Goal: Task Accomplishment & Management: Manage account settings

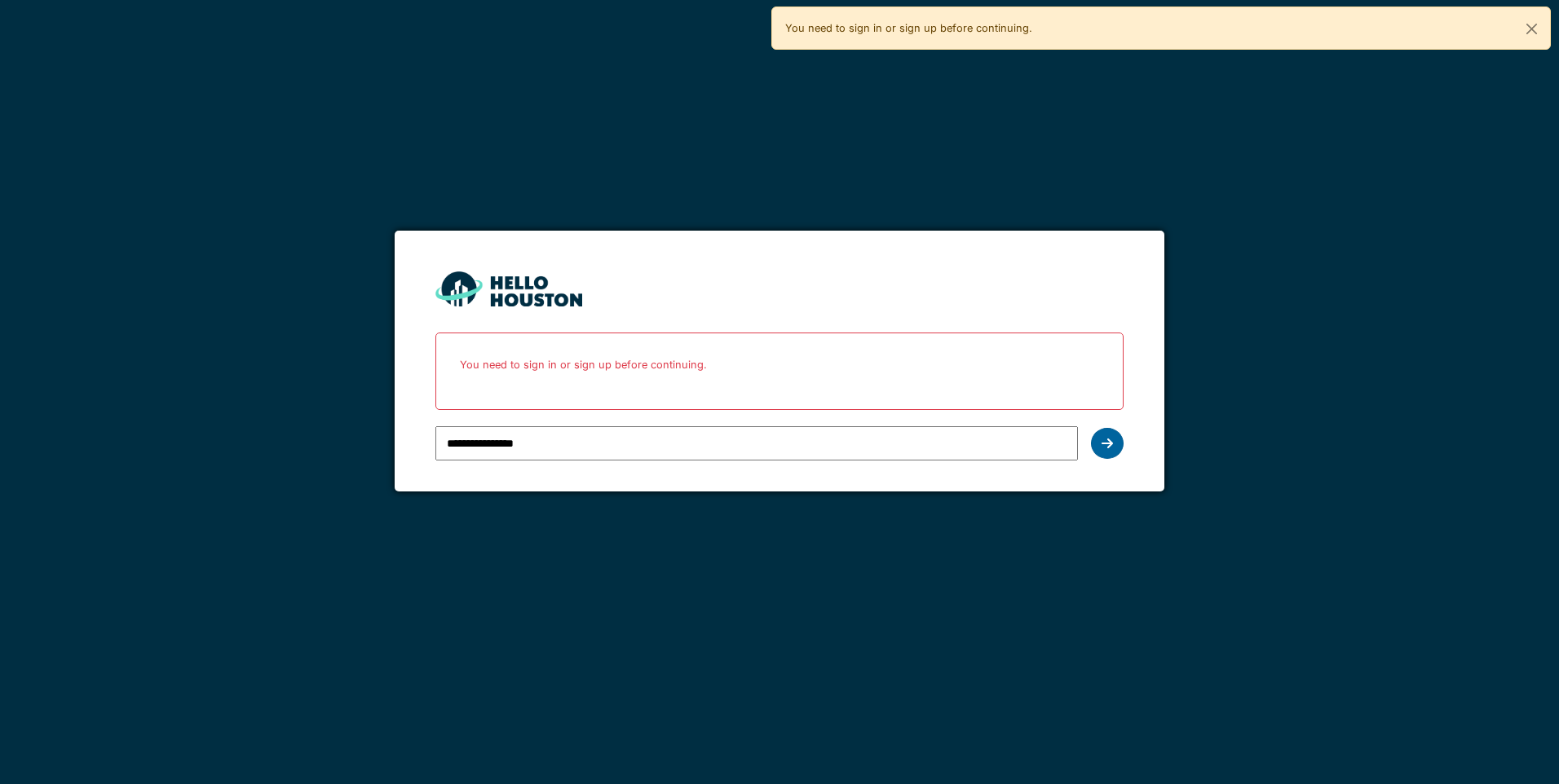
click at [1109, 444] on icon at bounding box center [1108, 444] width 11 height 13
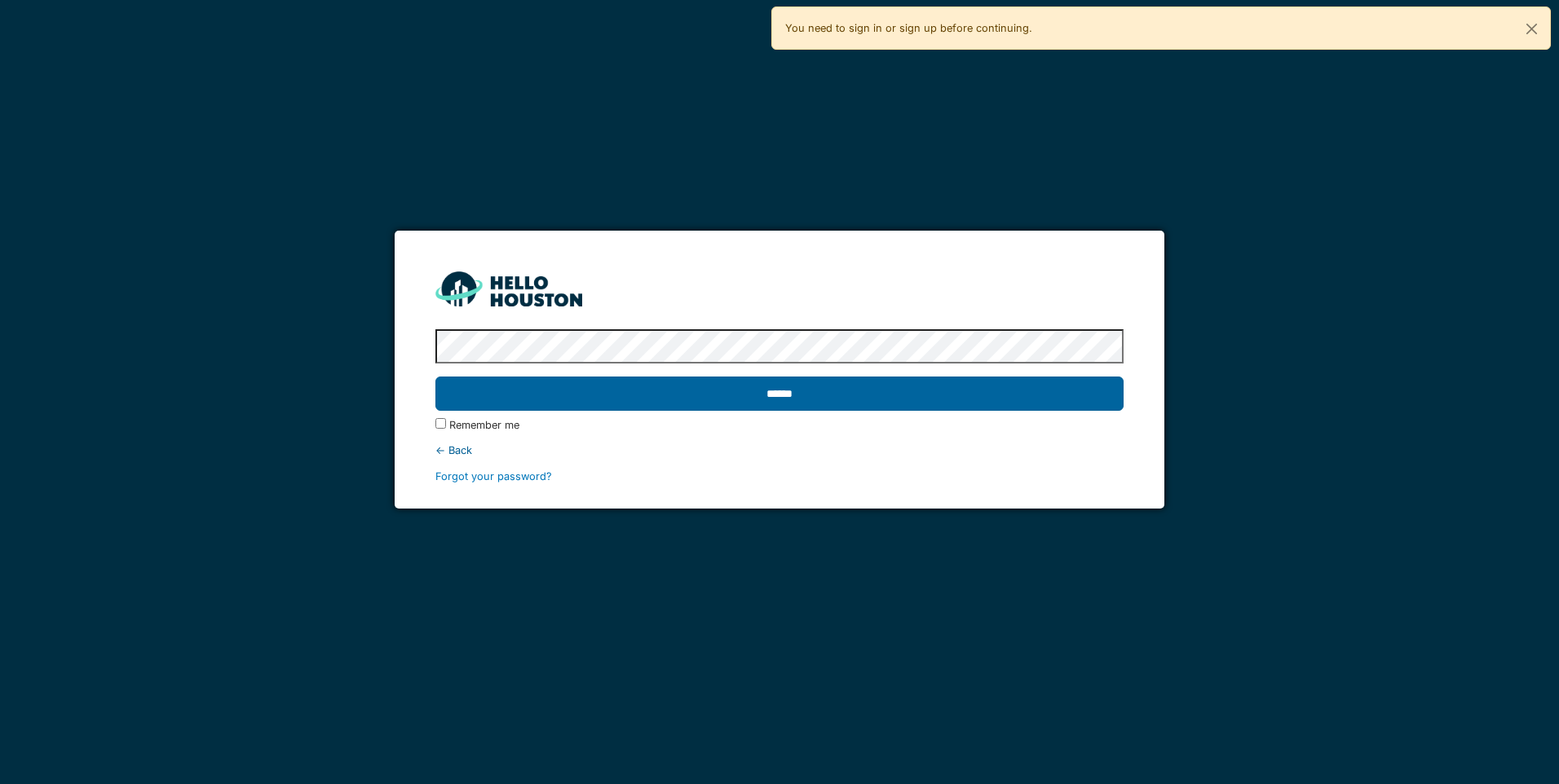
click at [787, 390] on input "******" at bounding box center [779, 394] width 687 height 34
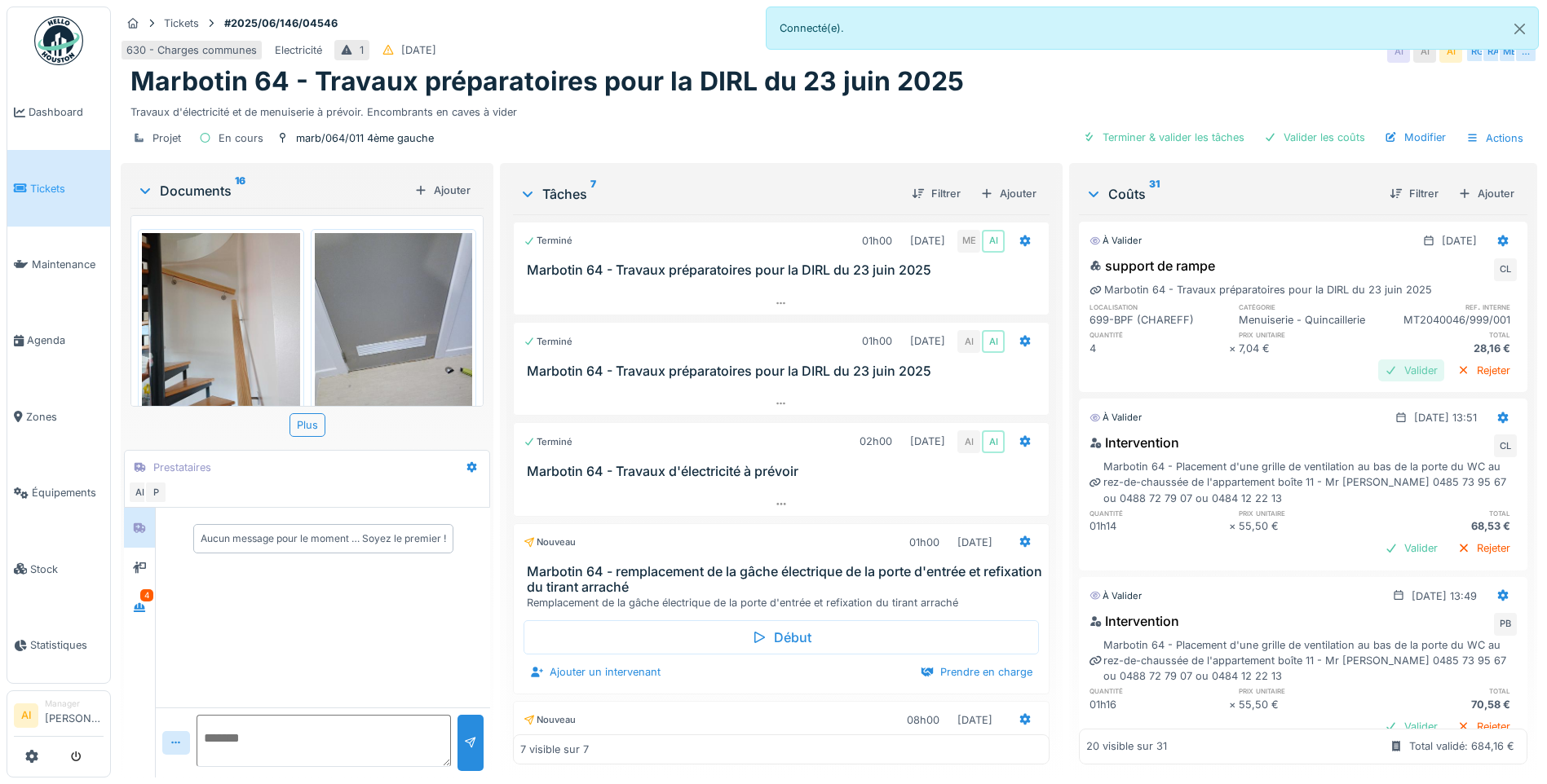
click at [1378, 382] on div "Valider" at bounding box center [1411, 370] width 66 height 22
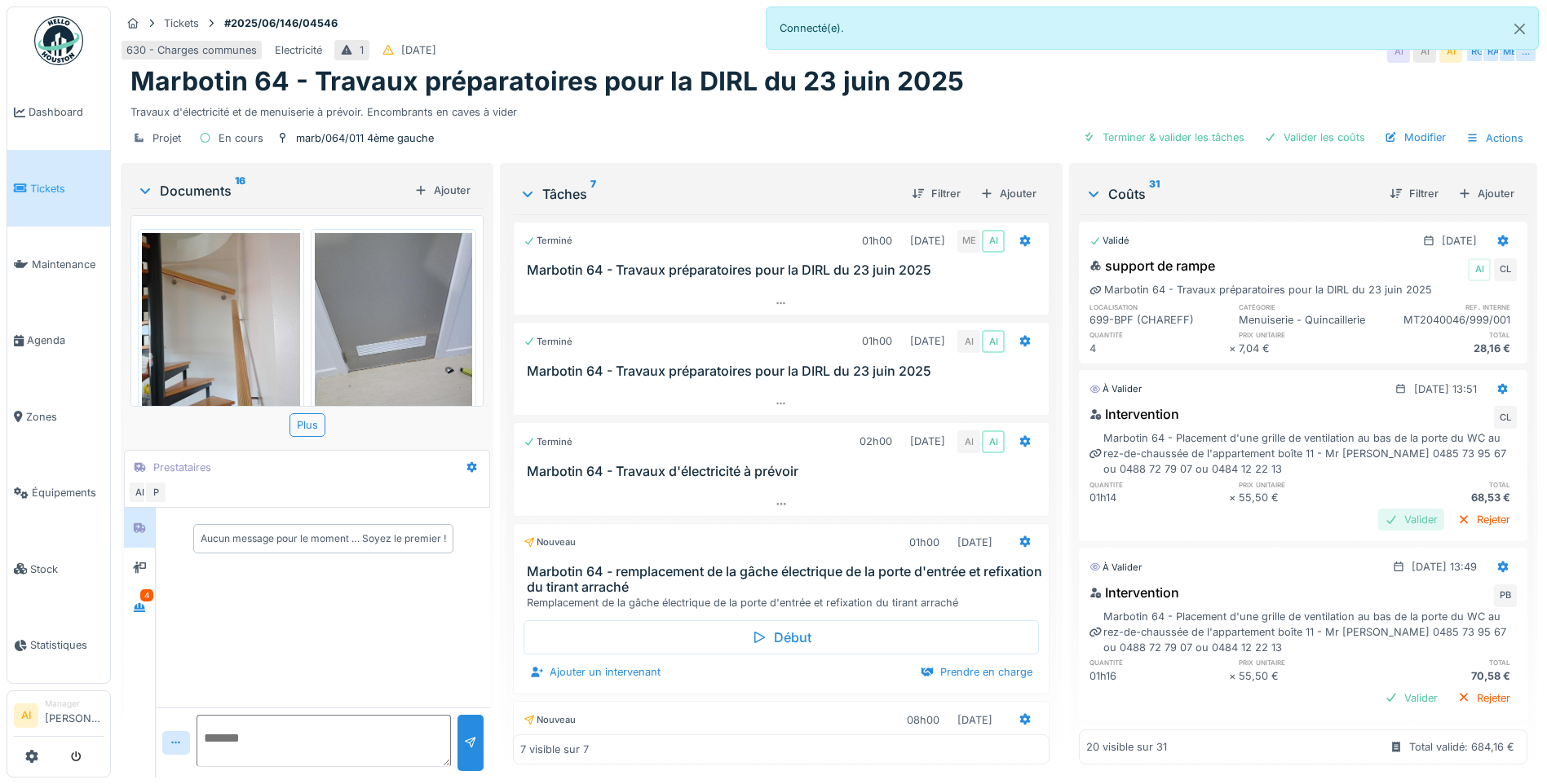
click at [1378, 530] on div "Valider" at bounding box center [1411, 519] width 66 height 22
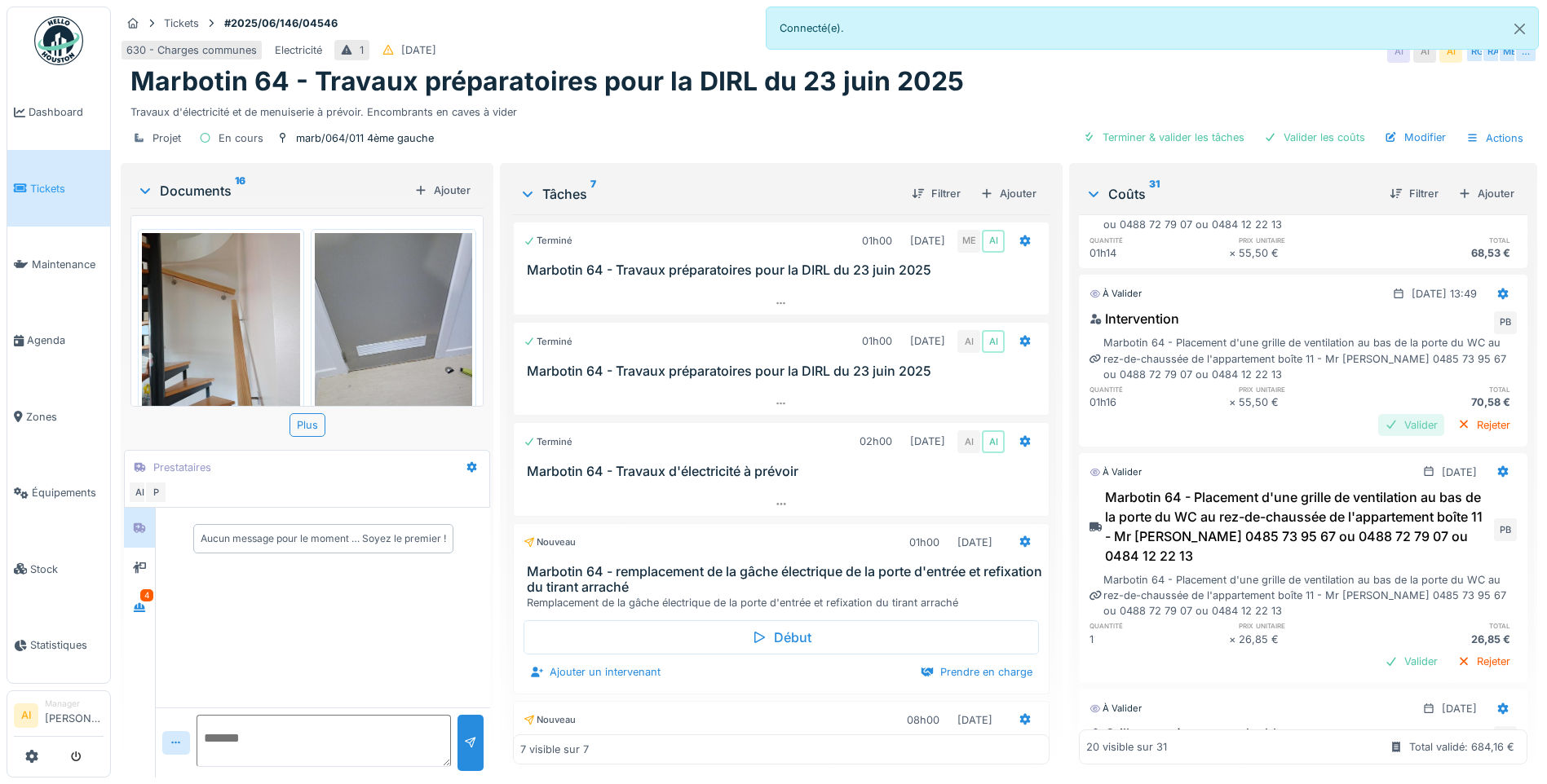
click at [1378, 436] on div "Valider" at bounding box center [1411, 424] width 66 height 22
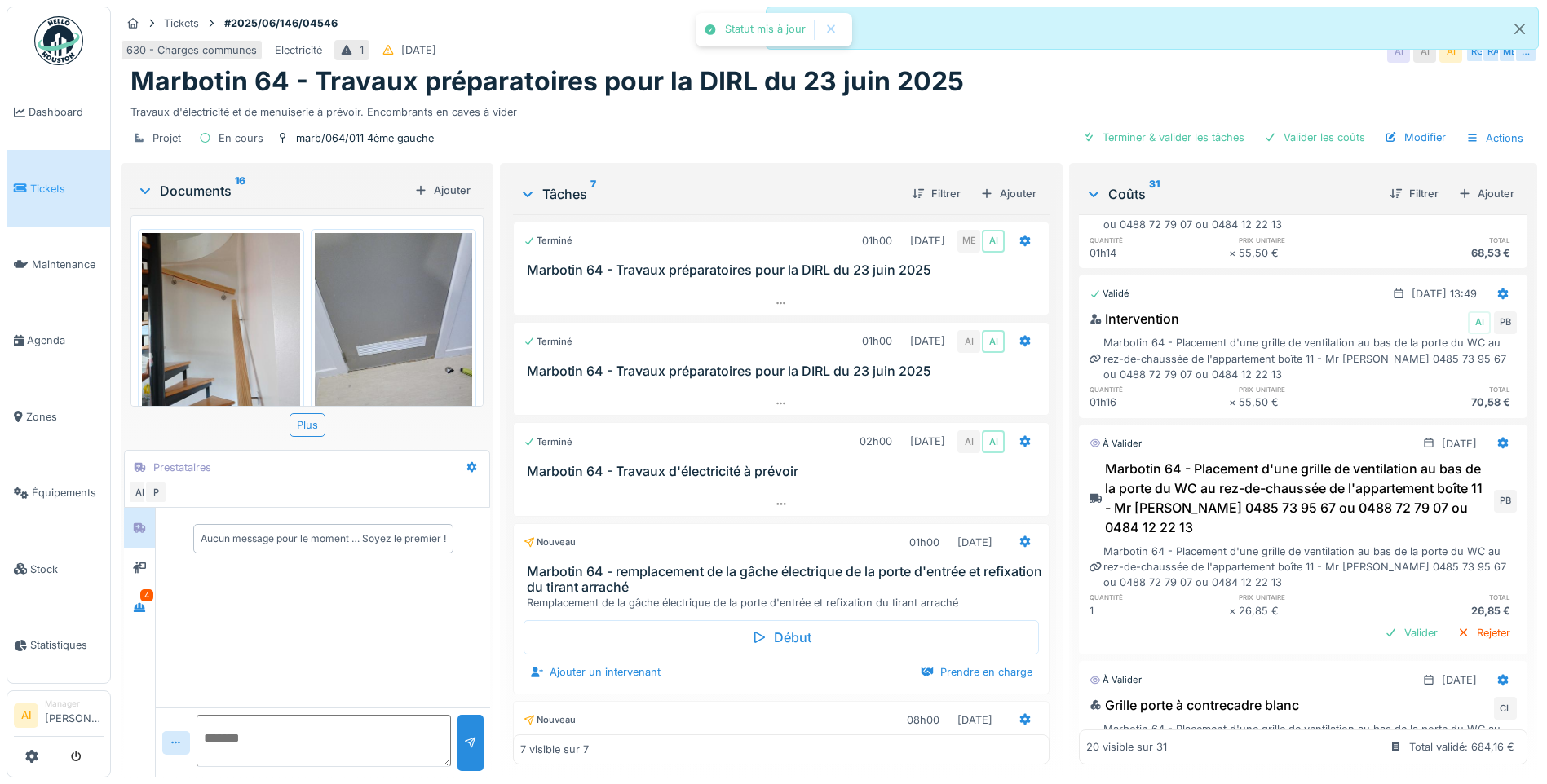
scroll to position [326, 0]
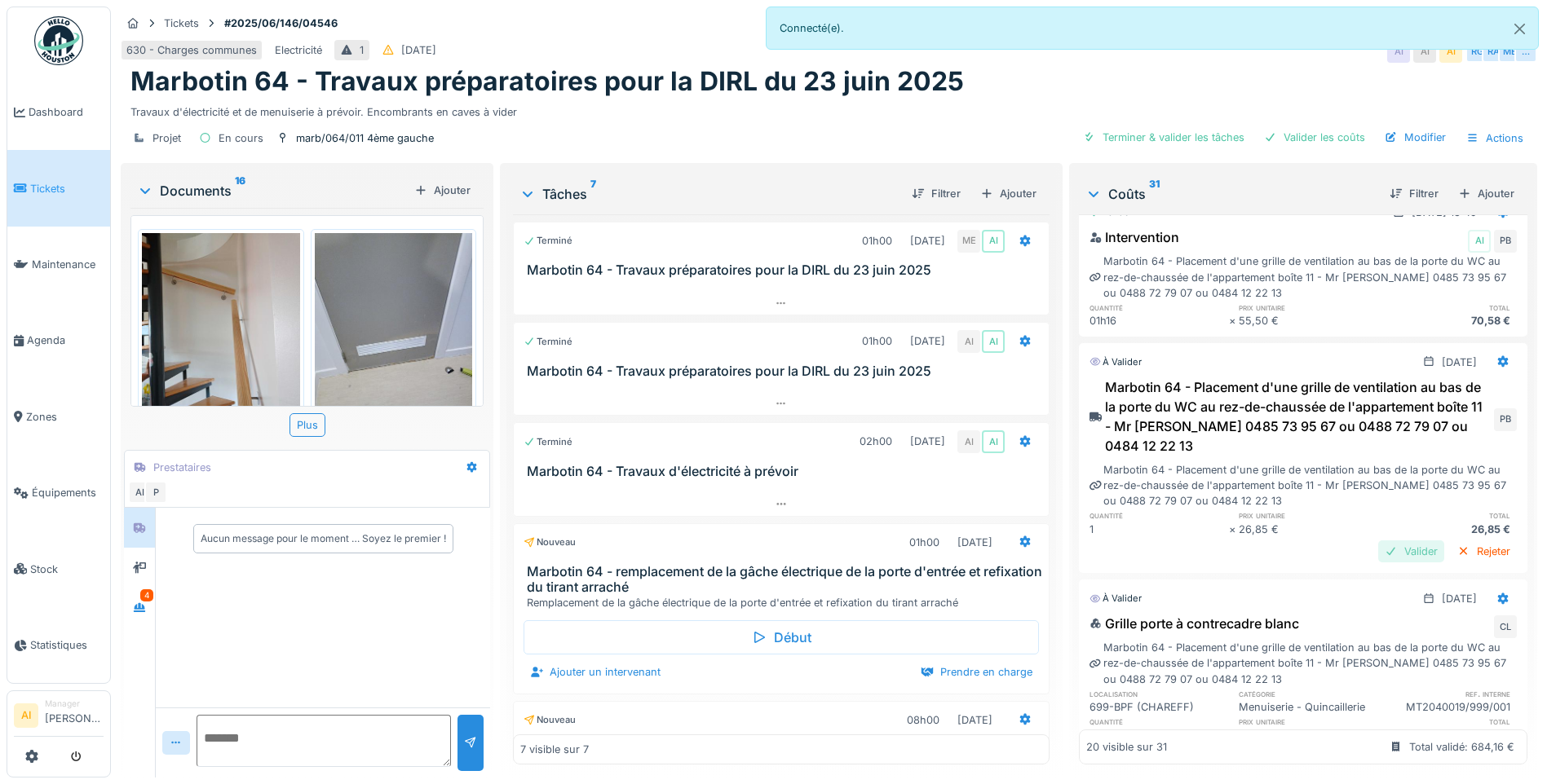
click at [1381, 563] on div "Valider" at bounding box center [1411, 551] width 66 height 22
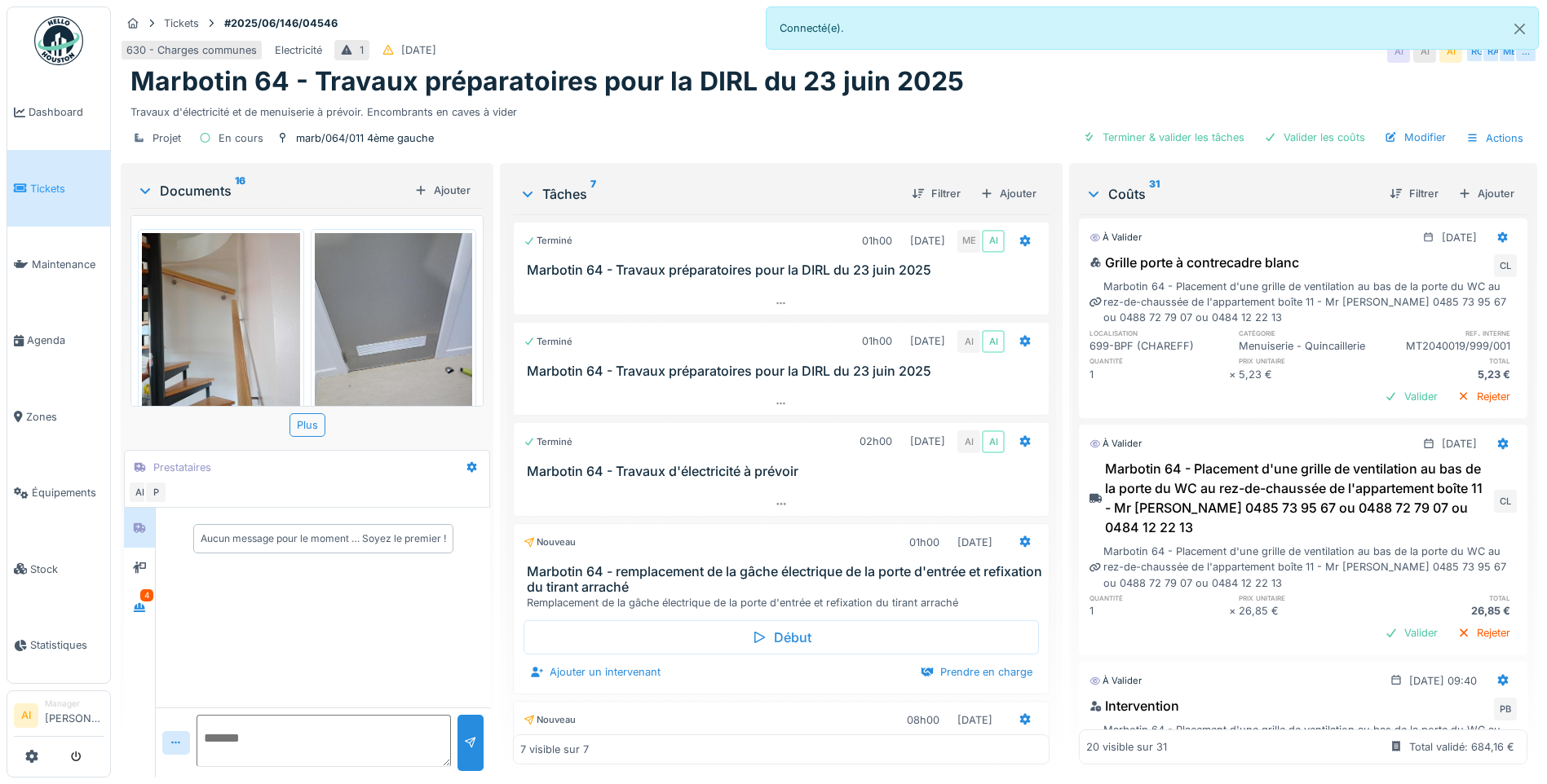
scroll to position [652, 0]
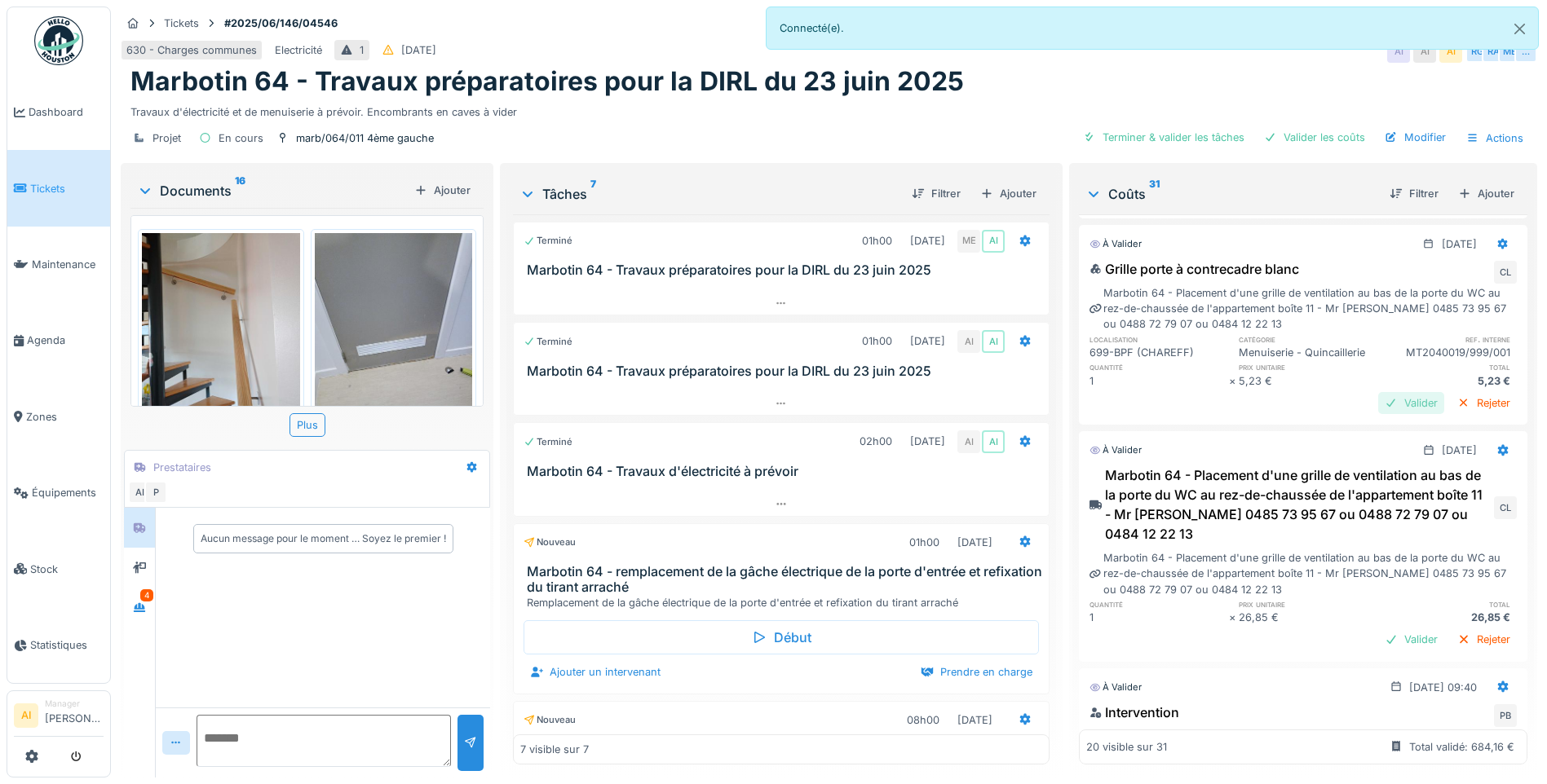
click at [1380, 414] on div "Valider" at bounding box center [1411, 402] width 66 height 22
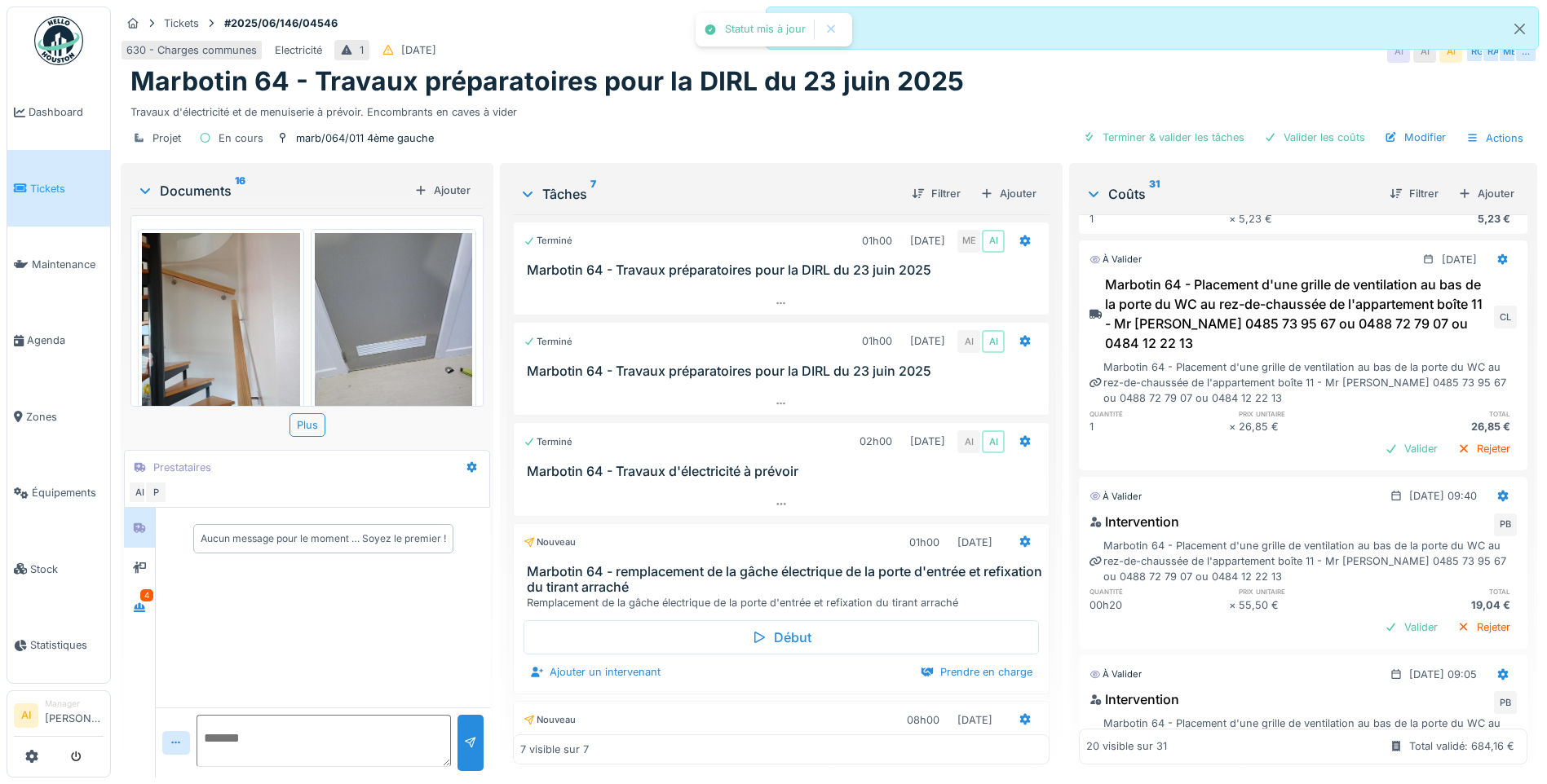
scroll to position [815, 0]
click at [1378, 459] on div "Valider" at bounding box center [1411, 447] width 66 height 22
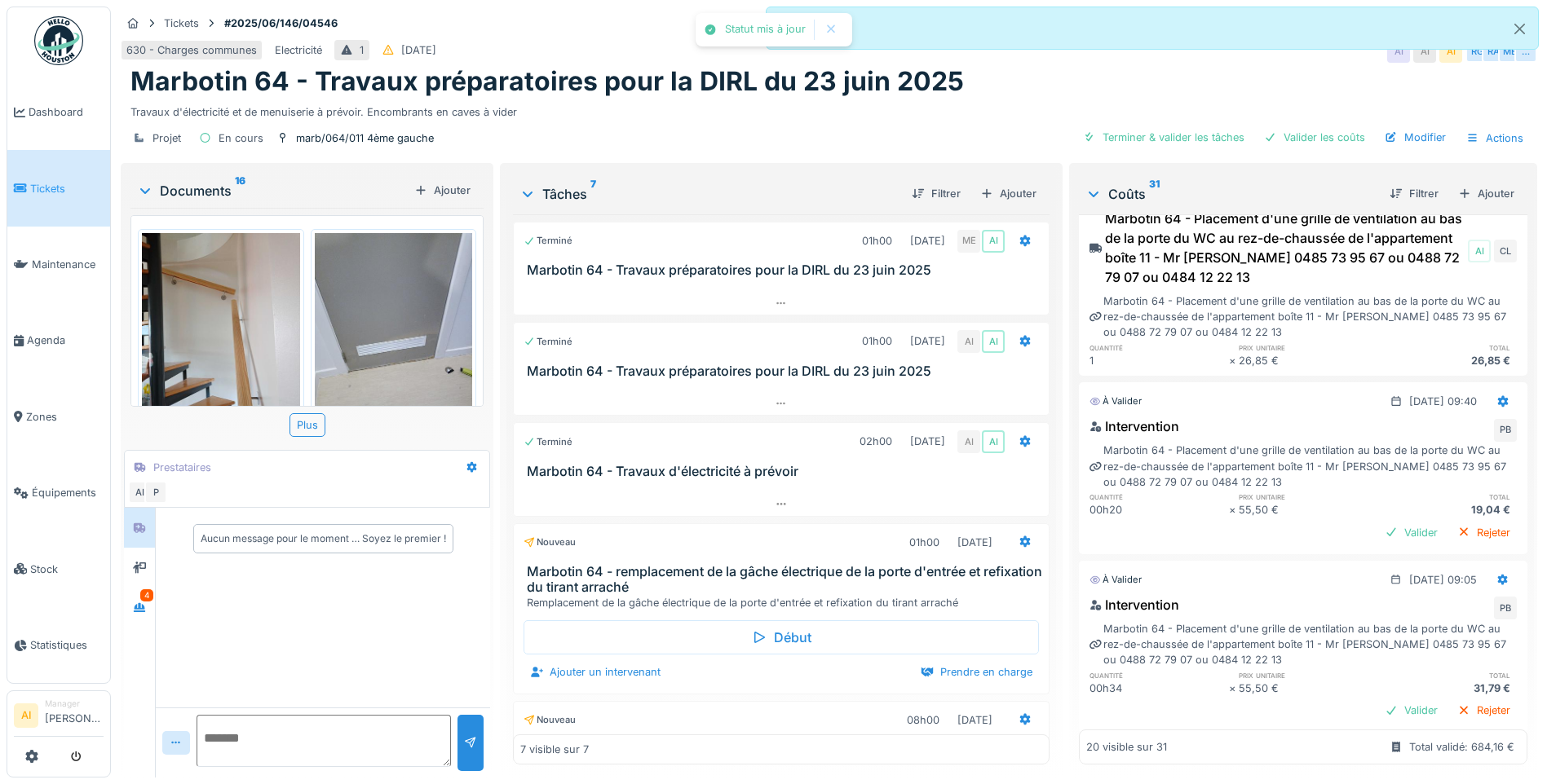
scroll to position [979, 0]
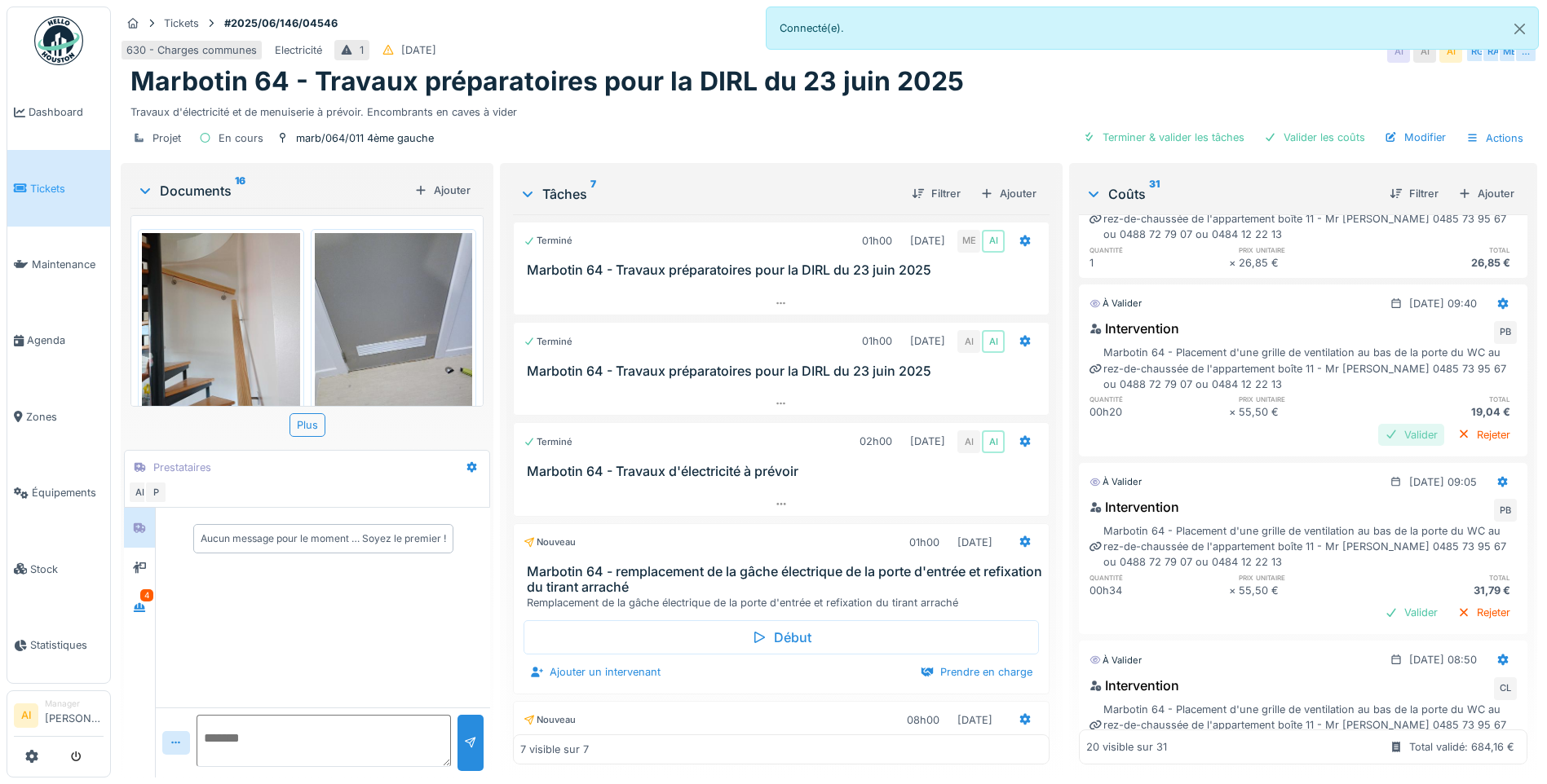
click at [1378, 445] on div "Valider" at bounding box center [1411, 434] width 66 height 22
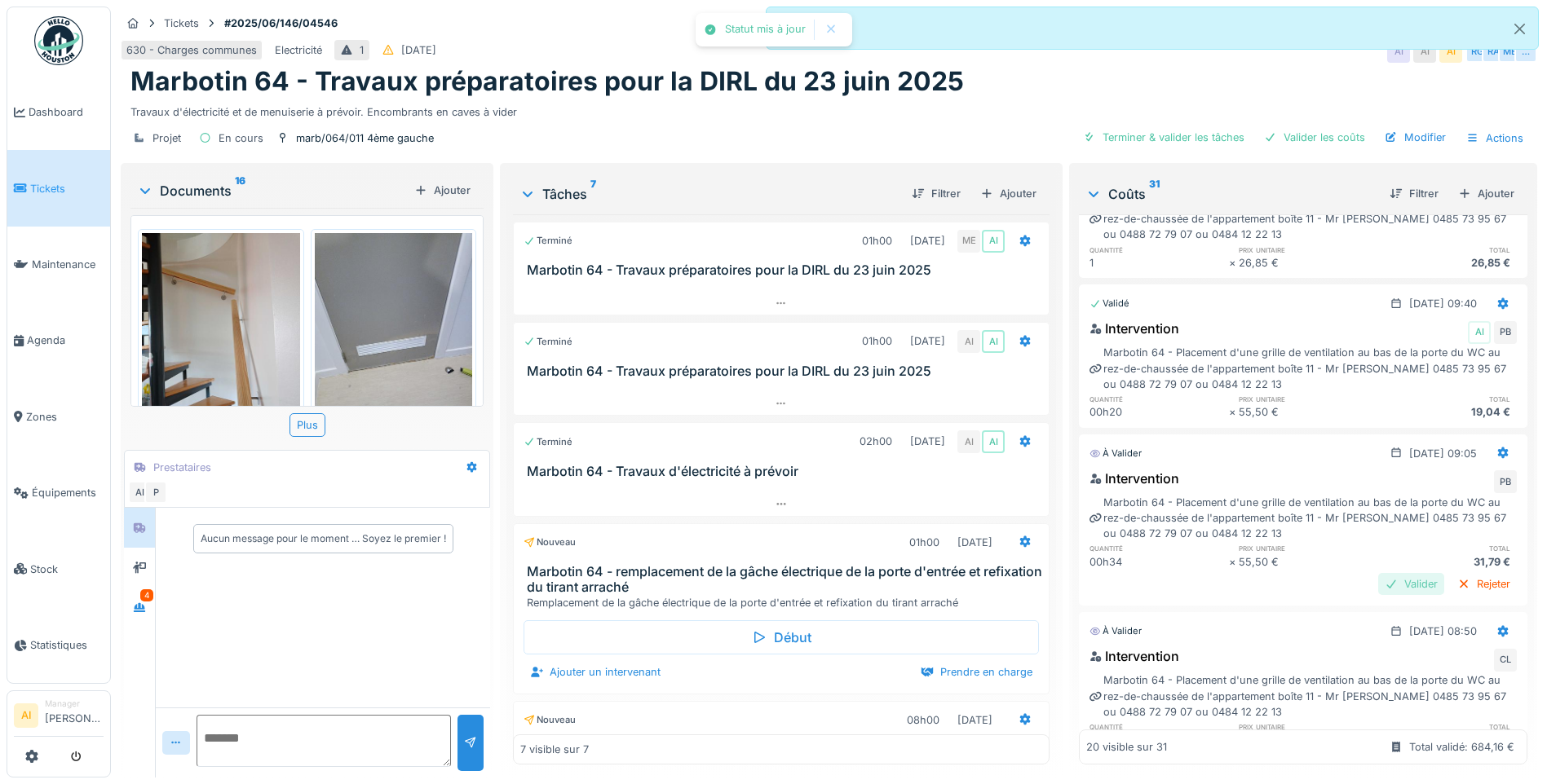
click at [1385, 595] on div "Valider" at bounding box center [1411, 584] width 66 height 22
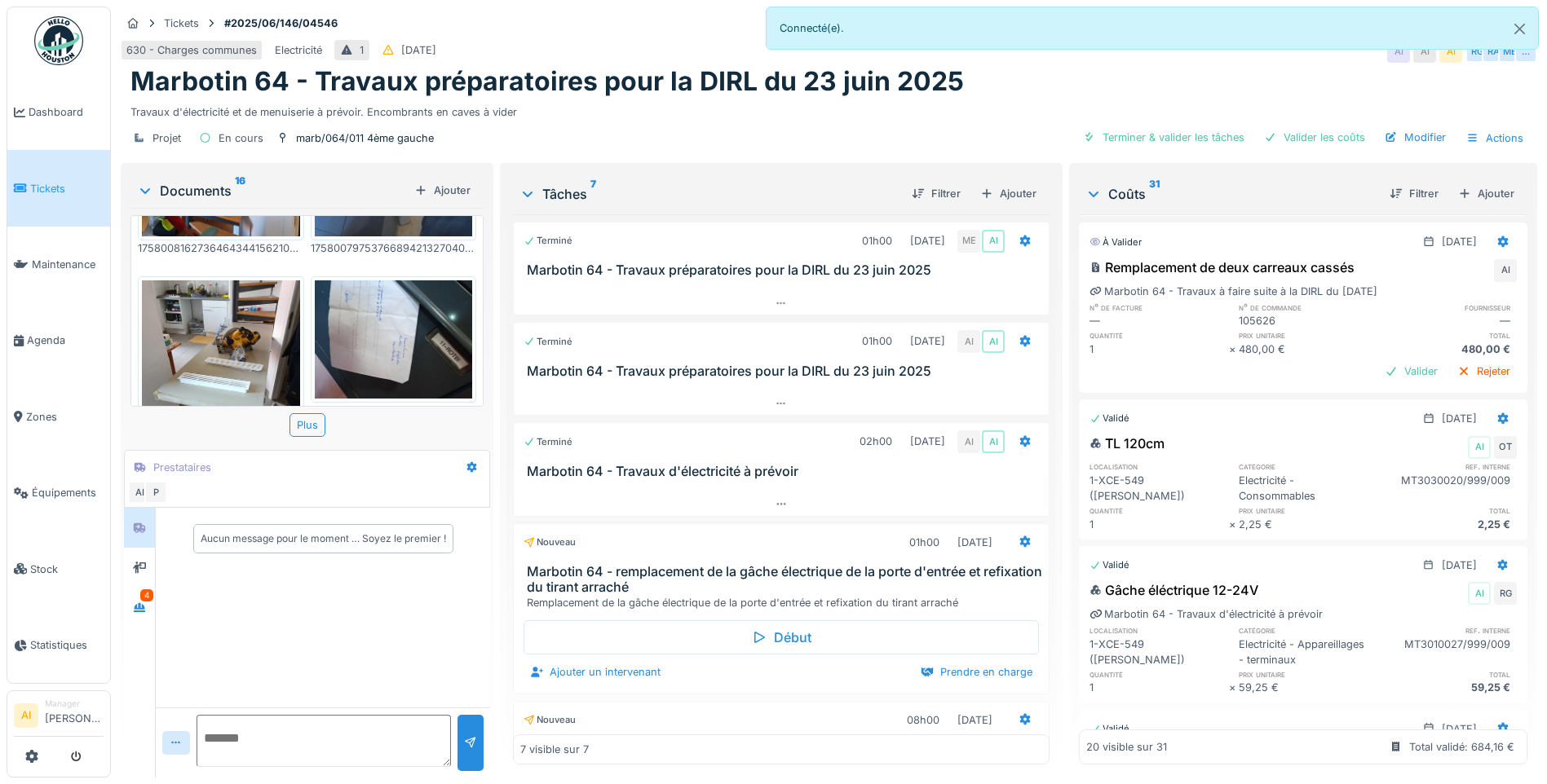
scroll to position [489, 0]
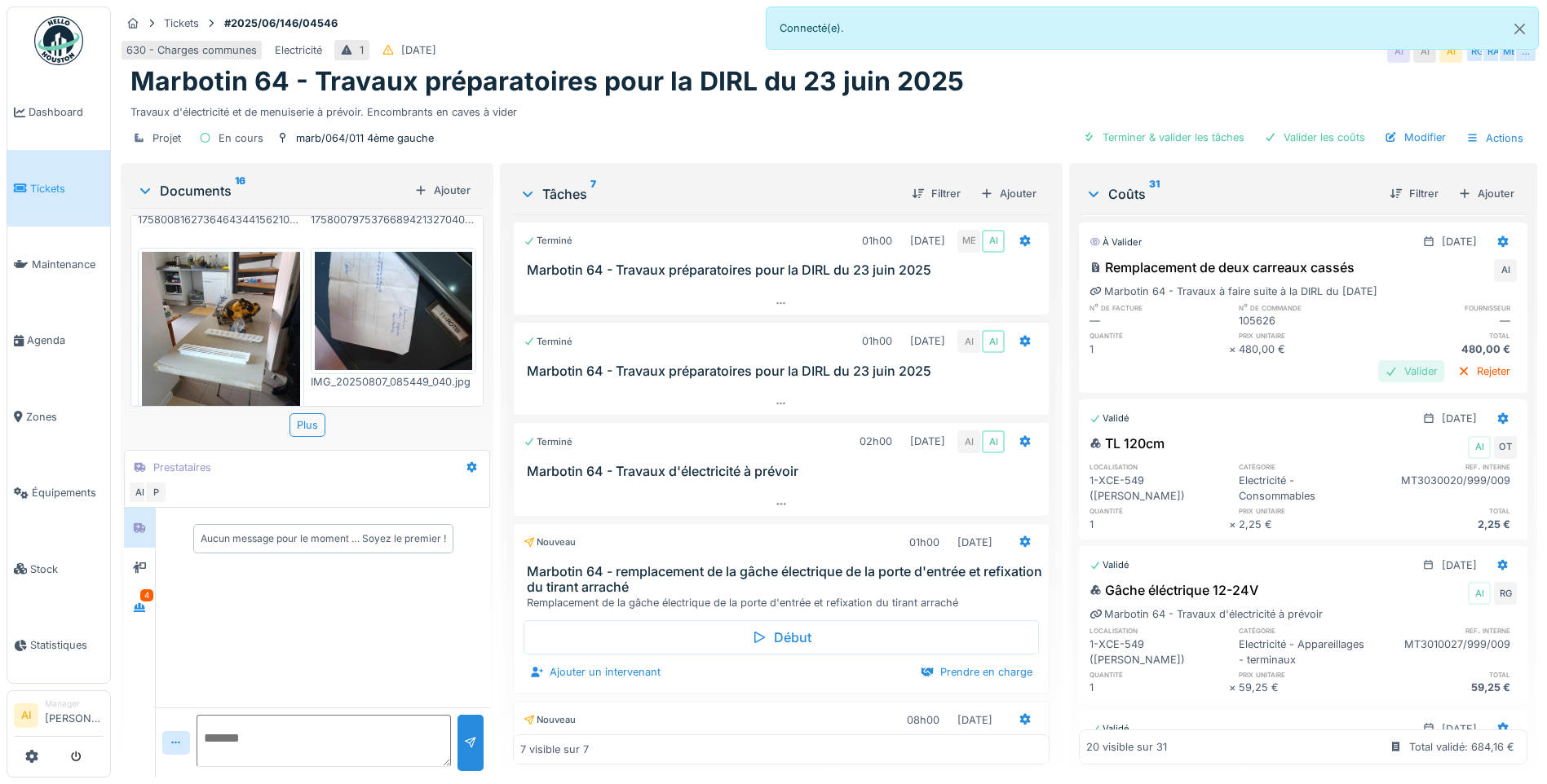
click at [1378, 382] on div "Valider" at bounding box center [1411, 371] width 66 height 22
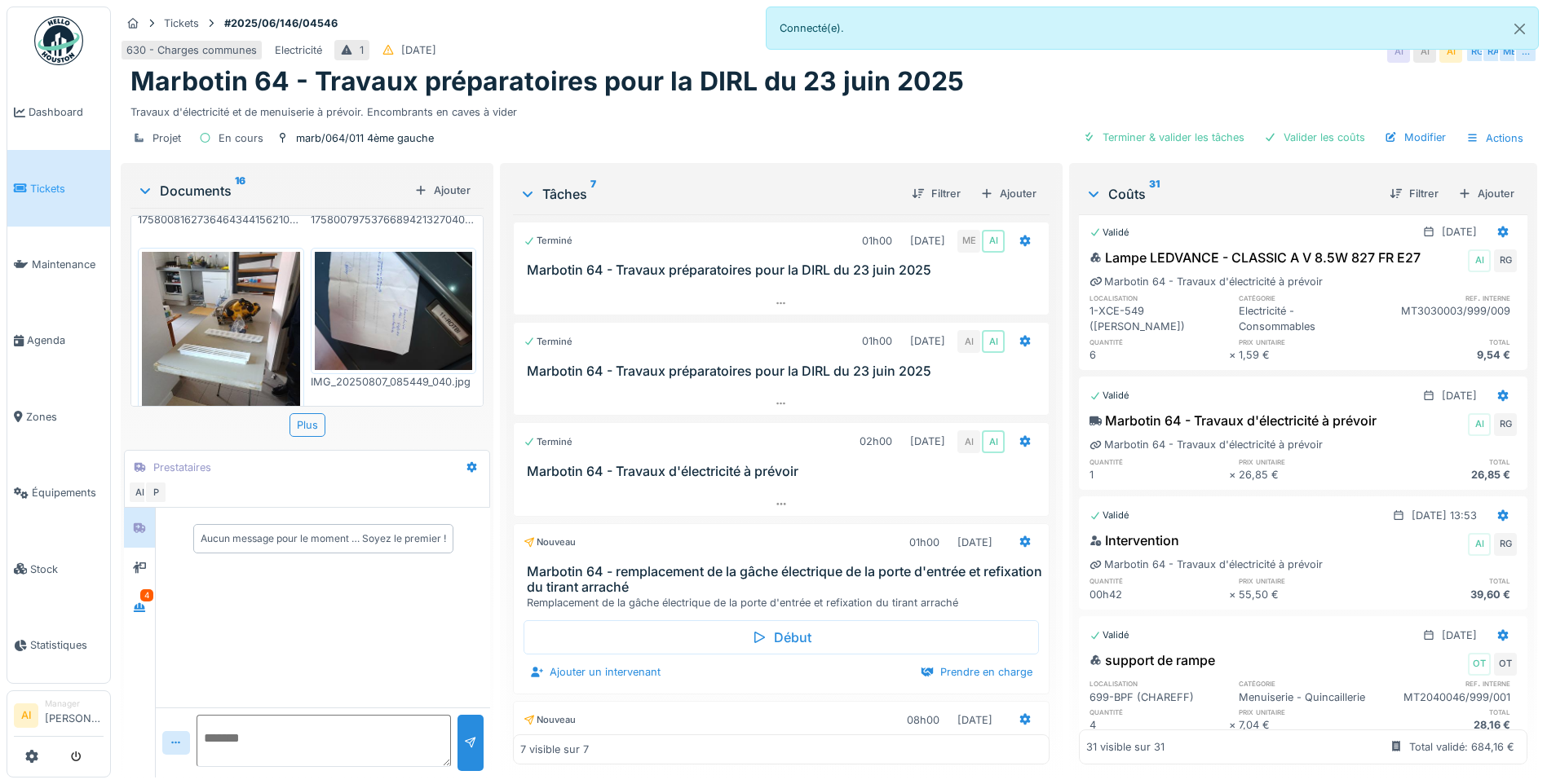
scroll to position [0, 0]
click at [1018, 345] on icon at bounding box center [1025, 340] width 13 height 10
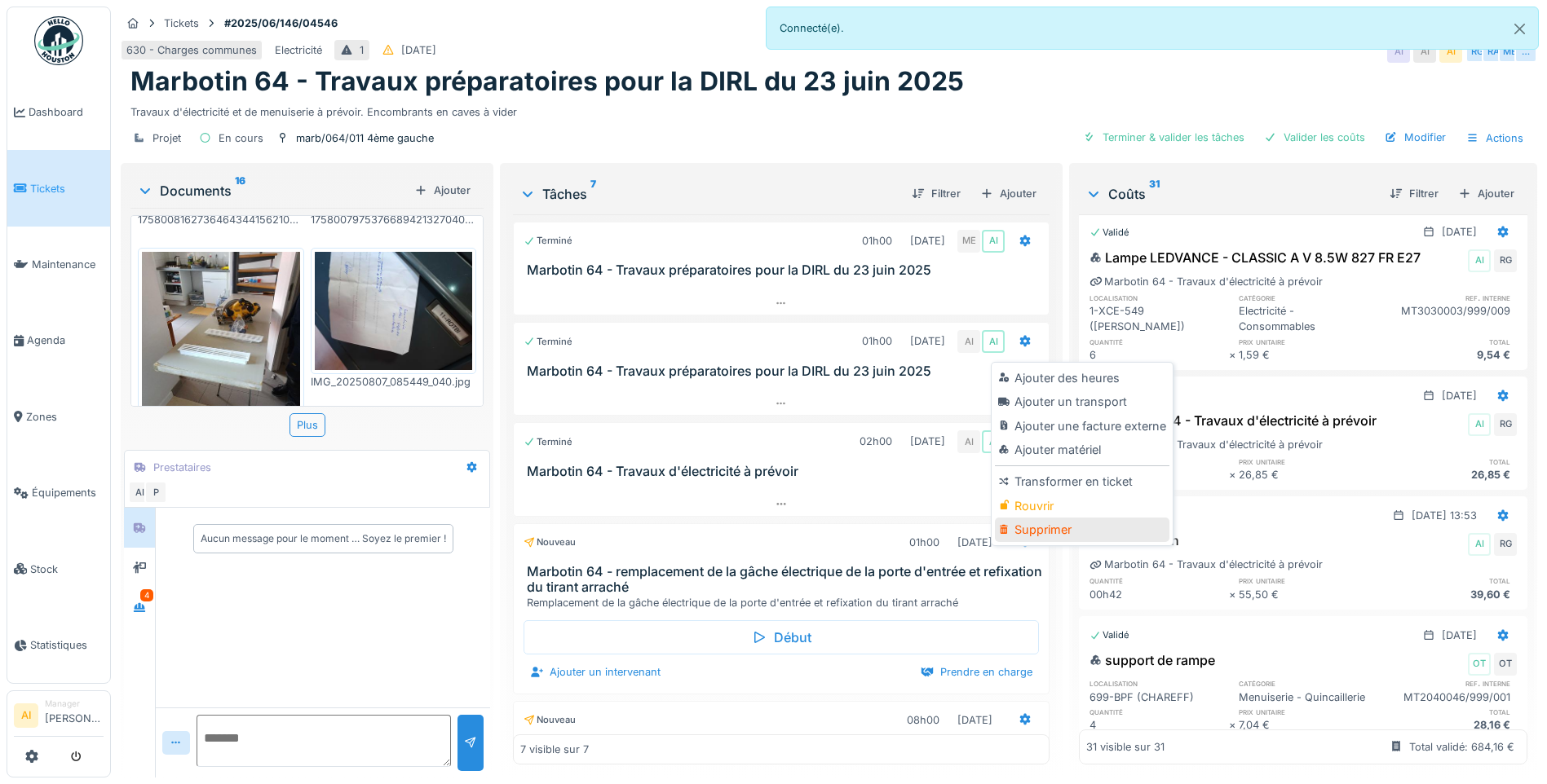
click at [1043, 526] on div "Supprimer" at bounding box center [1082, 530] width 174 height 25
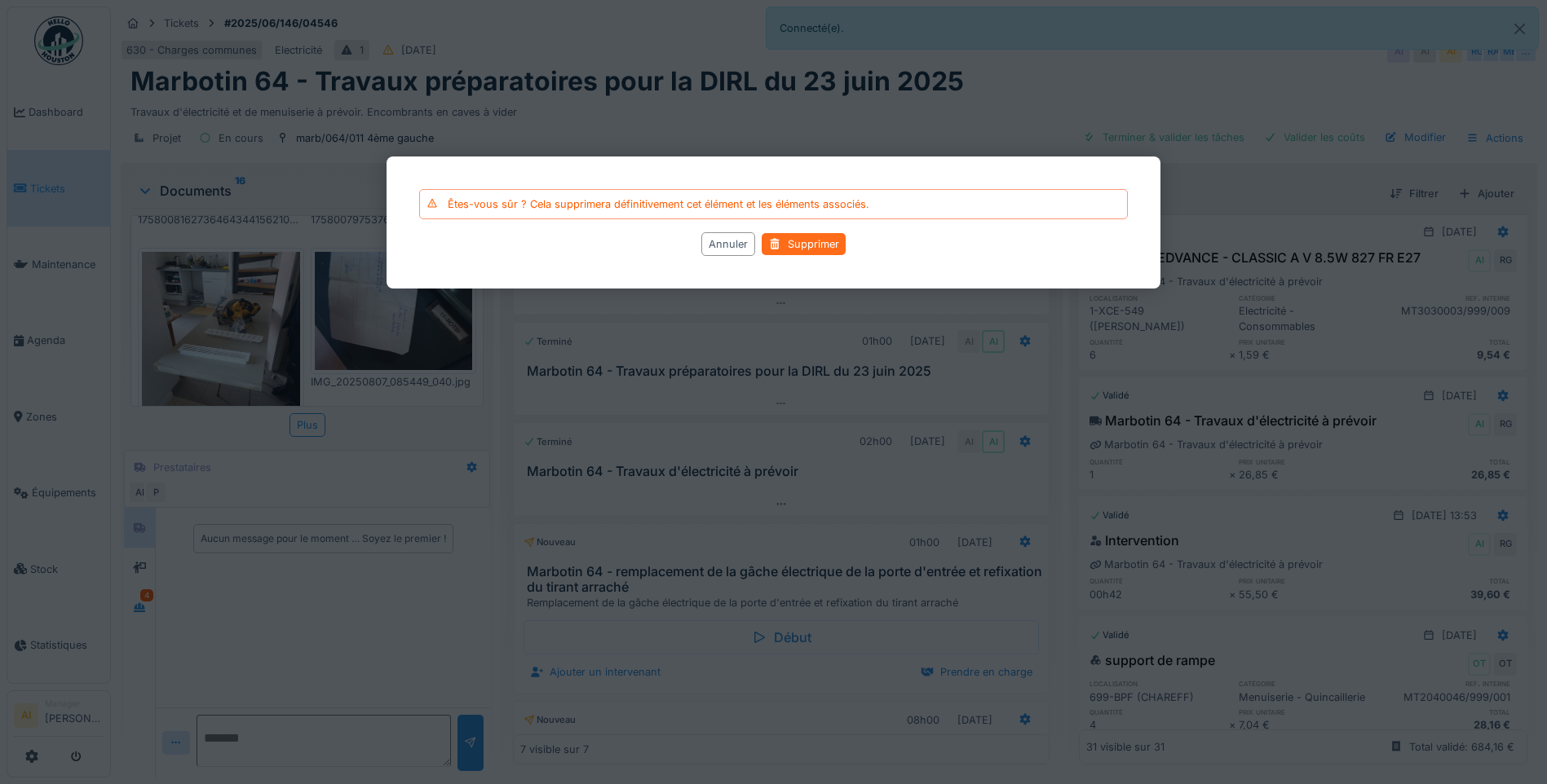
click at [799, 239] on div "Supprimer" at bounding box center [804, 244] width 84 height 22
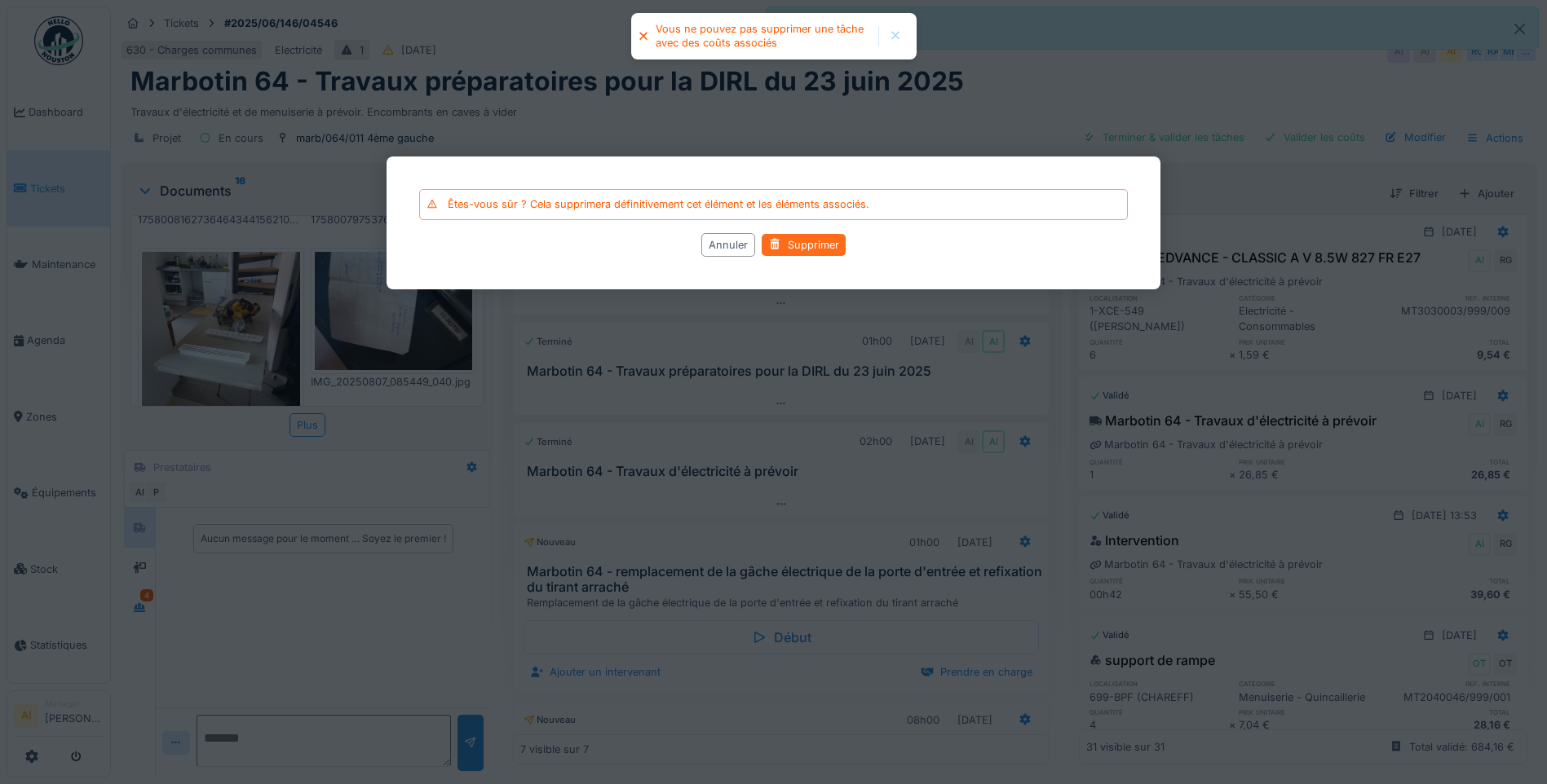
click at [799, 239] on div "Supprimer" at bounding box center [804, 244] width 84 height 22
click at [732, 246] on div "Annuler" at bounding box center [728, 244] width 53 height 24
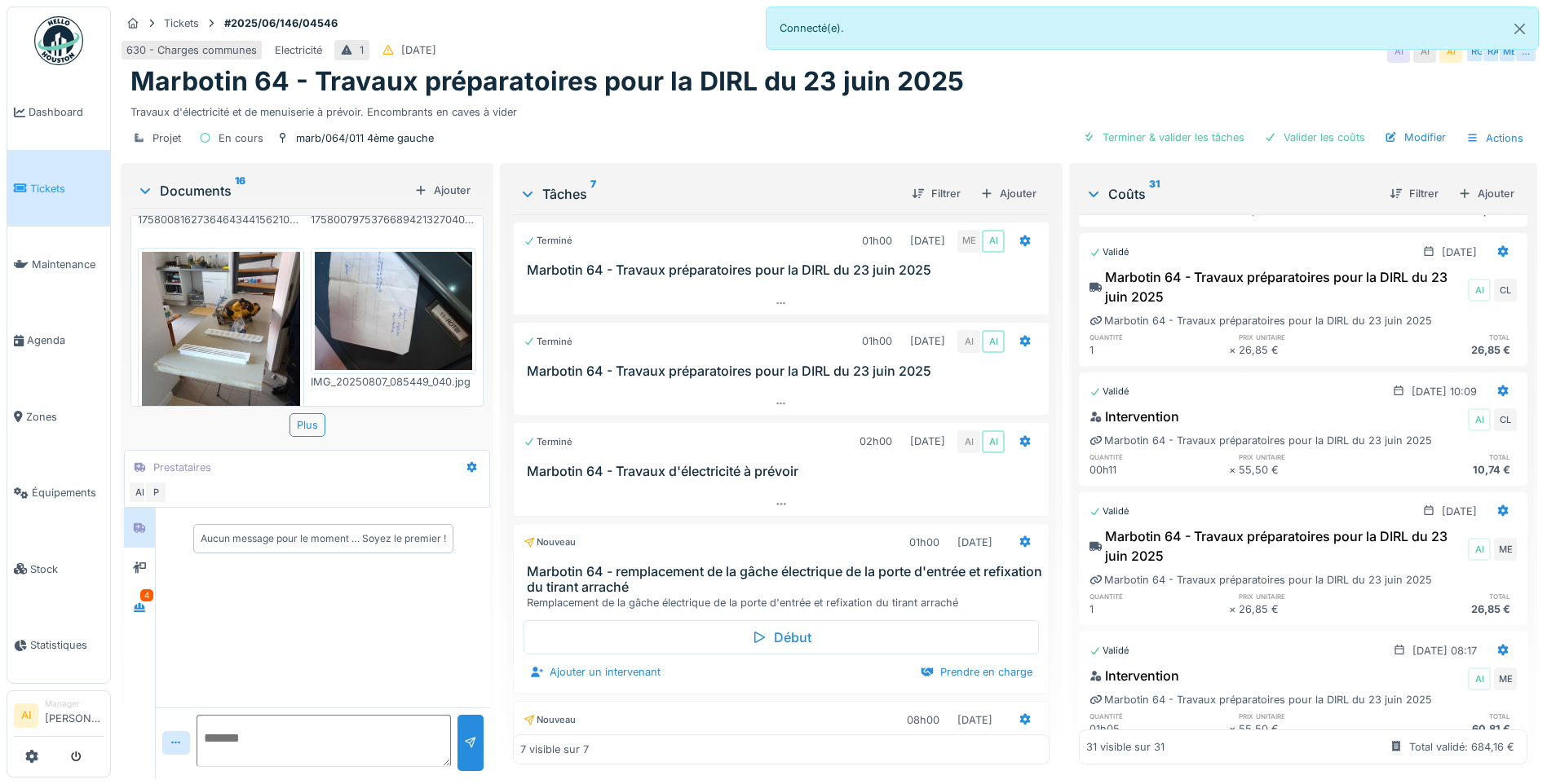
scroll to position [4136, 0]
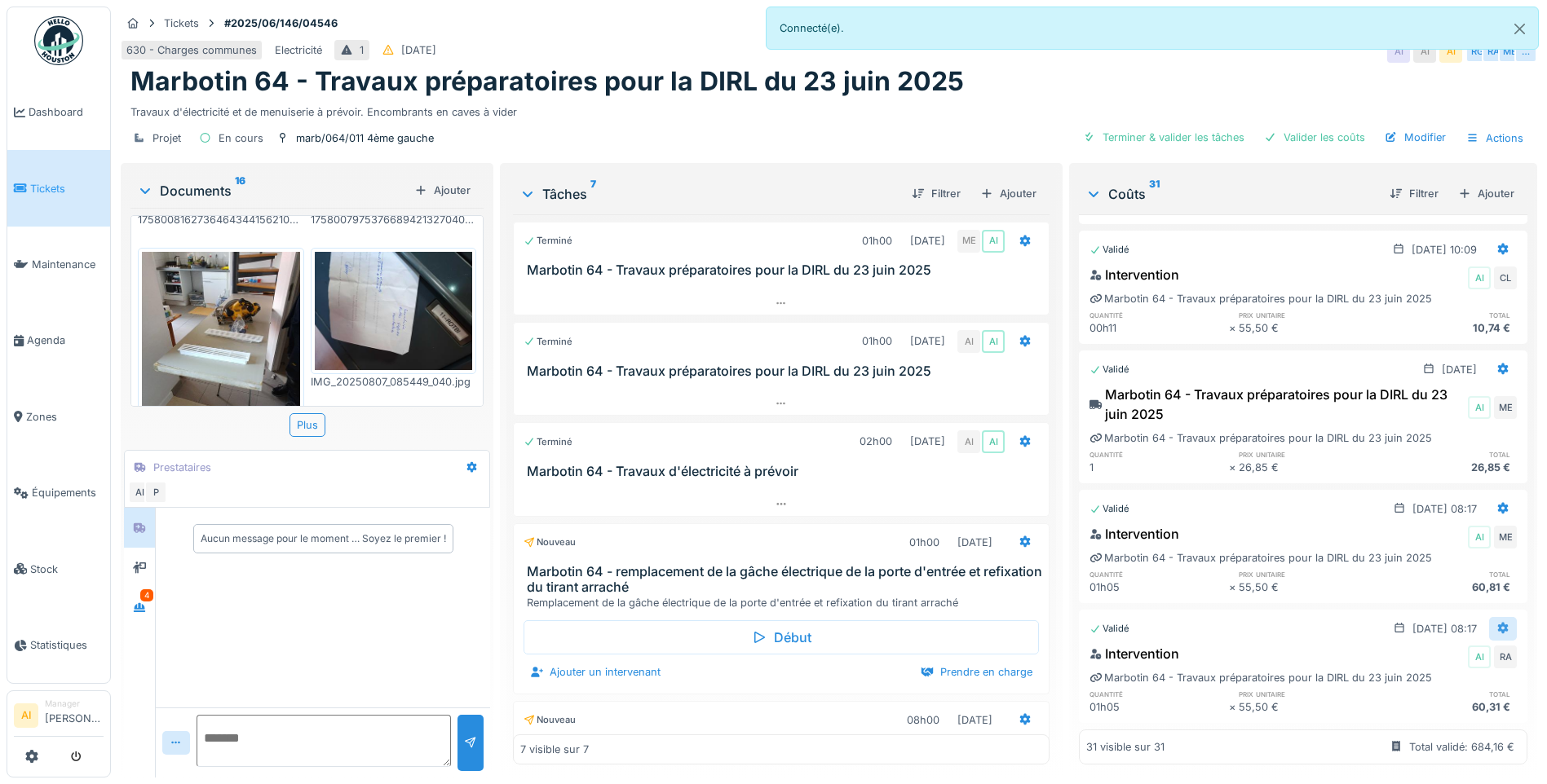
click at [1498, 623] on icon at bounding box center [1503, 629] width 10 height 11
click at [1203, 525] on div "Intervention AI ME" at bounding box center [1304, 537] width 428 height 26
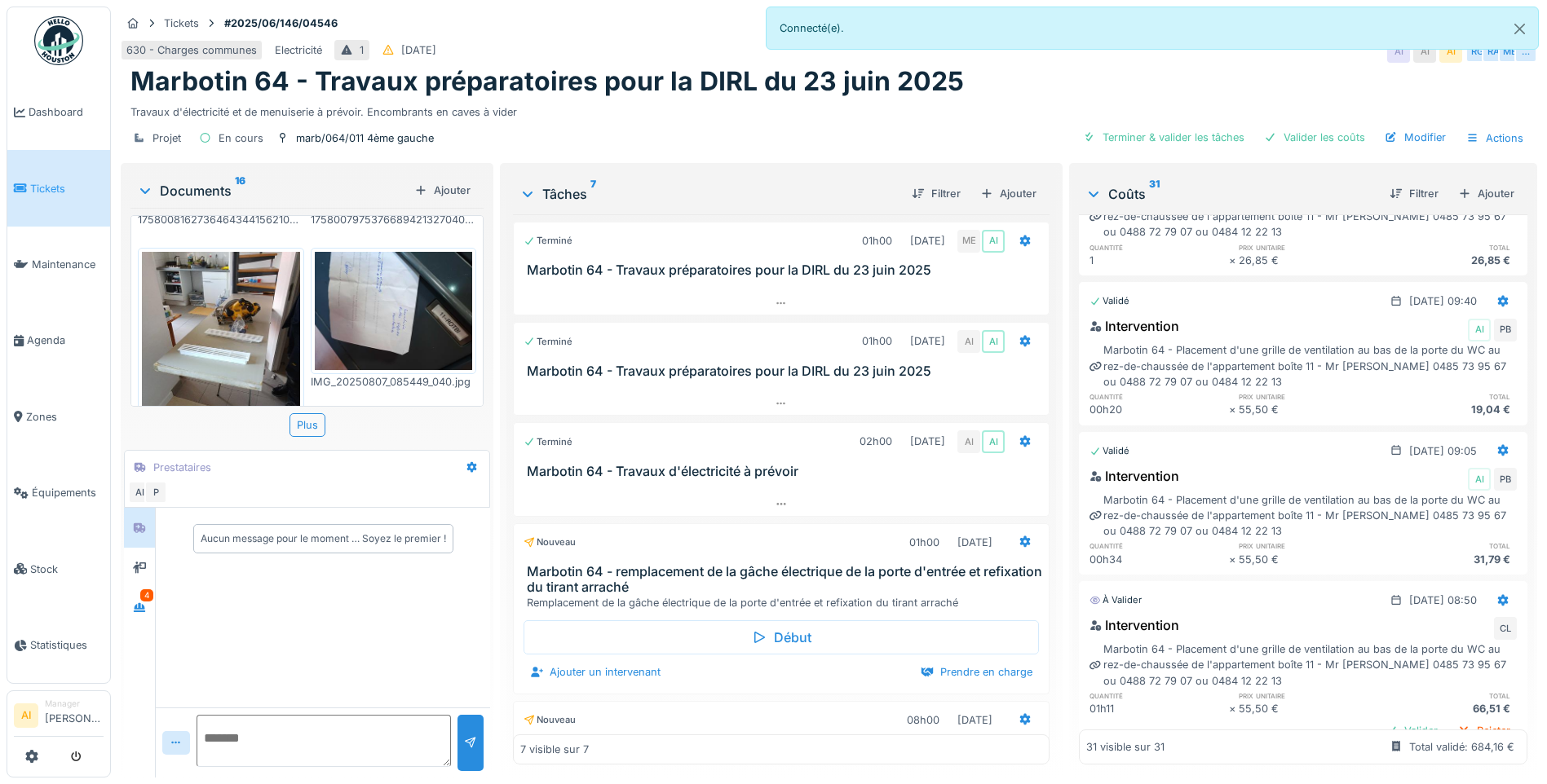
scroll to position [1202, 0]
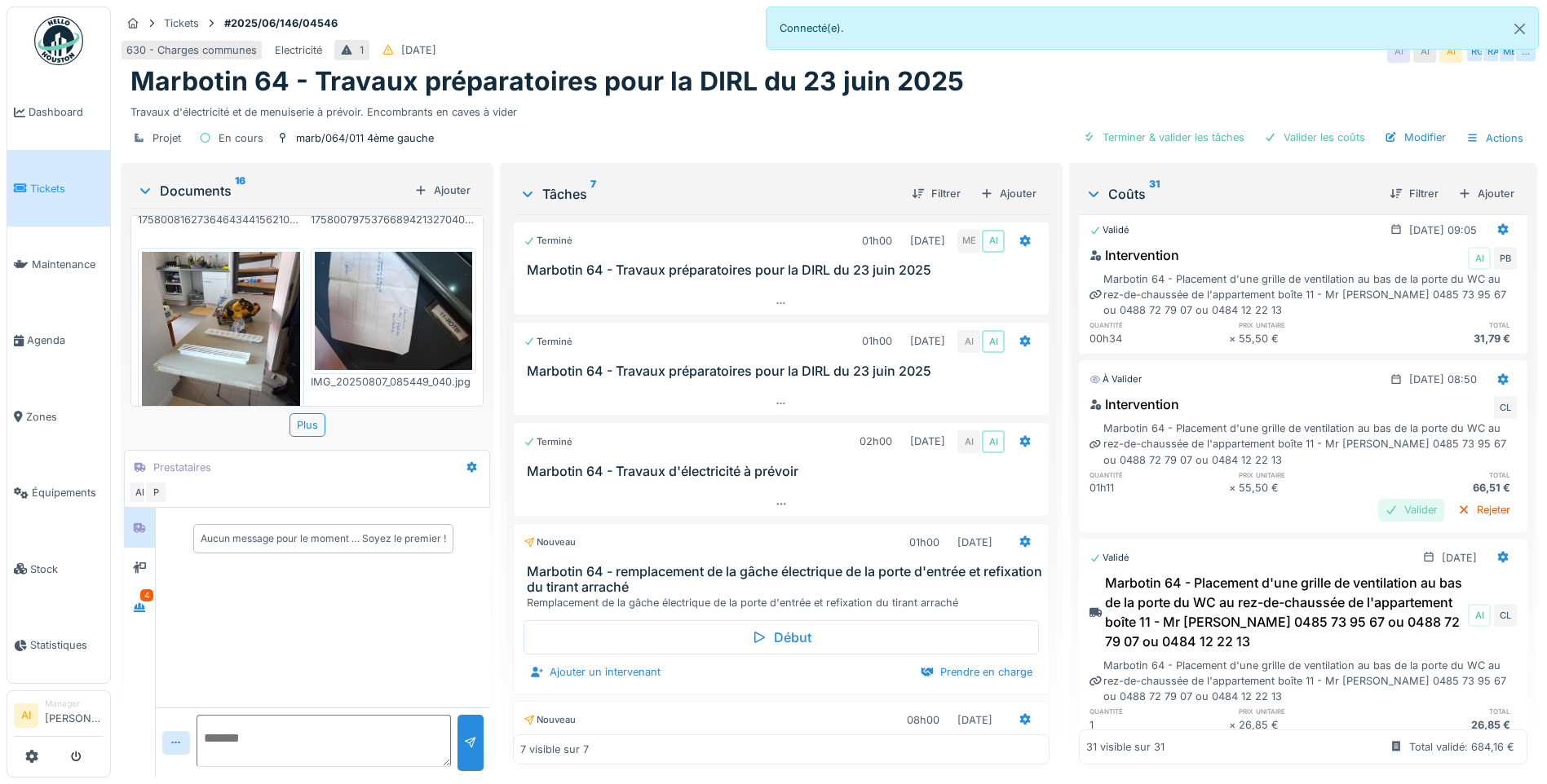
click at [1378, 521] on div "Valider" at bounding box center [1411, 509] width 66 height 22
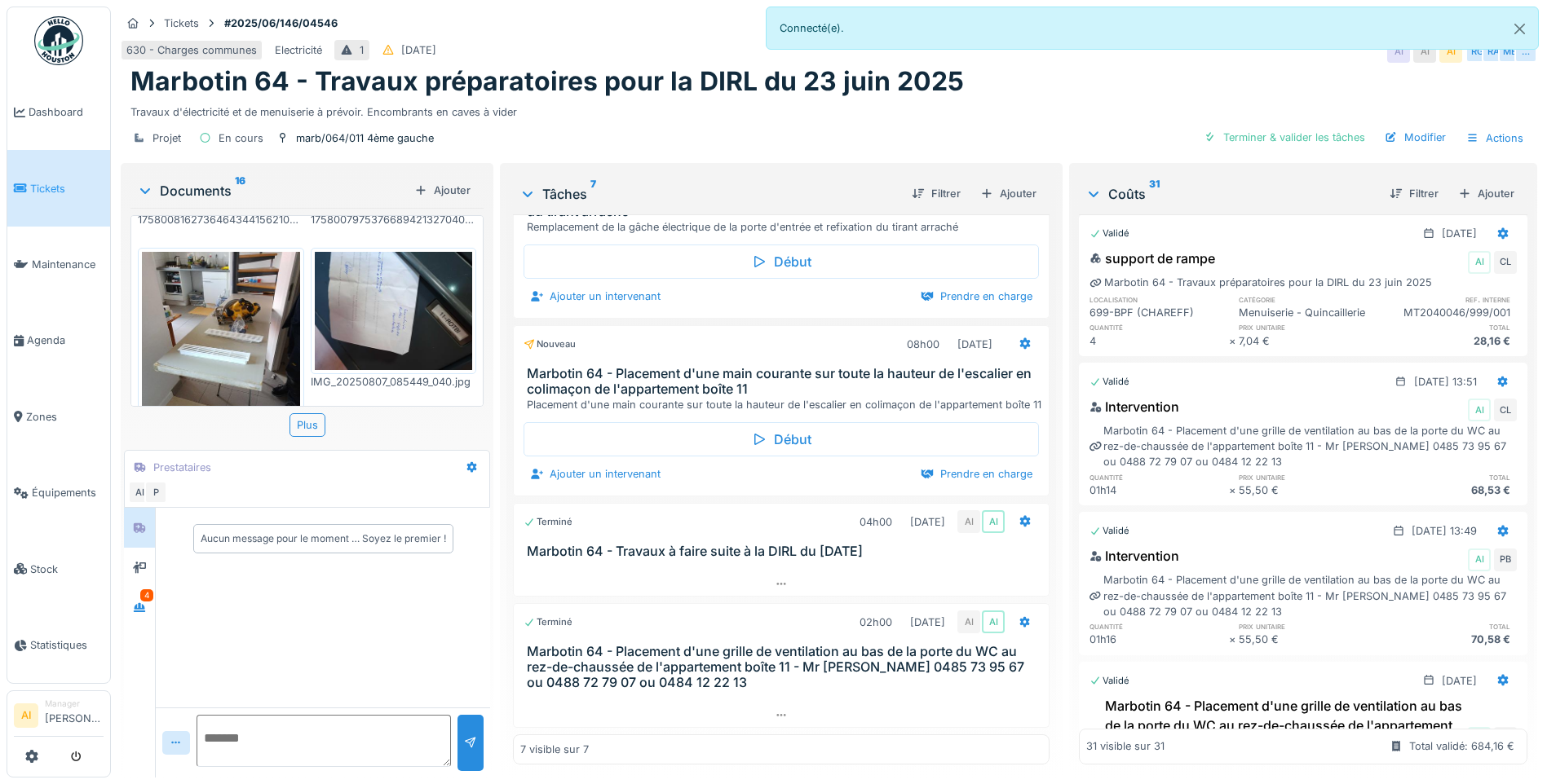
scroll to position [0, 0]
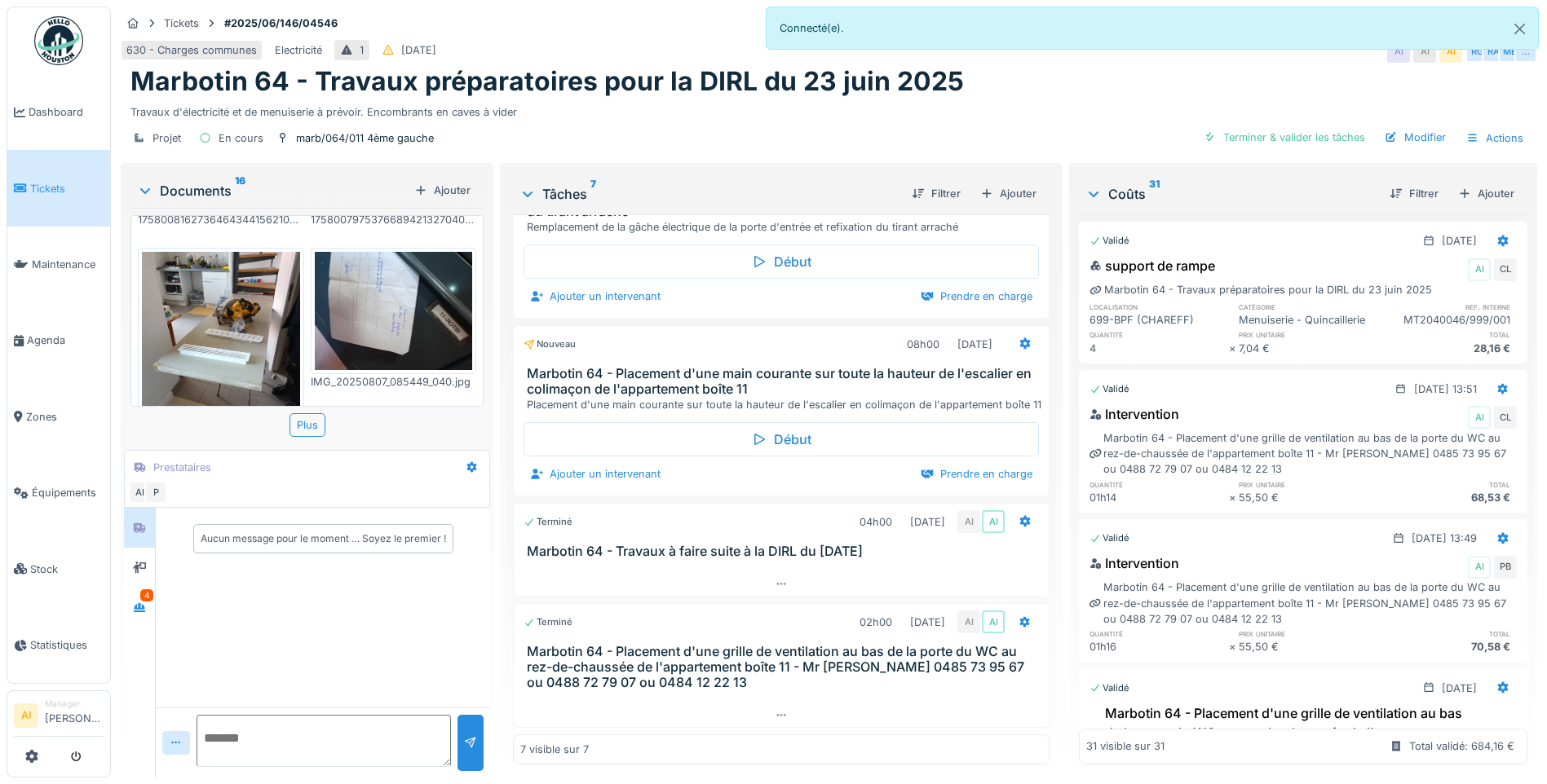
click at [746, 367] on h3 "Marbotin 64 - Placement d'une main courante sur toute la hauteur de l'escalier …" at bounding box center [784, 382] width 515 height 31
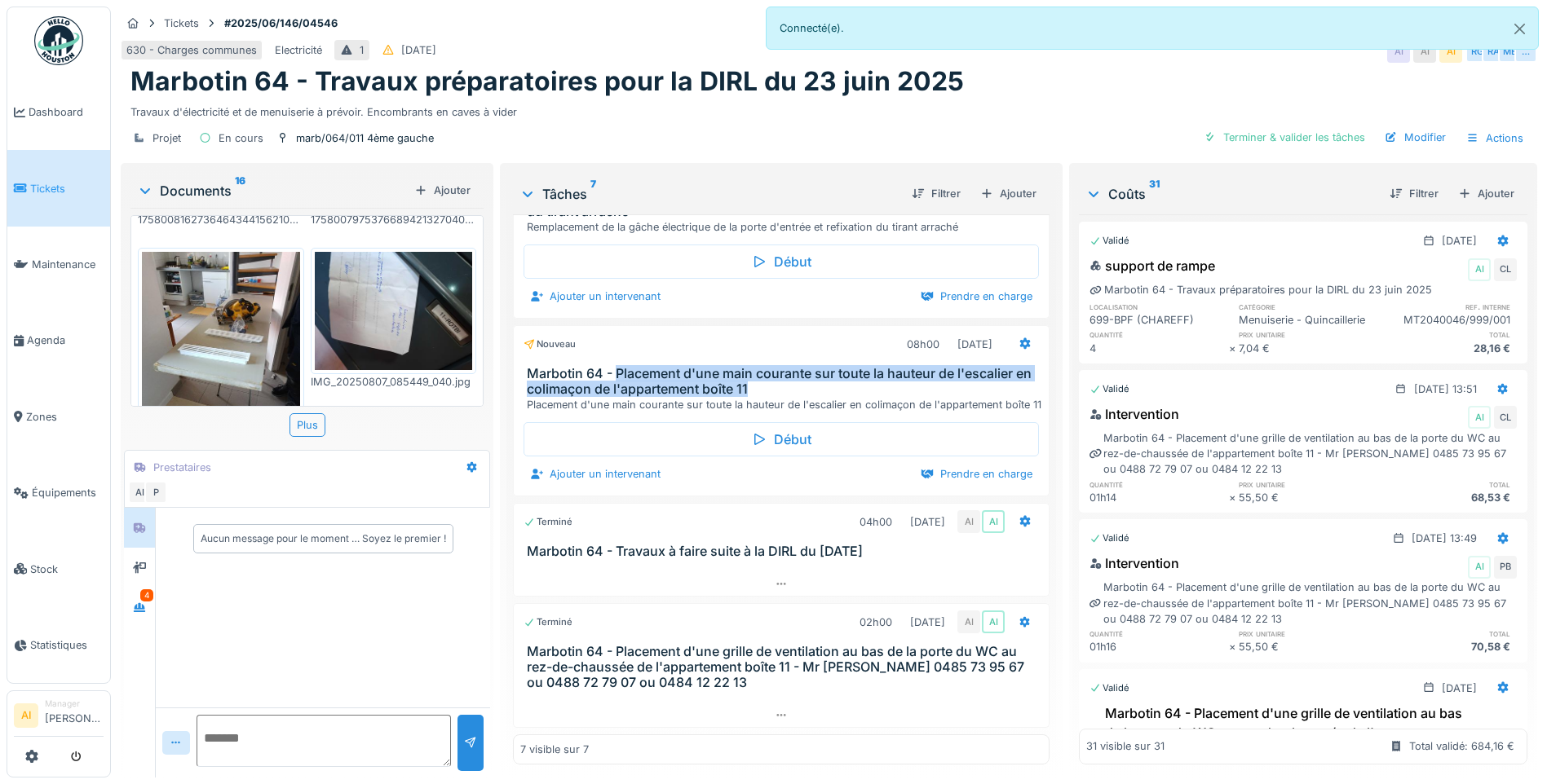
drag, startPoint x: 778, startPoint y: 373, endPoint x: 615, endPoint y: 358, distance: 163.7
click at [615, 366] on h3 "Marbotin 64 - Placement d'une main courante sur toute la hauteur de l'escalier …" at bounding box center [784, 382] width 515 height 31
drag, startPoint x: 615, startPoint y: 358, endPoint x: 761, endPoint y: 367, distance: 146.3
click at [747, 366] on h3 "Marbotin 64 - Placement d'une main courante sur toute la hauteur de l'escalier …" at bounding box center [784, 382] width 515 height 31
click at [780, 374] on h3 "Marbotin 64 - Placement d'une main courante sur toute la hauteur de l'escalier …" at bounding box center [784, 382] width 515 height 31
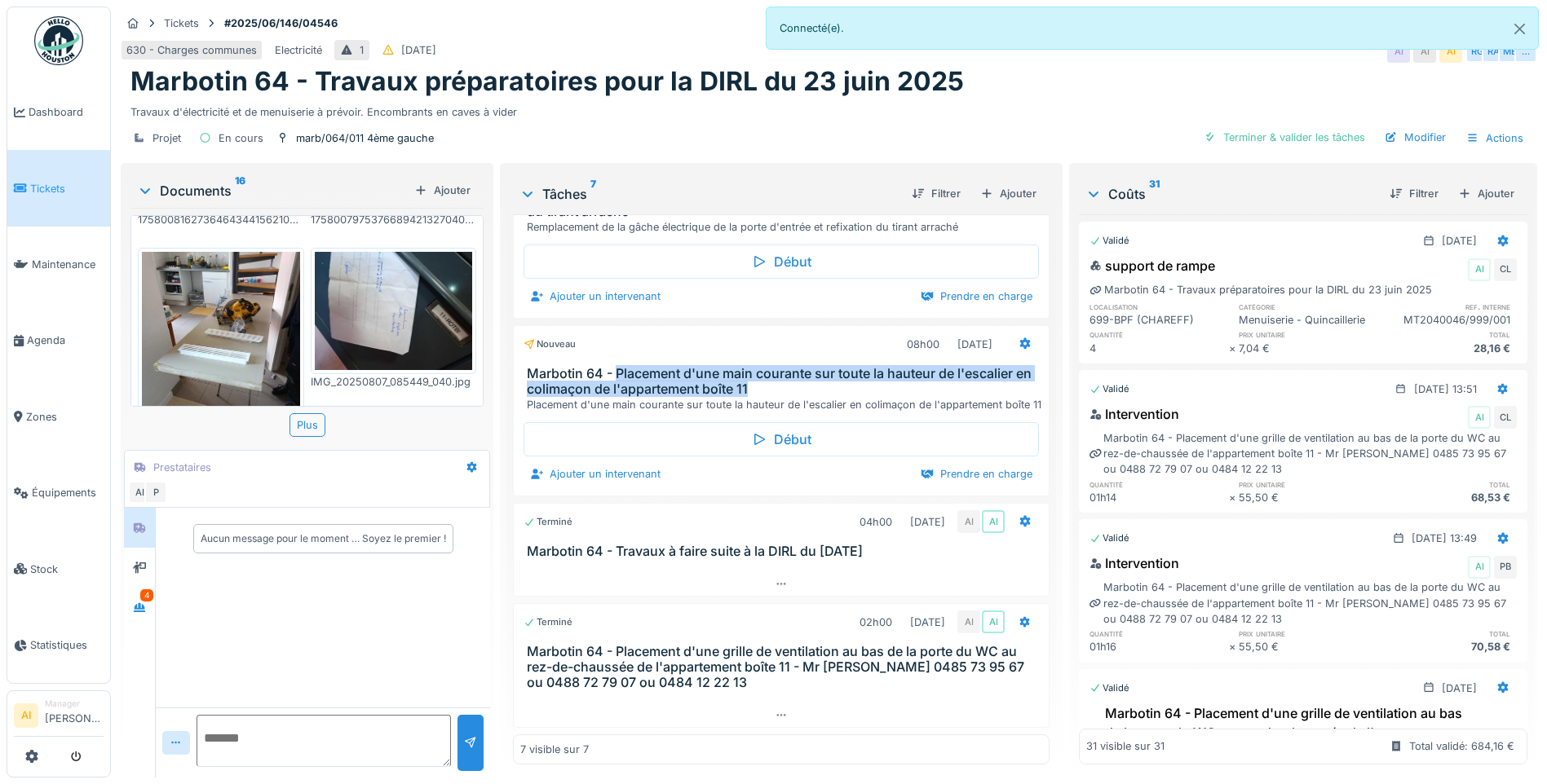
drag, startPoint x: 767, startPoint y: 375, endPoint x: 614, endPoint y: 355, distance: 154.3
click at [614, 366] on h3 "Marbotin 64 - Placement d'une main courante sur toute la hauteur de l'escalier …" at bounding box center [784, 382] width 515 height 31
drag, startPoint x: 614, startPoint y: 355, endPoint x: 638, endPoint y: 355, distance: 24.0
copy h3 "Placement d'une main courante sur toute la hauteur de l'escalier en colimaçon d…"
click at [1018, 337] on div at bounding box center [1025, 344] width 13 height 15
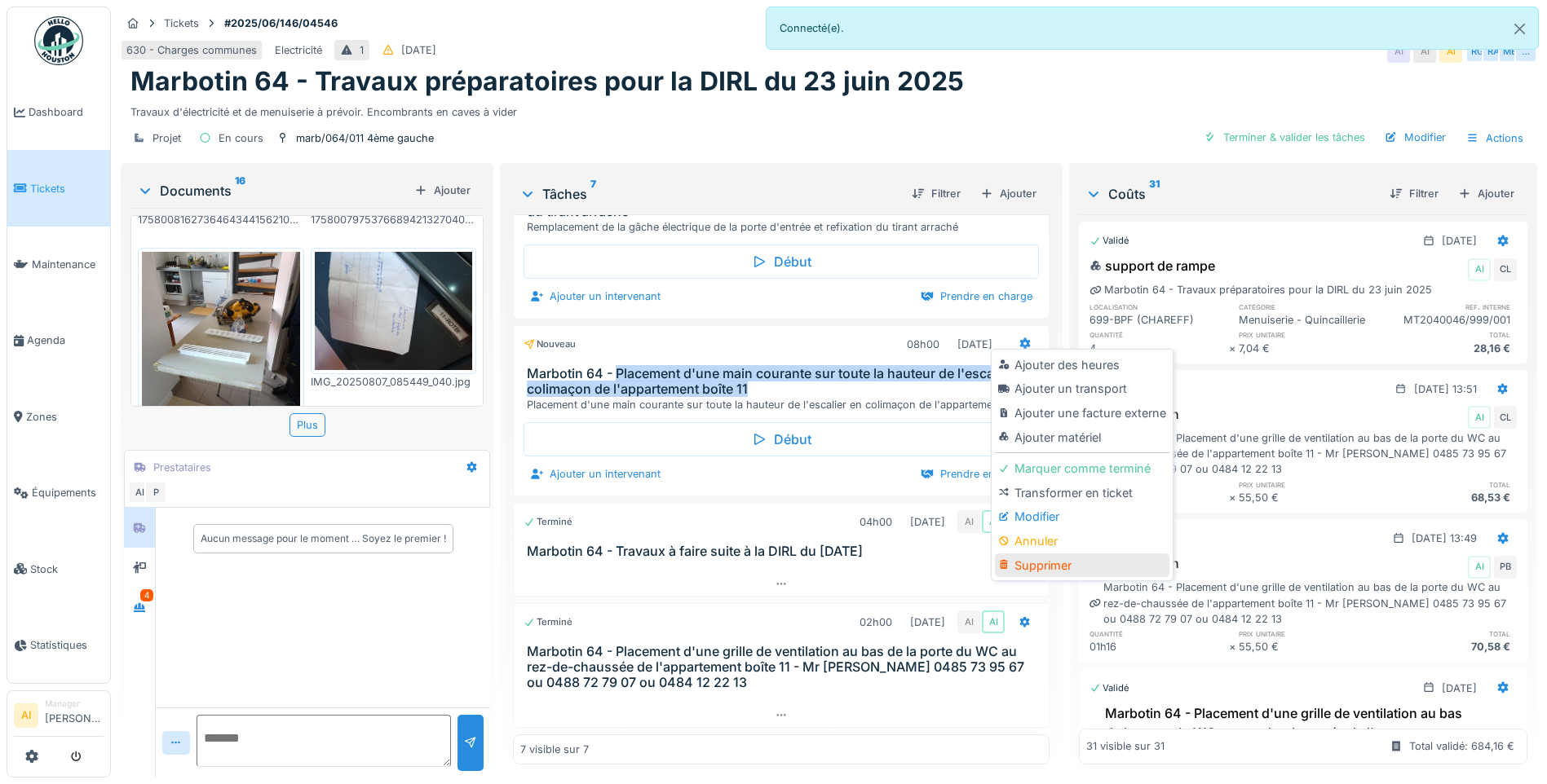
click at [1033, 561] on div "Supprimer" at bounding box center [1082, 566] width 174 height 25
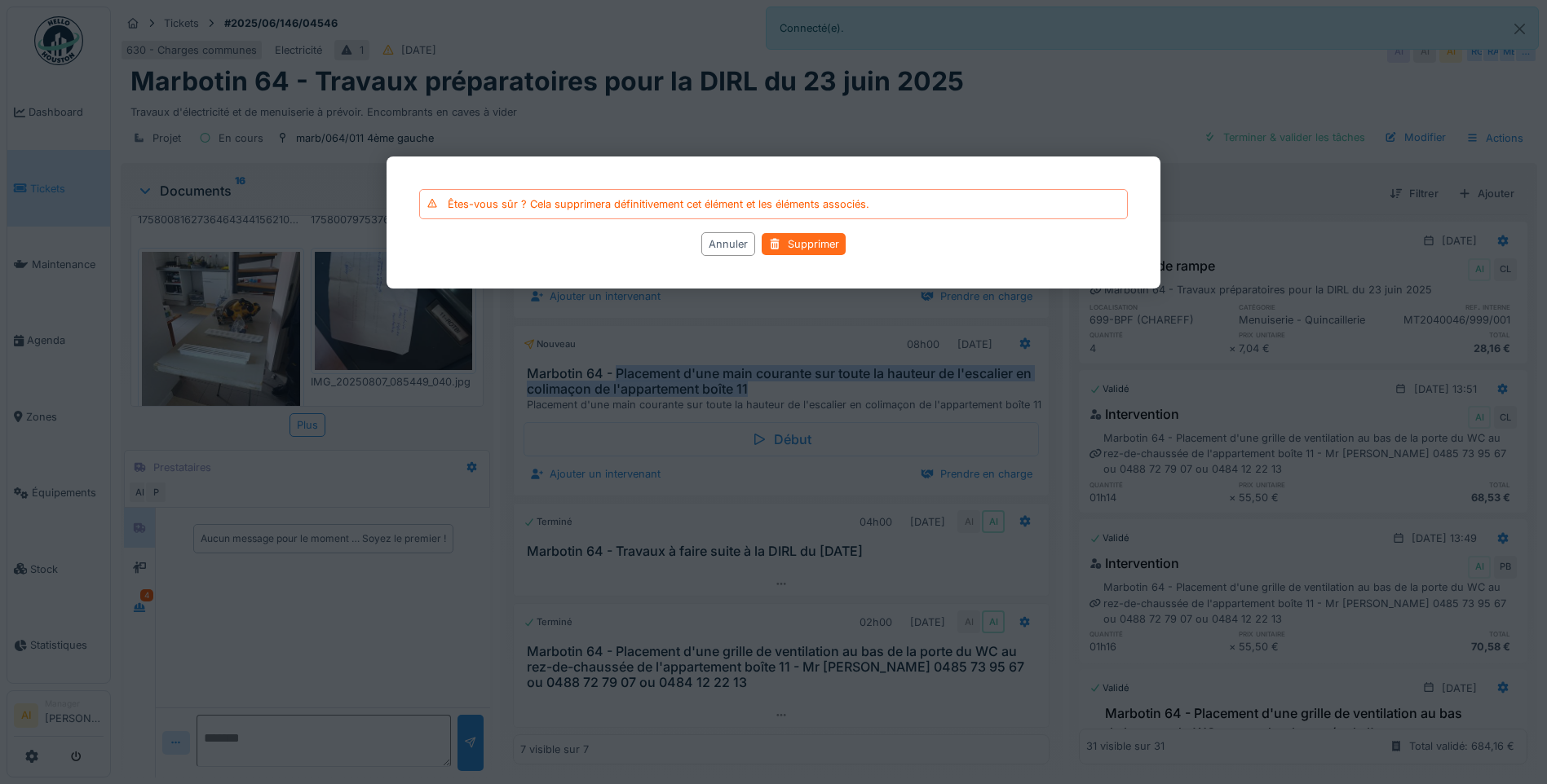
click at [801, 249] on div "Supprimer" at bounding box center [804, 244] width 84 height 22
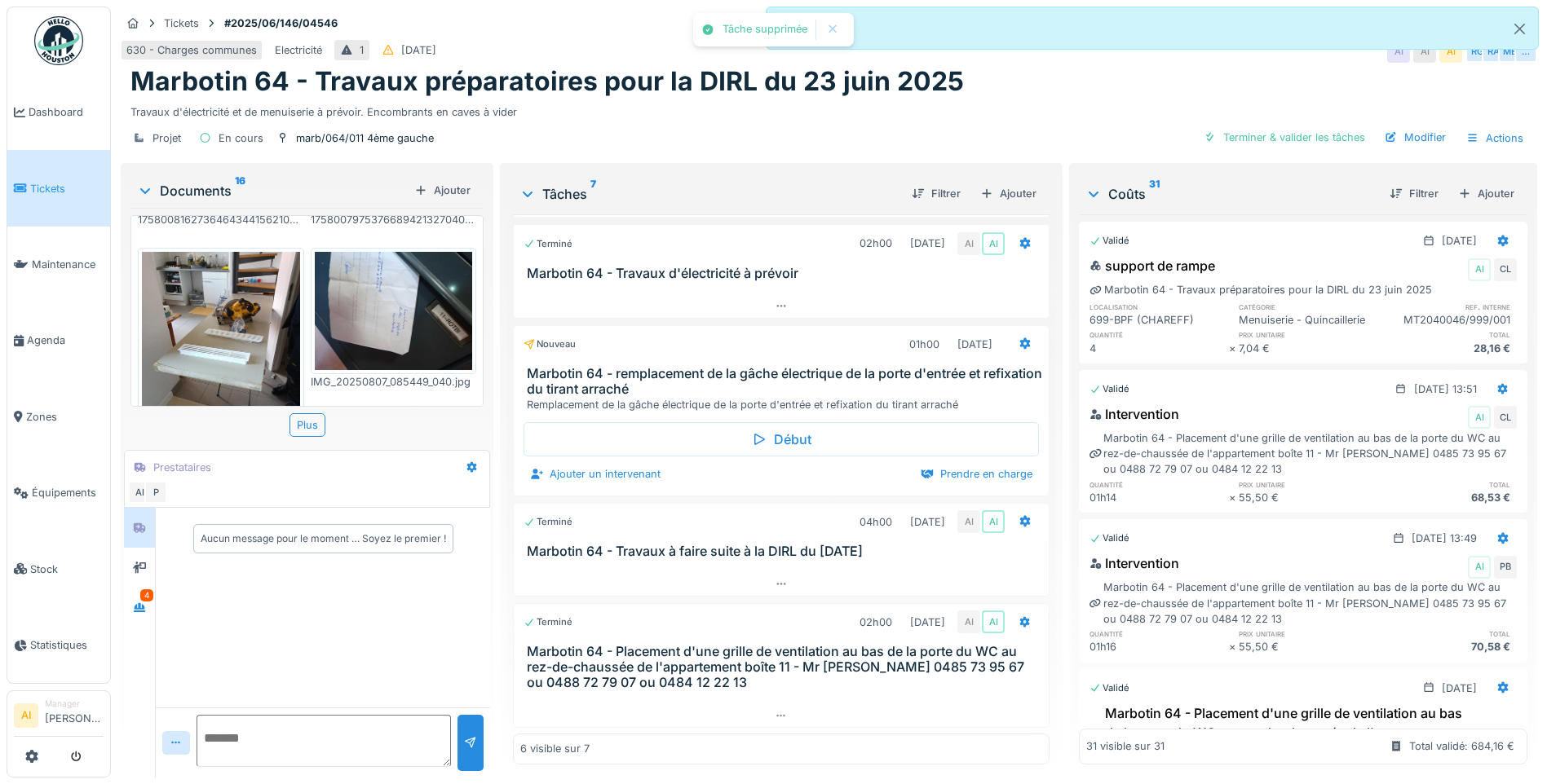
scroll to position [198, 0]
click at [1020, 625] on icon at bounding box center [1025, 622] width 10 height 11
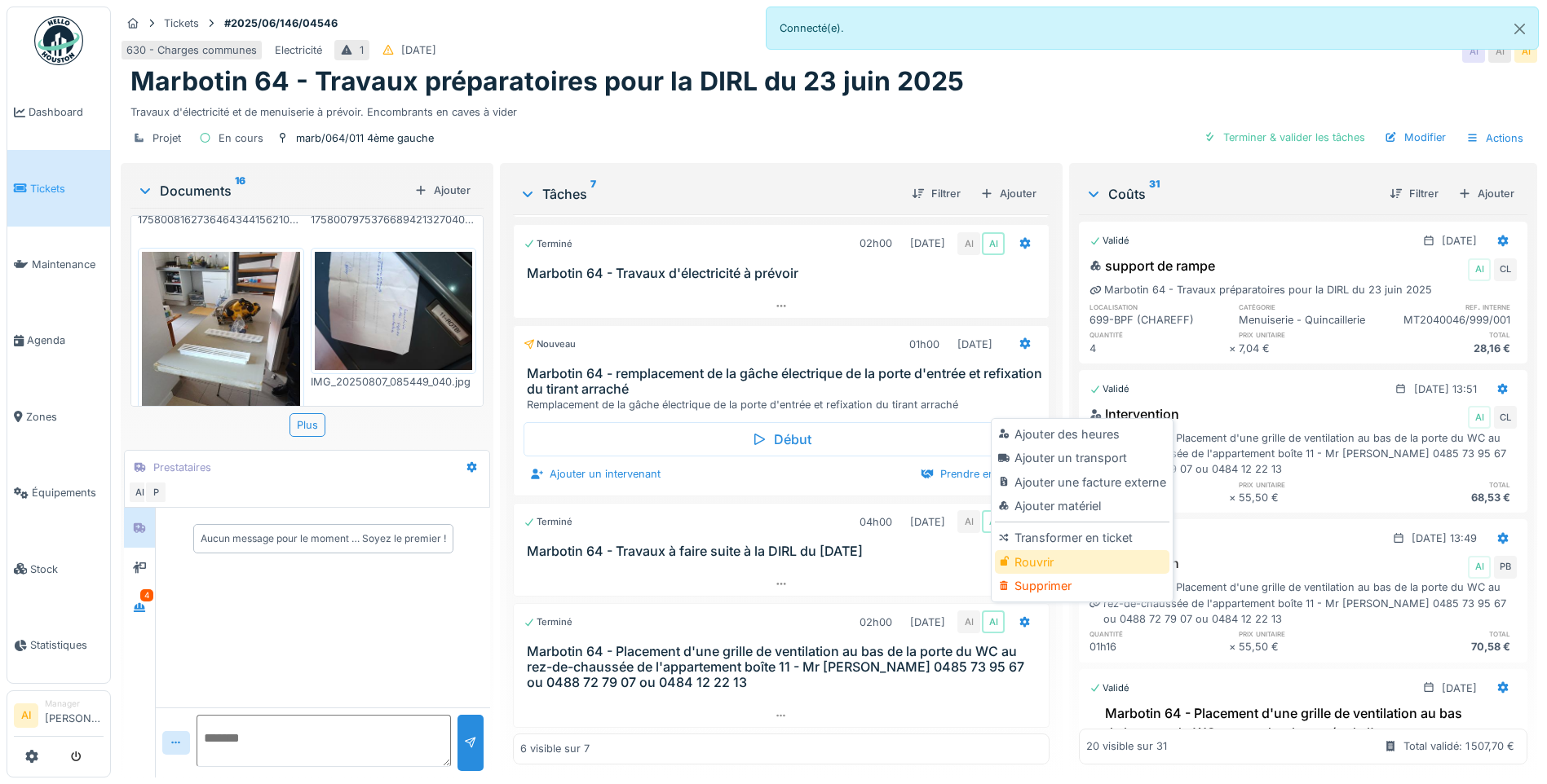
click at [1028, 562] on div "Rouvrir" at bounding box center [1082, 563] width 174 height 25
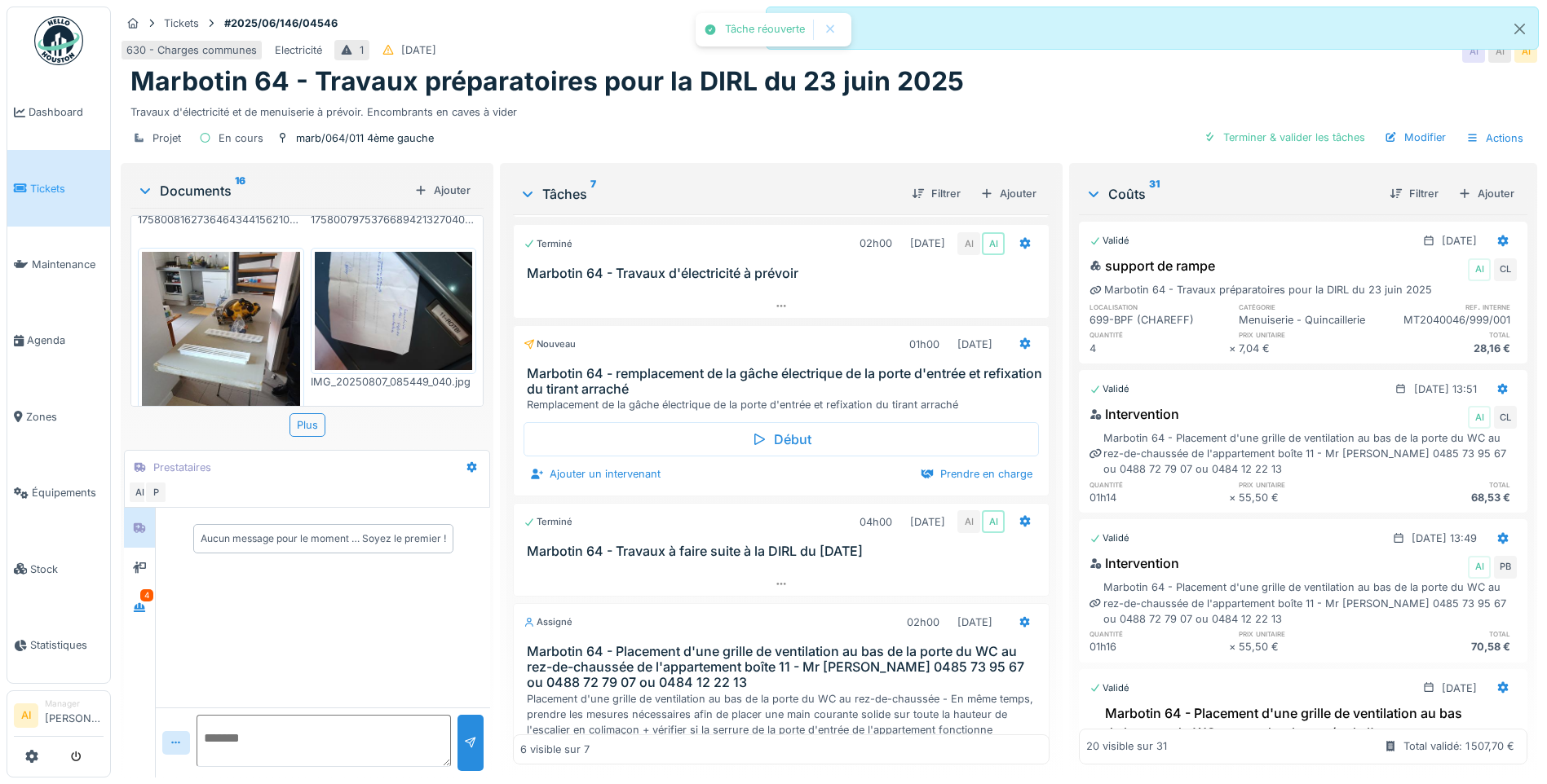
scroll to position [328, 0]
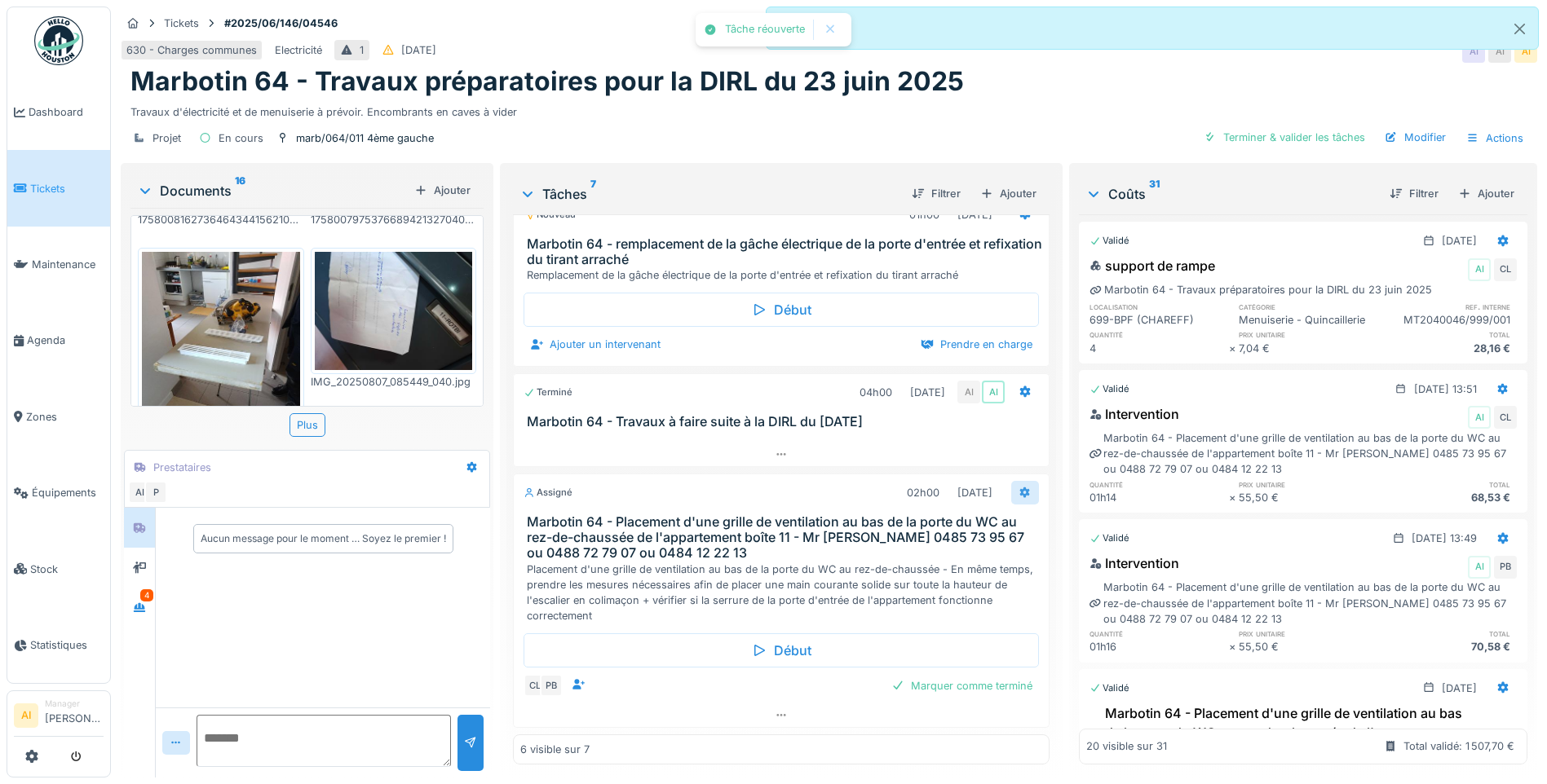
click at [1018, 491] on icon at bounding box center [1025, 492] width 13 height 10
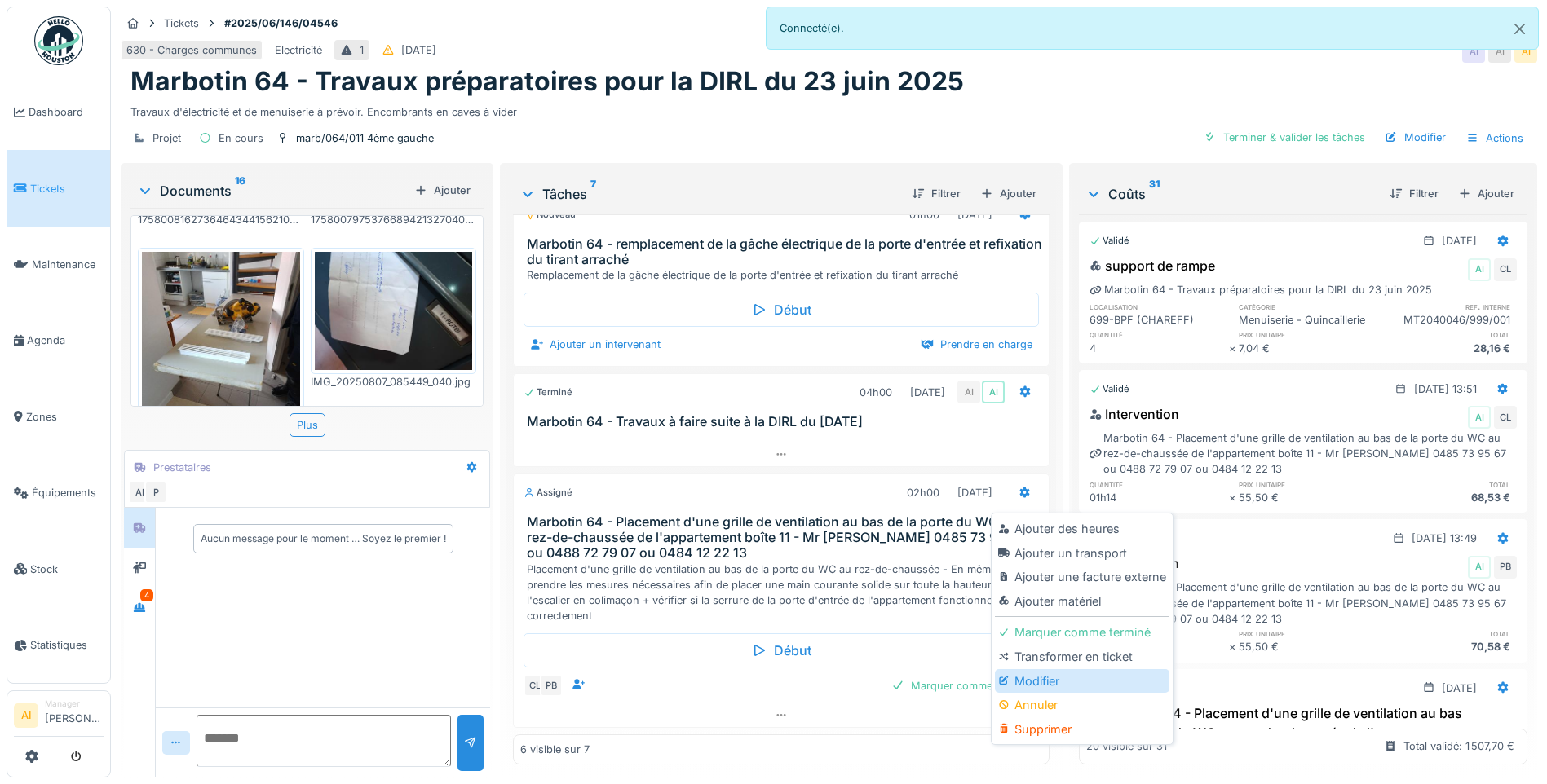
click at [1038, 691] on div "Modifier" at bounding box center [1082, 682] width 174 height 25
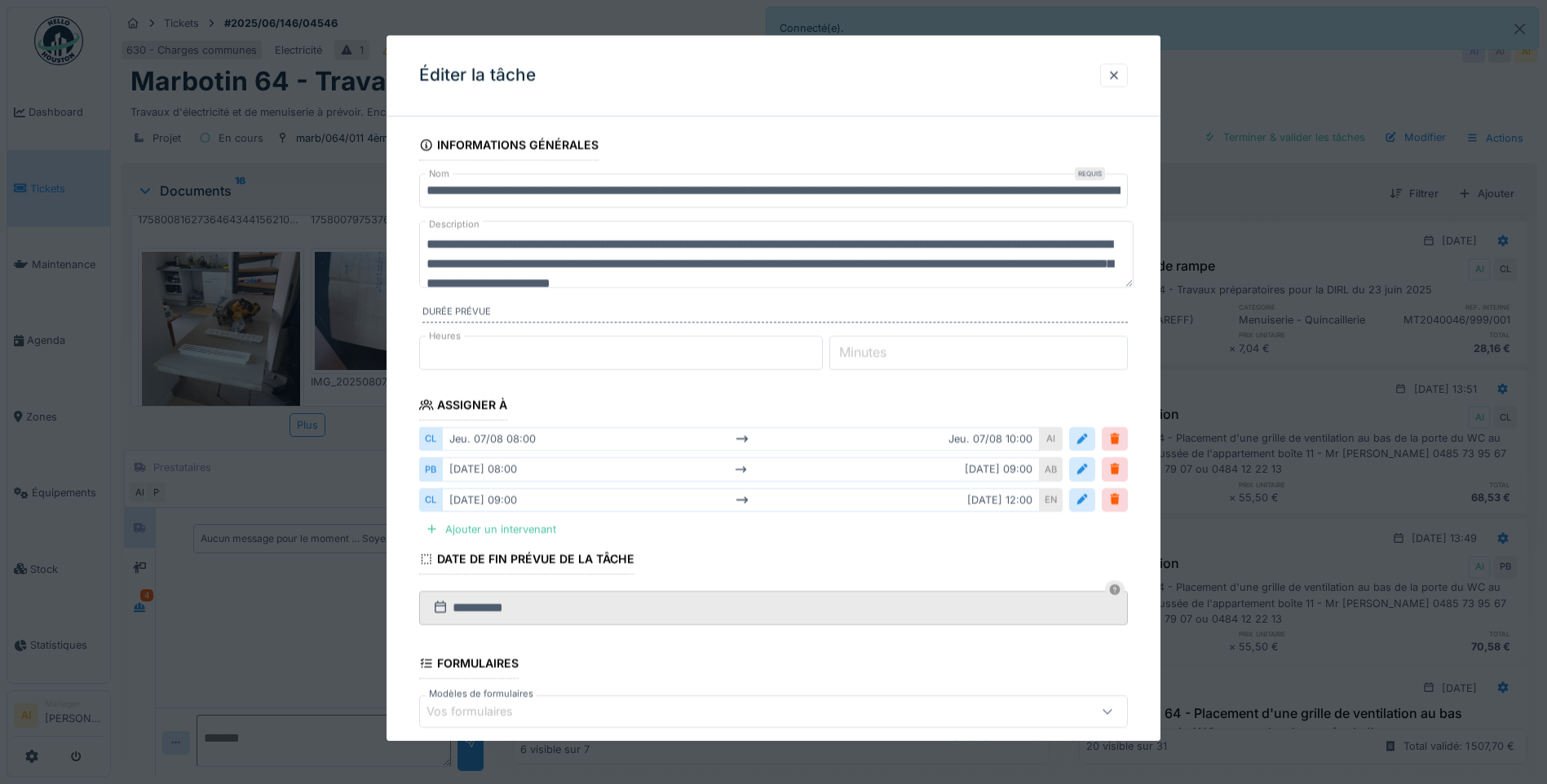
click at [707, 188] on input "**********" at bounding box center [773, 191] width 709 height 34
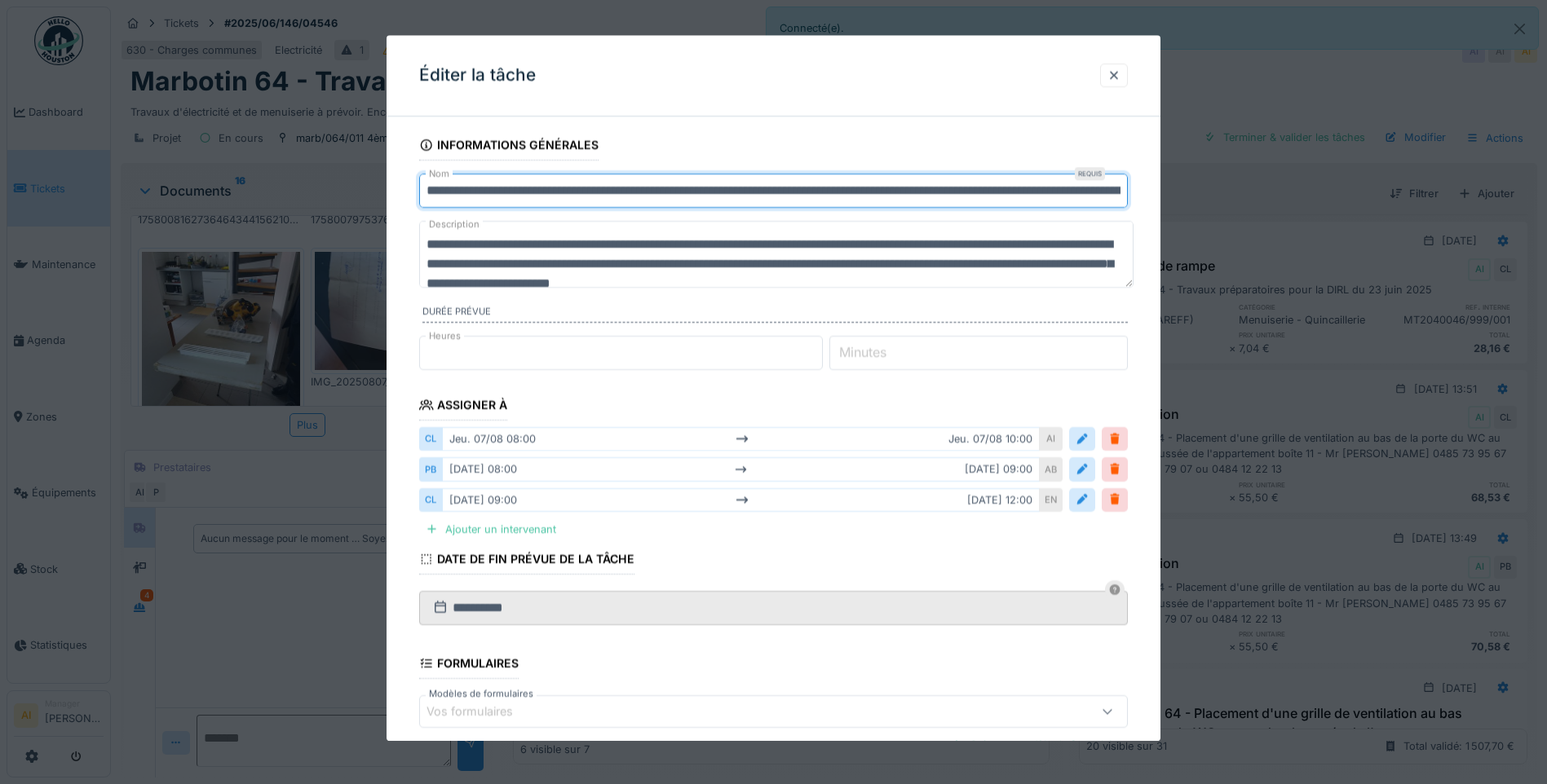
click at [1121, 192] on input "**********" at bounding box center [773, 191] width 709 height 34
click at [1126, 193] on input "**********" at bounding box center [773, 191] width 709 height 34
click at [689, 190] on input "**********" at bounding box center [776, 191] width 715 height 34
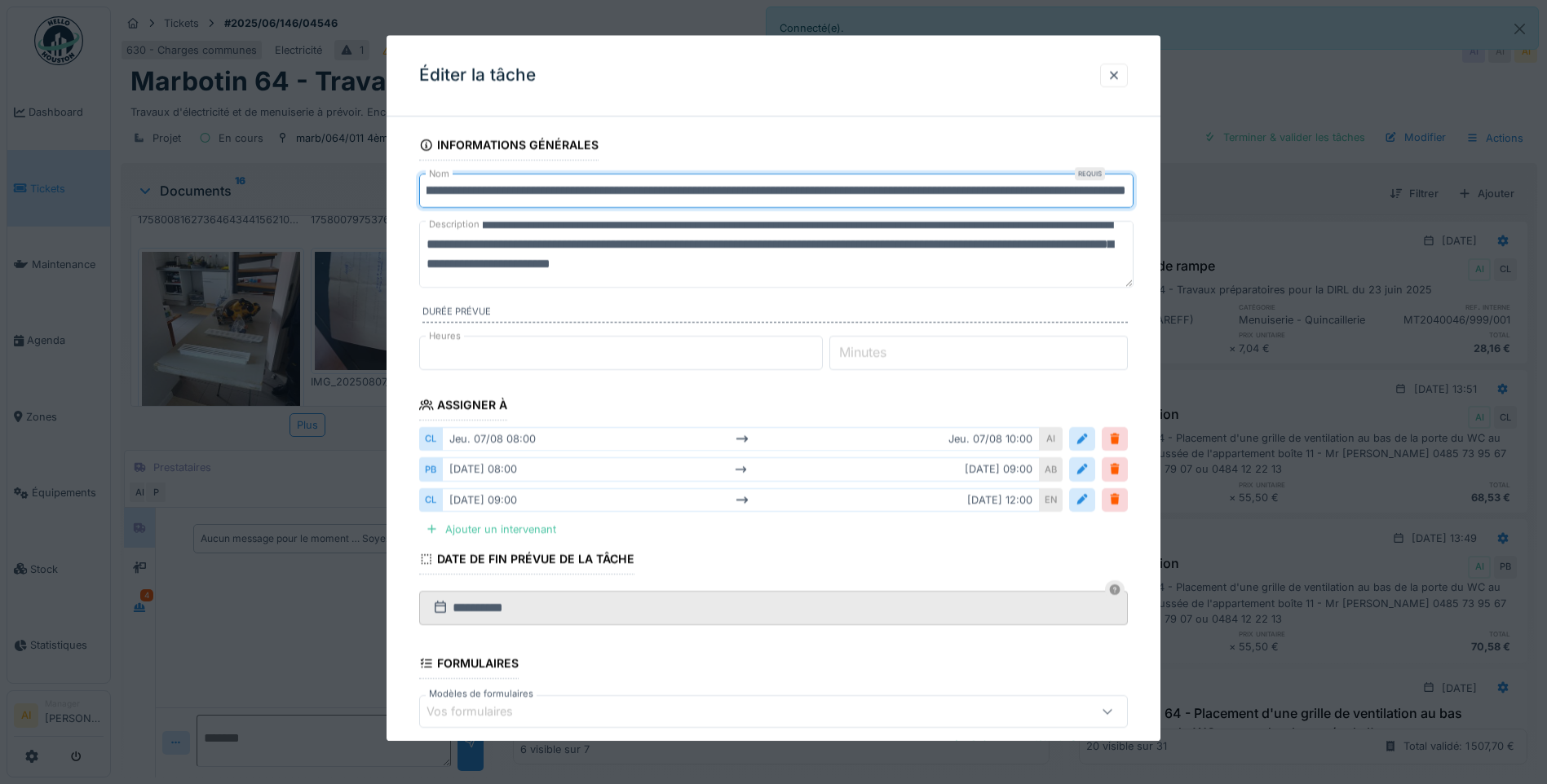
scroll to position [0, 0]
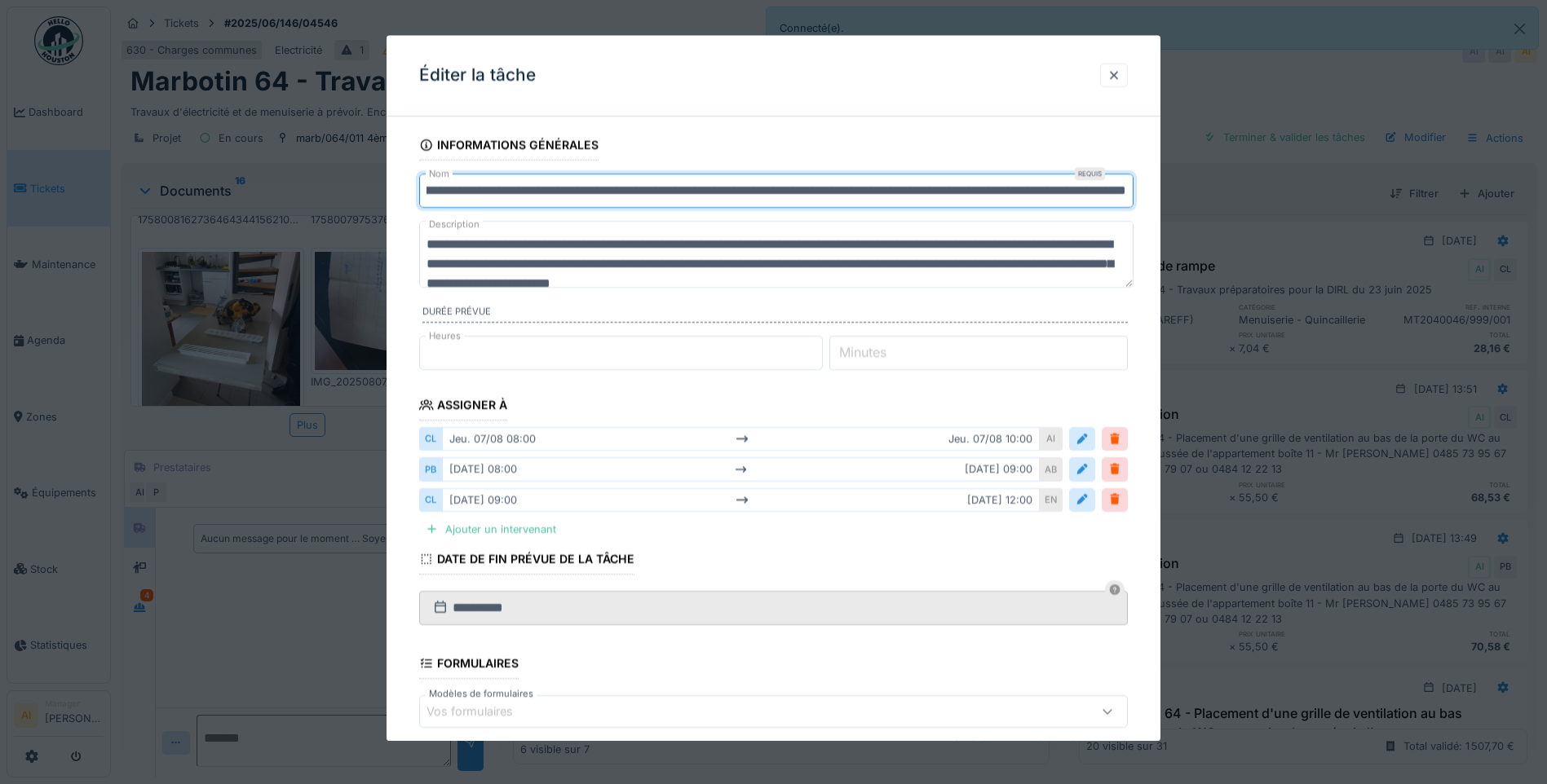
type input "**********"
click at [1016, 194] on input "**********" at bounding box center [776, 191] width 715 height 34
click at [1096, 182] on input "**********" at bounding box center [776, 191] width 715 height 34
click at [898, 266] on textarea "**********" at bounding box center [776, 255] width 715 height 67
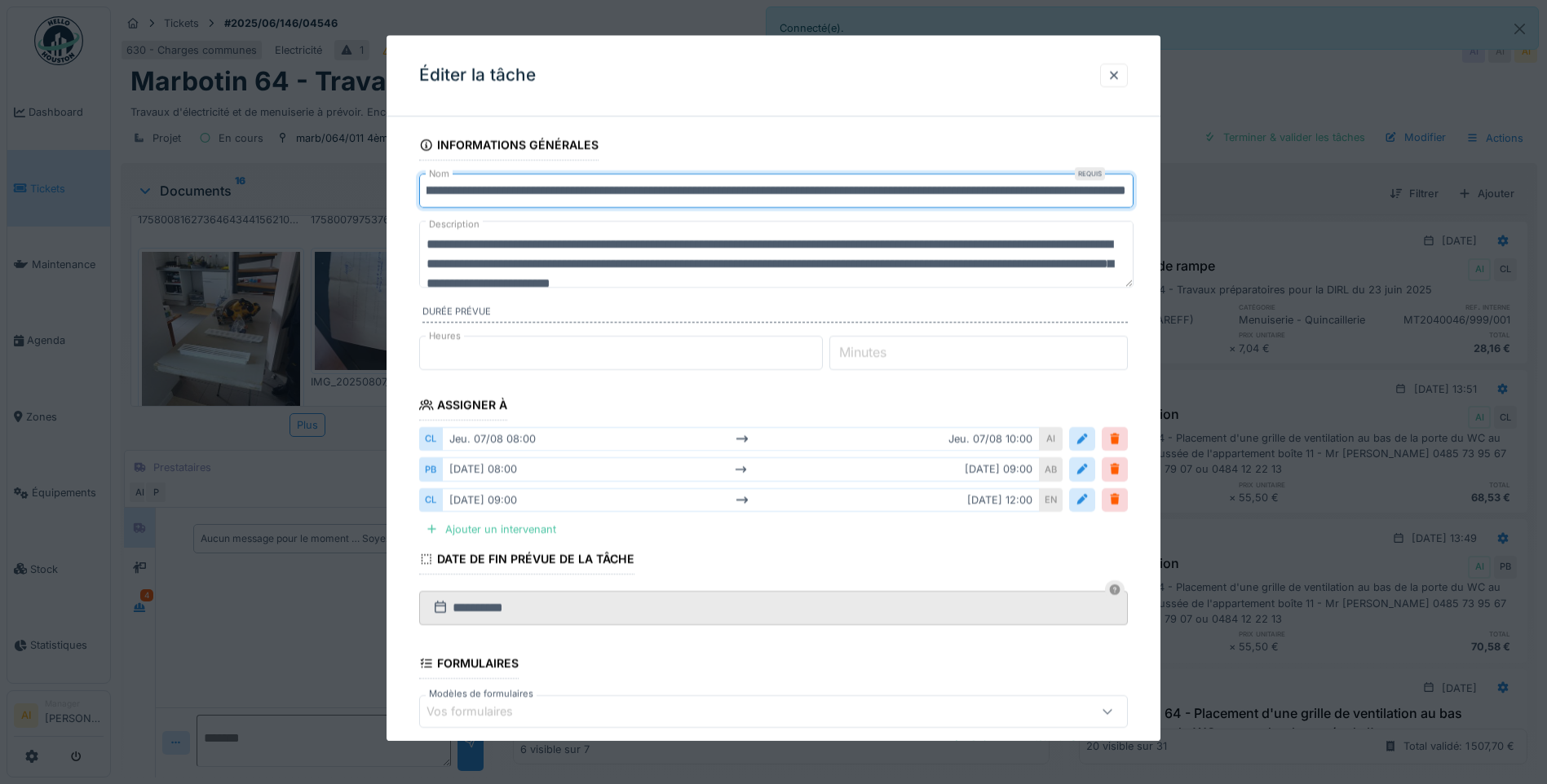
scroll to position [0, 0]
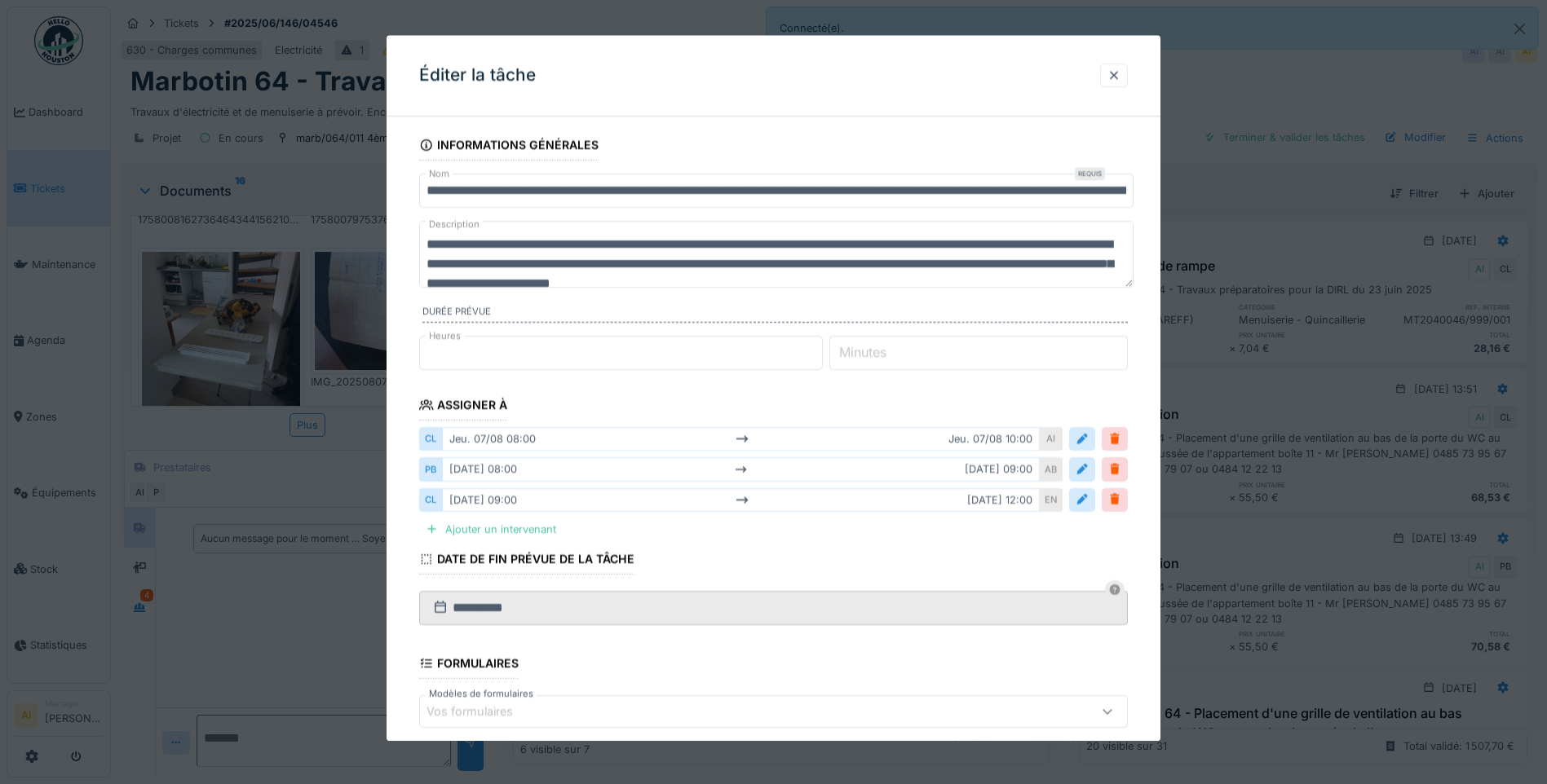
click at [968, 266] on textarea "**********" at bounding box center [776, 255] width 715 height 67
click at [1011, 271] on textarea "**********" at bounding box center [776, 255] width 715 height 67
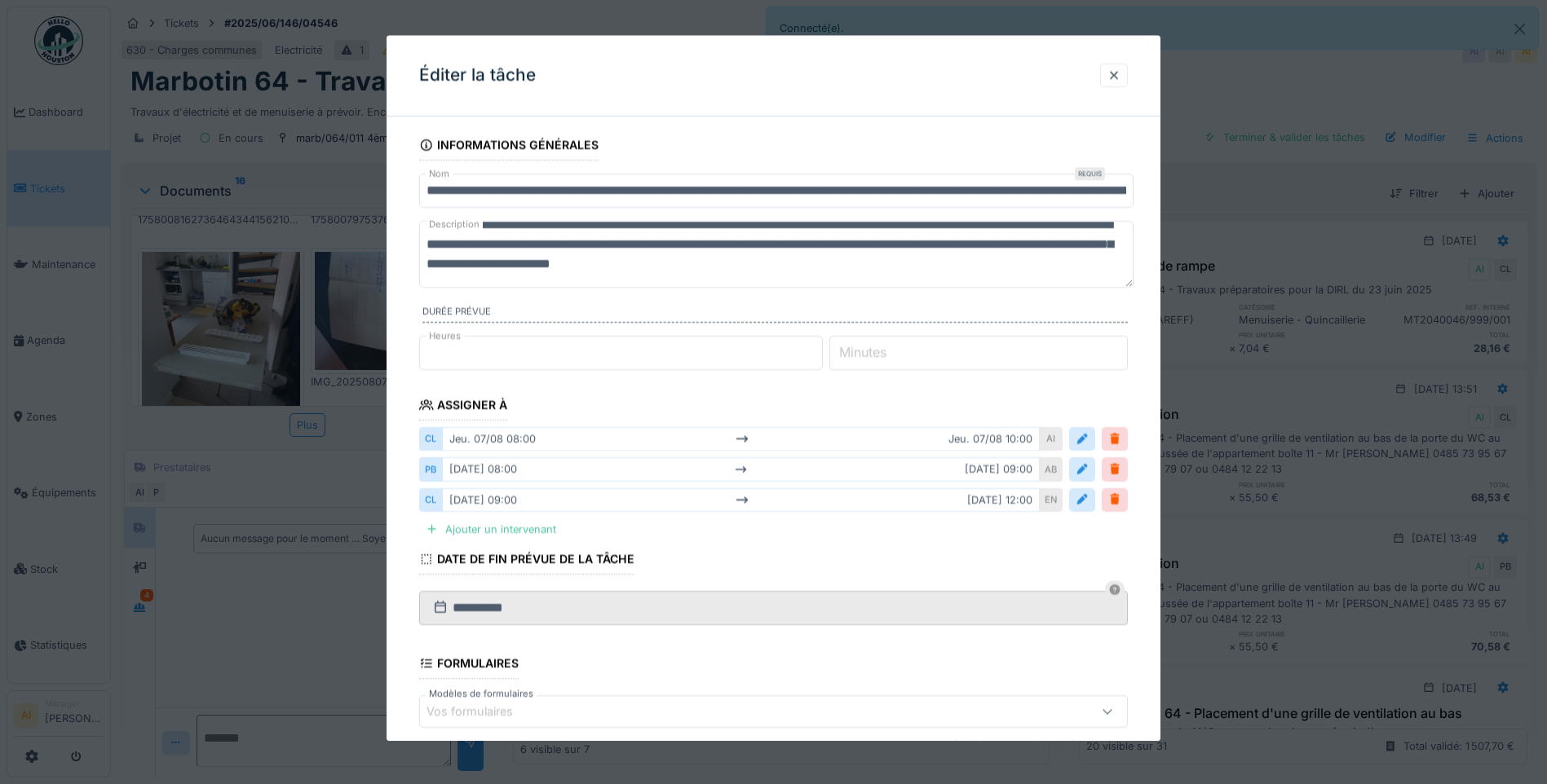
drag, startPoint x: 960, startPoint y: 282, endPoint x: 826, endPoint y: 249, distance: 138.0
click at [826, 249] on textarea "**********" at bounding box center [776, 255] width 715 height 67
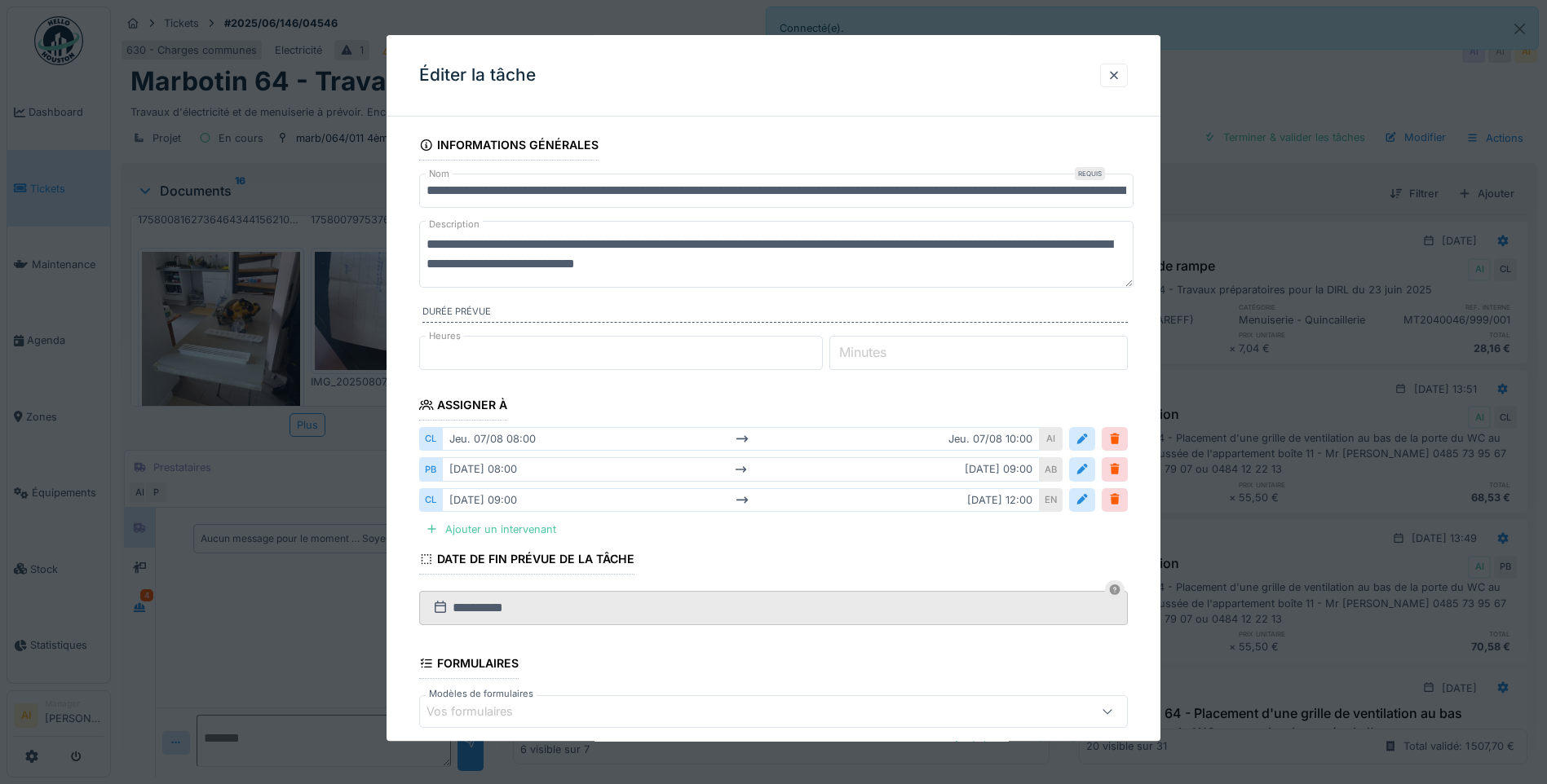
scroll to position [0, 0]
click at [787, 263] on textarea "**********" at bounding box center [776, 255] width 715 height 67
click at [609, 266] on textarea "**********" at bounding box center [776, 255] width 715 height 67
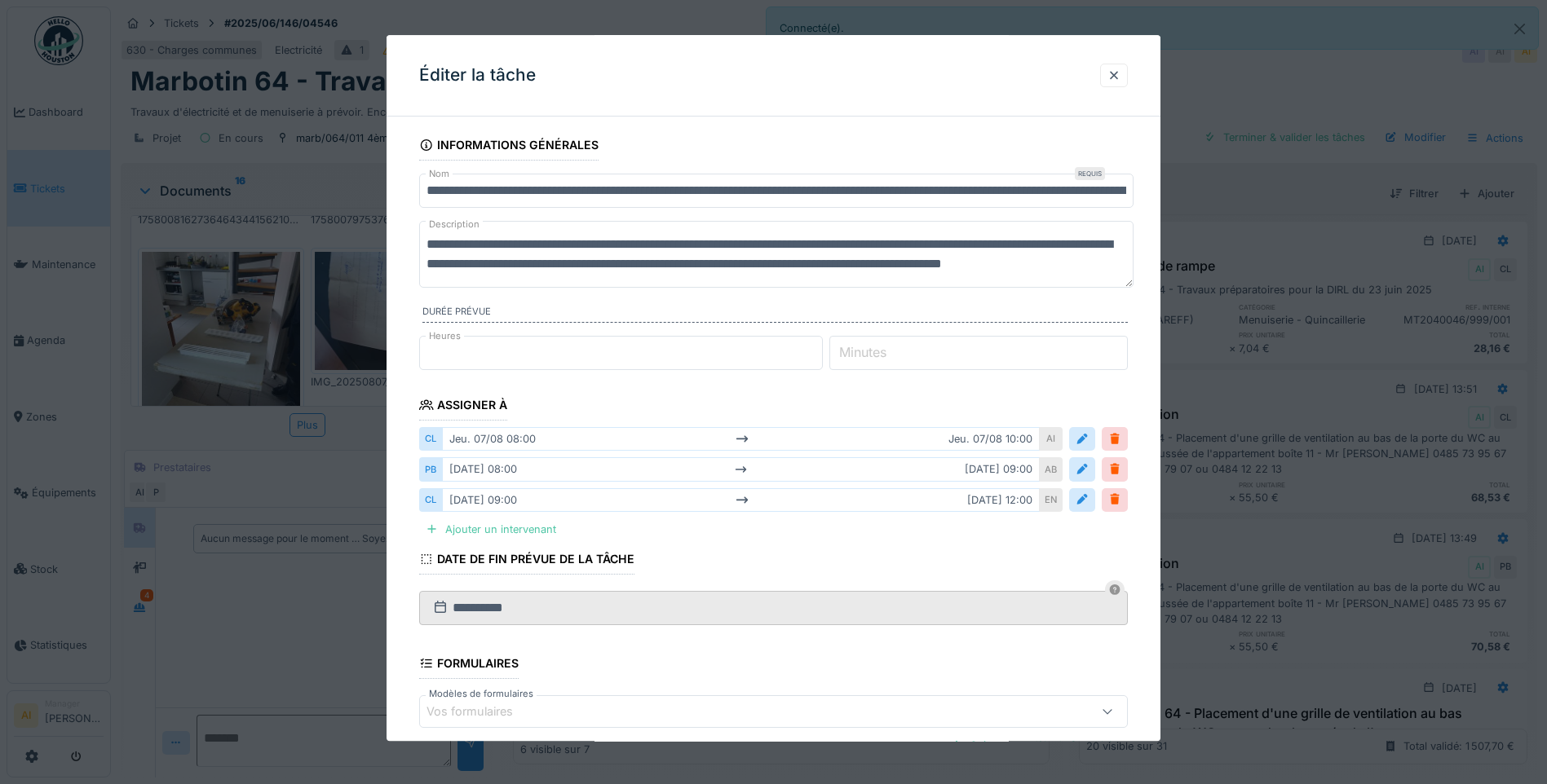
type textarea "**********"
drag, startPoint x: 723, startPoint y: 70, endPoint x: 746, endPoint y: 65, distance: 23.5
click at [746, 65] on div "Éditer la tâche" at bounding box center [773, 75] width 774 height 81
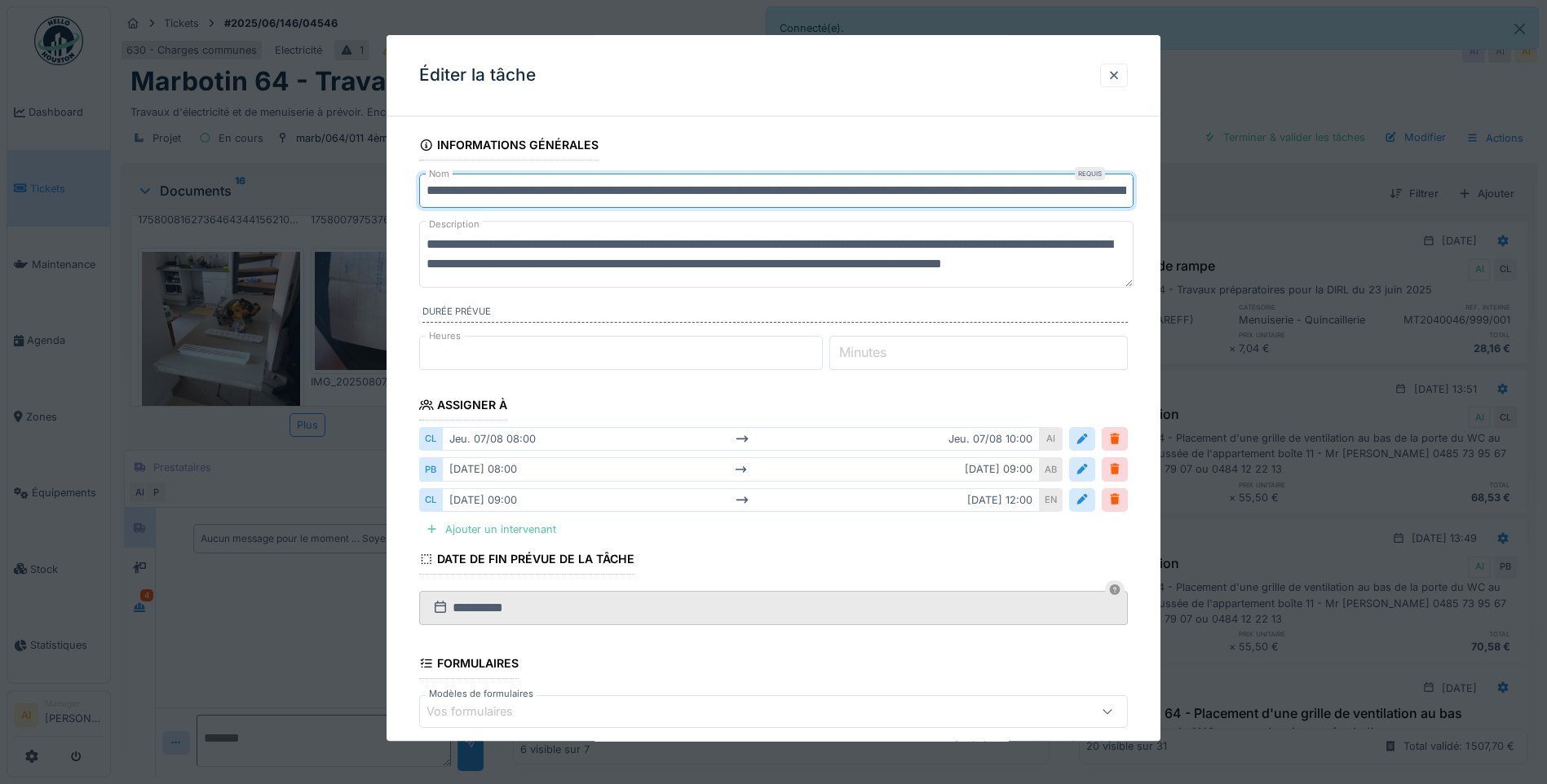
click at [757, 190] on input "**********" at bounding box center [776, 191] width 715 height 34
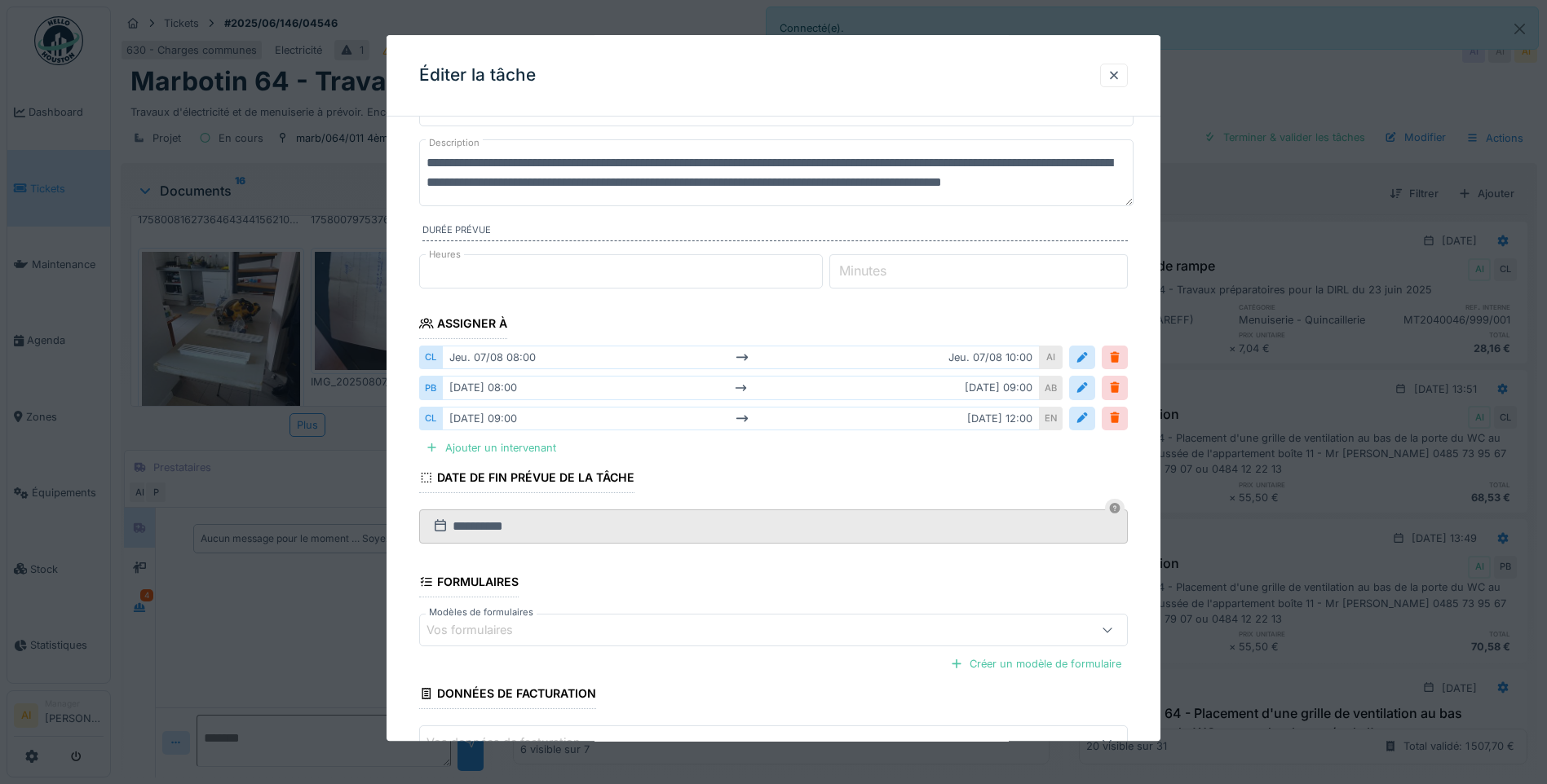
scroll to position [163, 0]
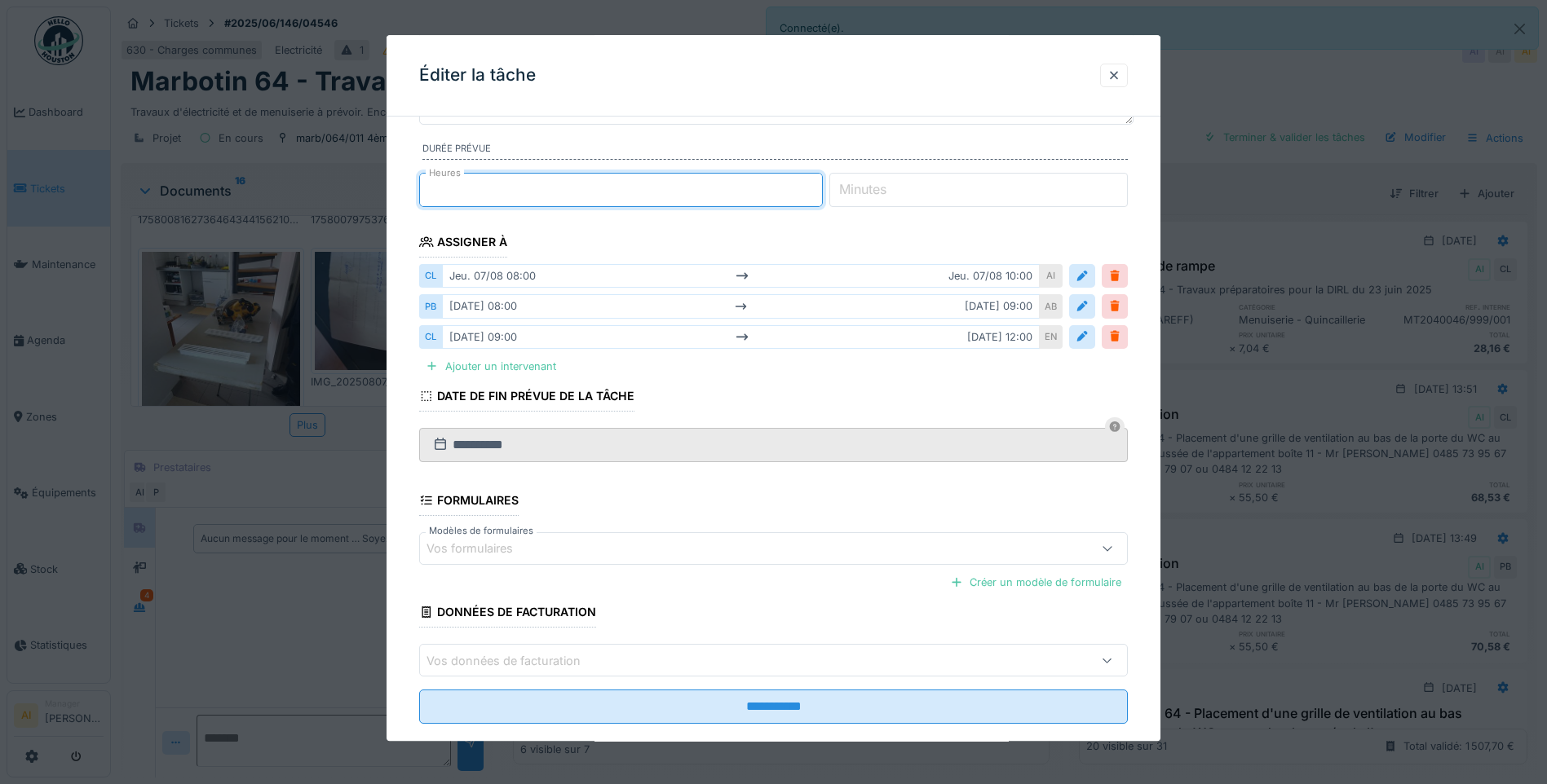
drag, startPoint x: 465, startPoint y: 191, endPoint x: 418, endPoint y: 191, distance: 47.0
click at [418, 191] on div "**********" at bounding box center [773, 368] width 774 height 803
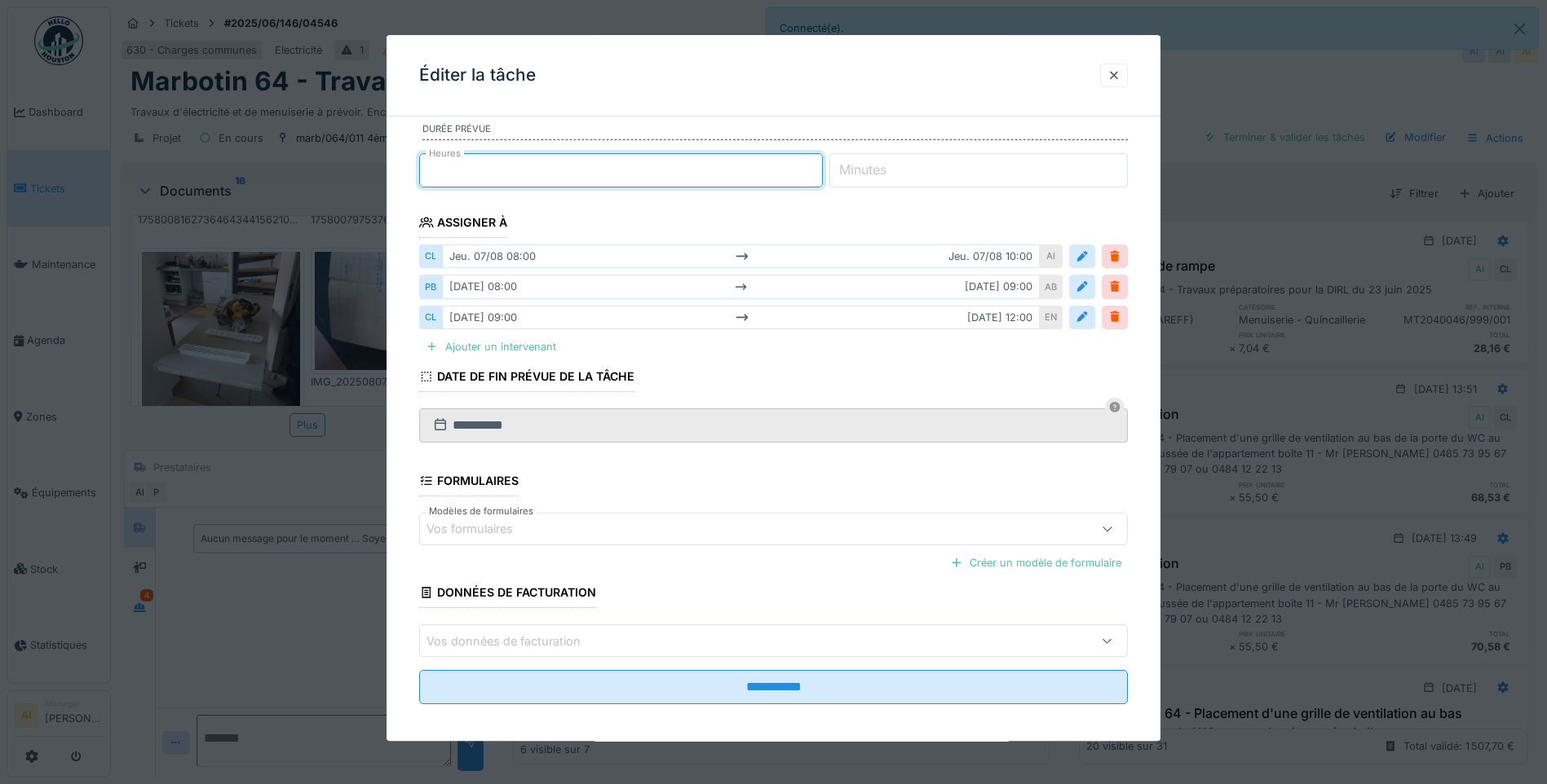
scroll to position [192, 0]
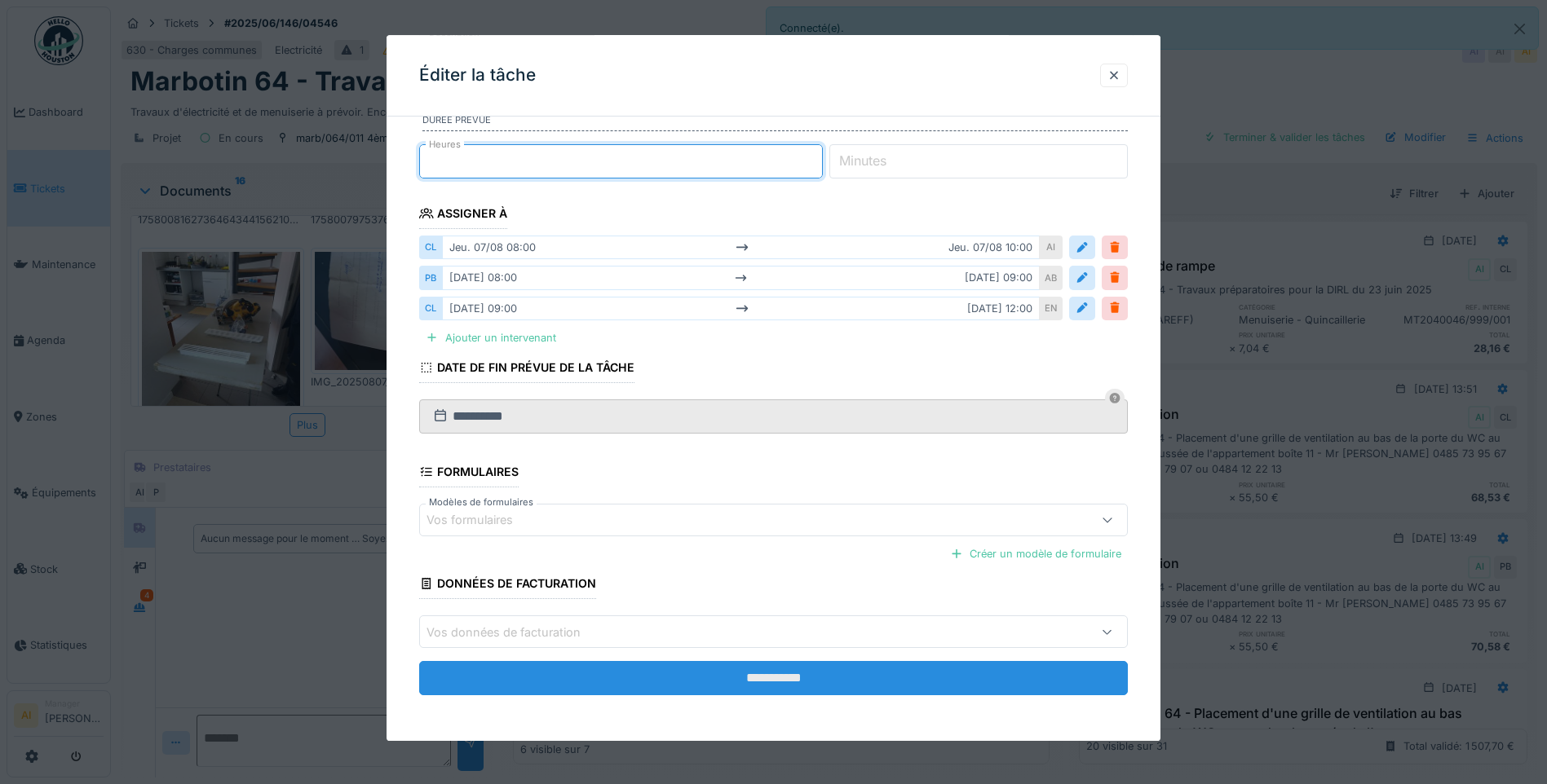
type input "*"
click at [782, 675] on input "**********" at bounding box center [773, 679] width 709 height 34
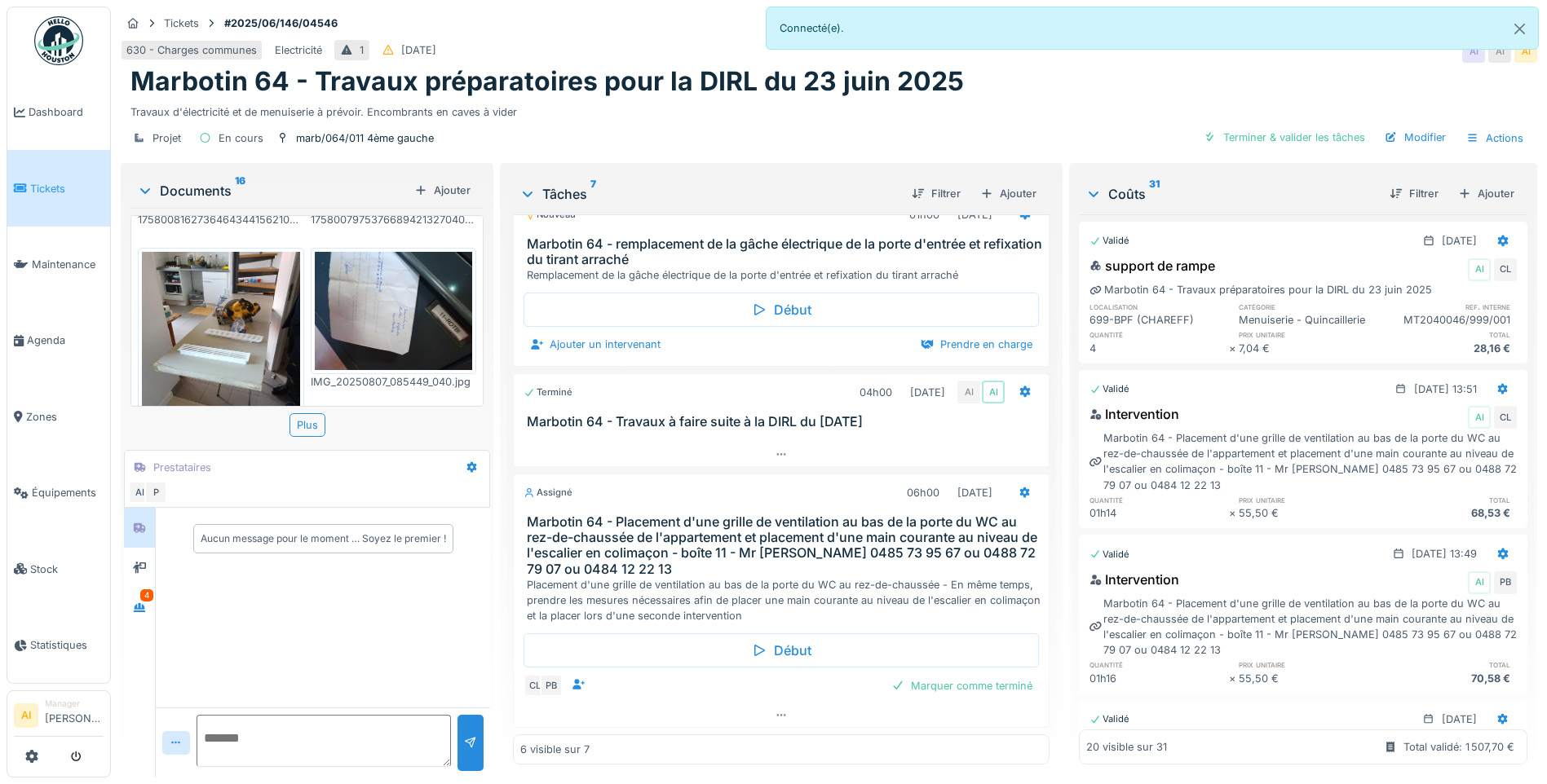
scroll to position [12, 0]
click at [951, 679] on div "Marquer comme terminé" at bounding box center [962, 686] width 155 height 22
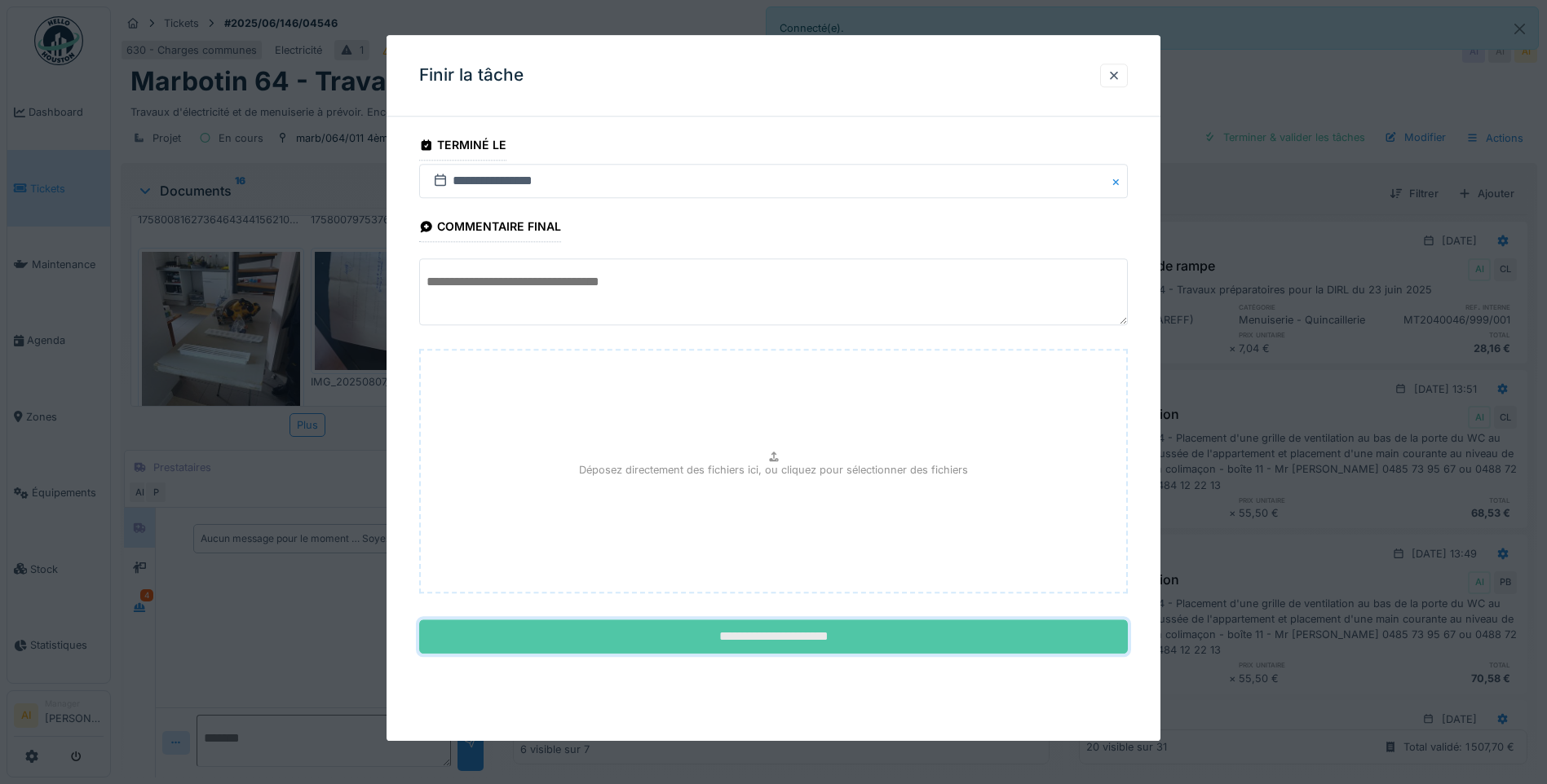
click at [755, 642] on input "**********" at bounding box center [773, 637] width 709 height 34
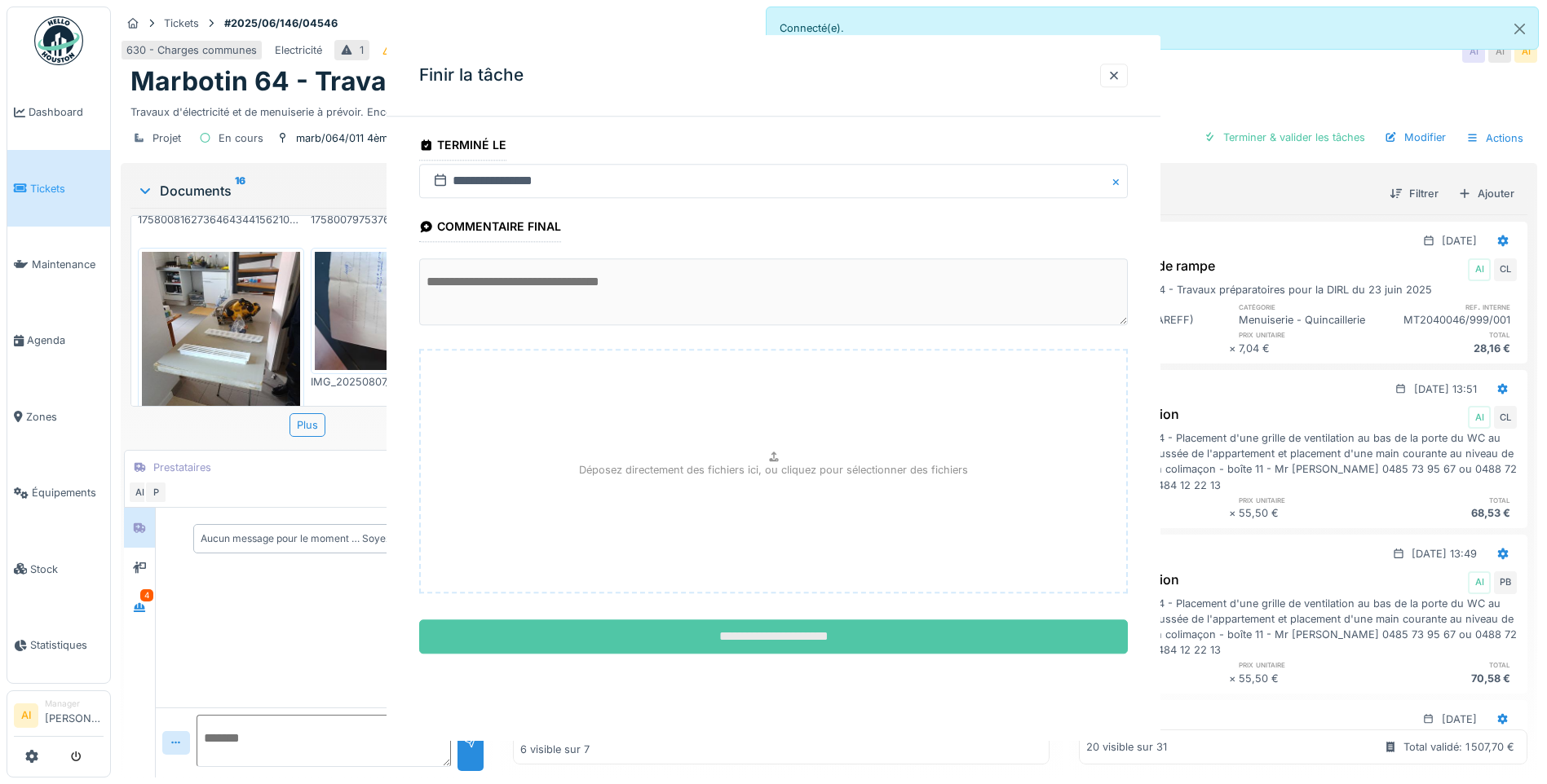
scroll to position [283, 0]
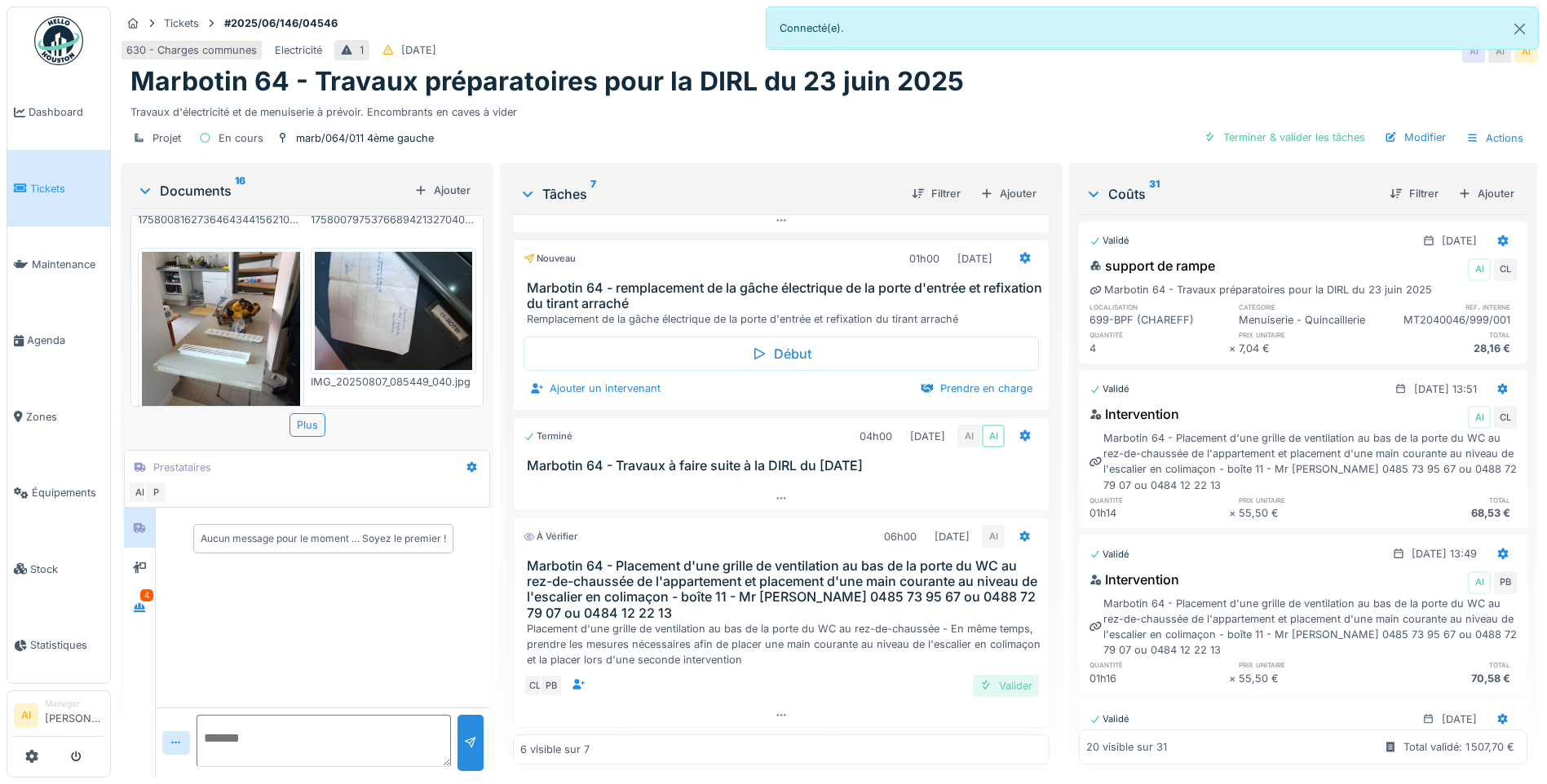
click at [993, 675] on div "Valider" at bounding box center [1006, 686] width 66 height 22
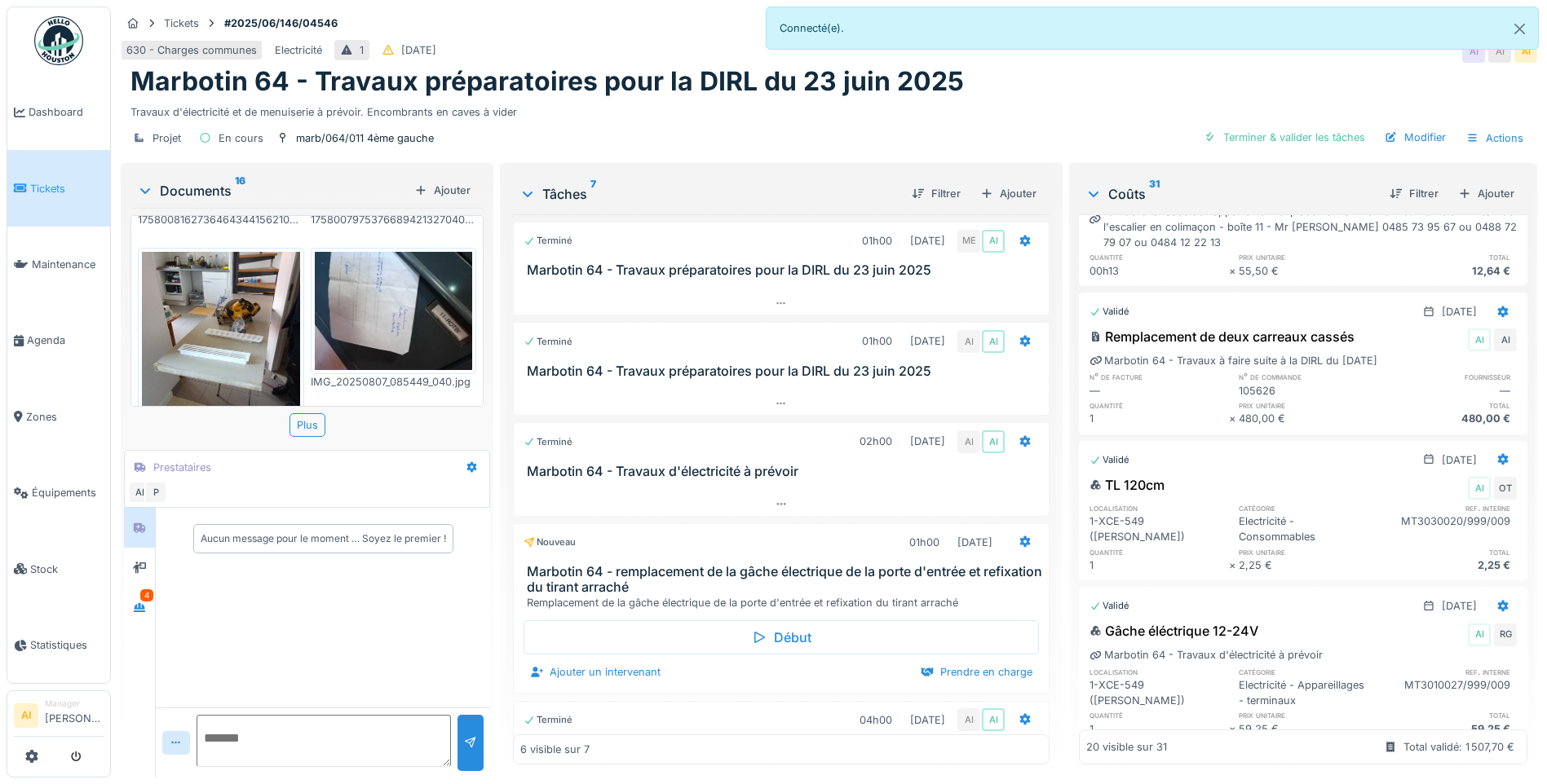
scroll to position [1918, 0]
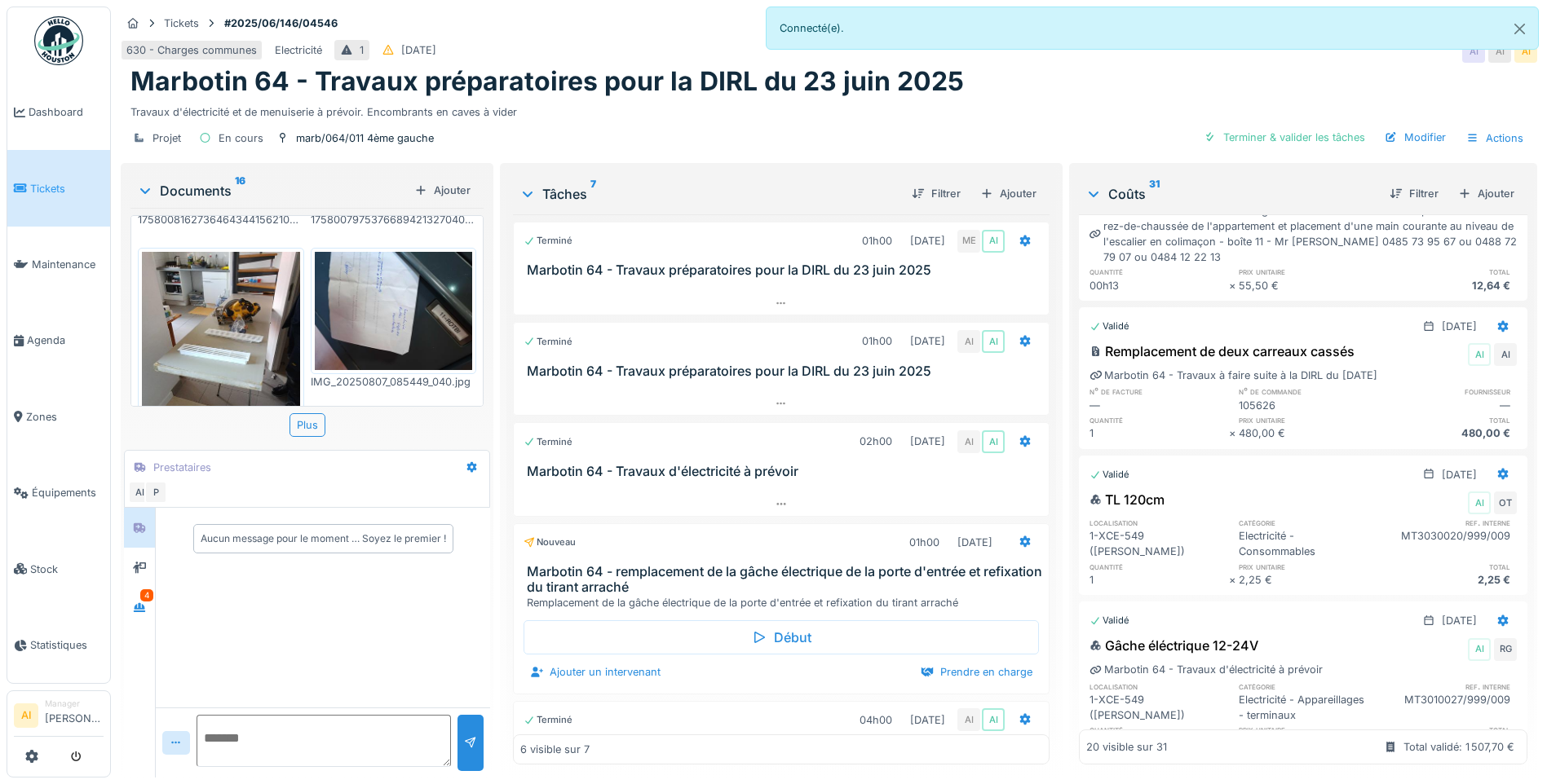
click at [1125, 184] on div "Coûts 31" at bounding box center [1231, 194] width 291 height 20
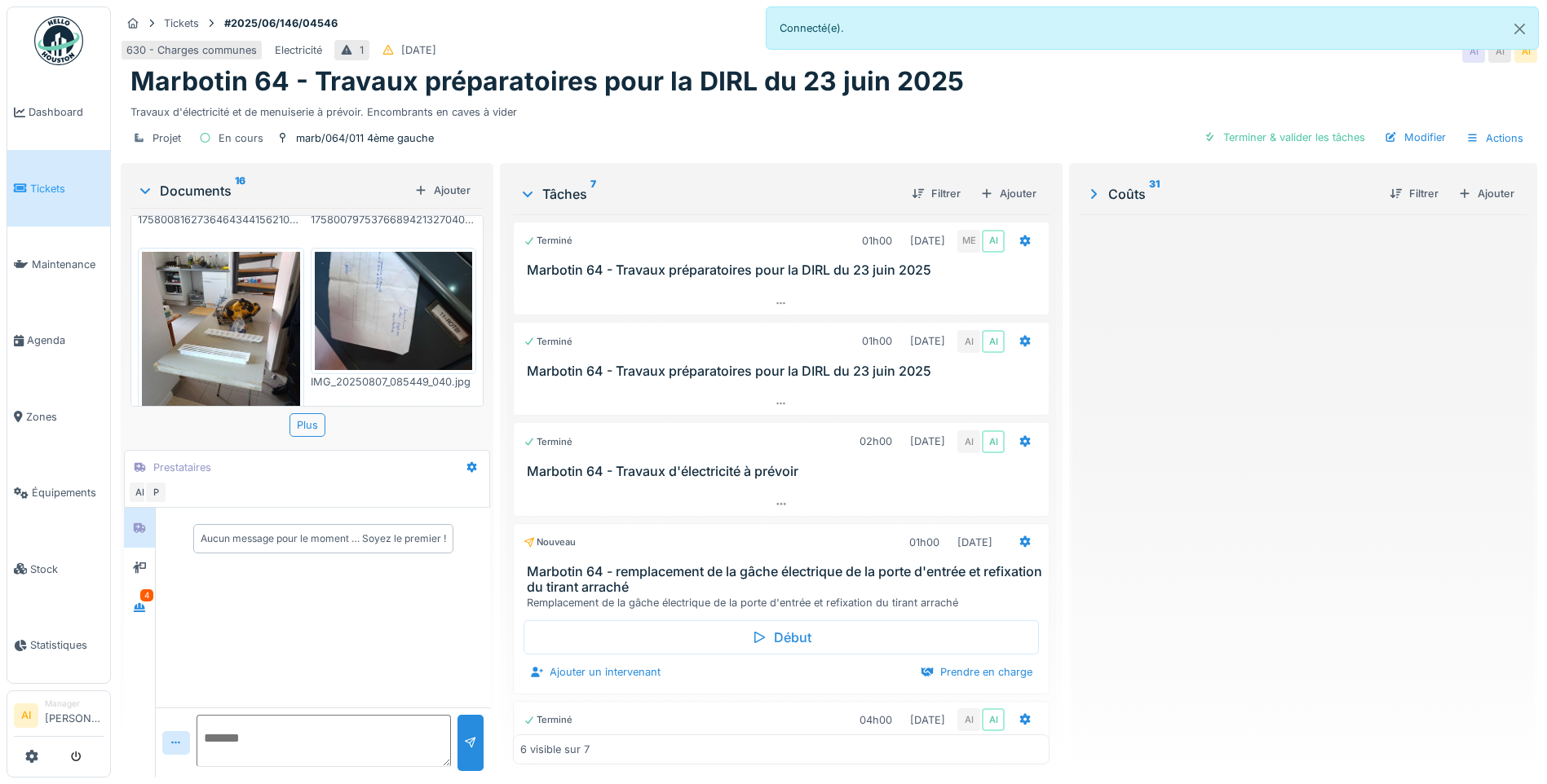
click at [1149, 184] on sup "31" at bounding box center [1154, 194] width 10 height 20
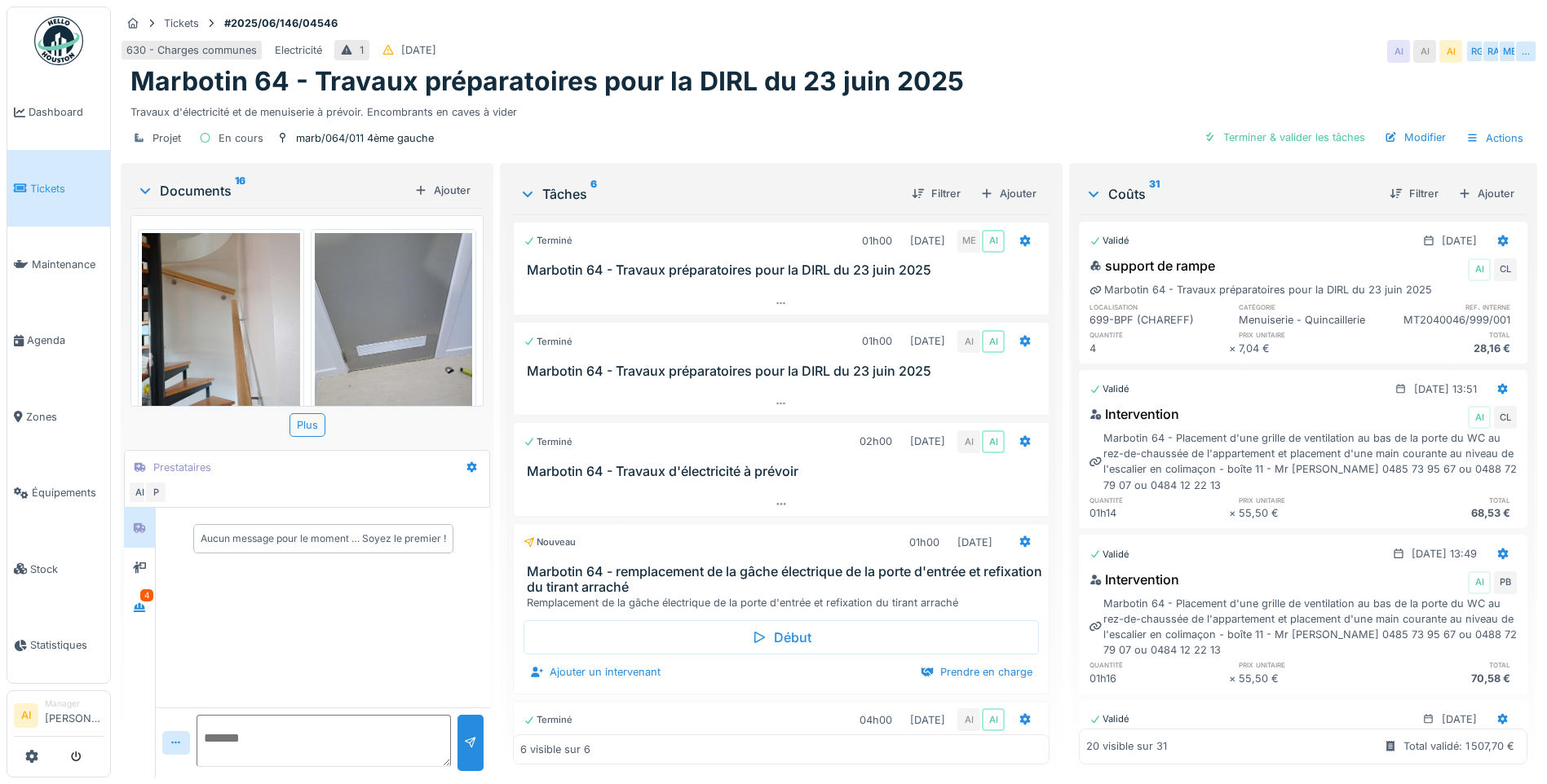
click at [1134, 739] on div "20 visible sur 31" at bounding box center [1126, 747] width 81 height 15
click at [1159, 730] on div "20 visible sur 31 Total validé: 1 507,70 €" at bounding box center [1304, 747] width 449 height 35
click at [1404, 739] on div "Total validé: 1 507,70 €" at bounding box center [1459, 747] width 111 height 15
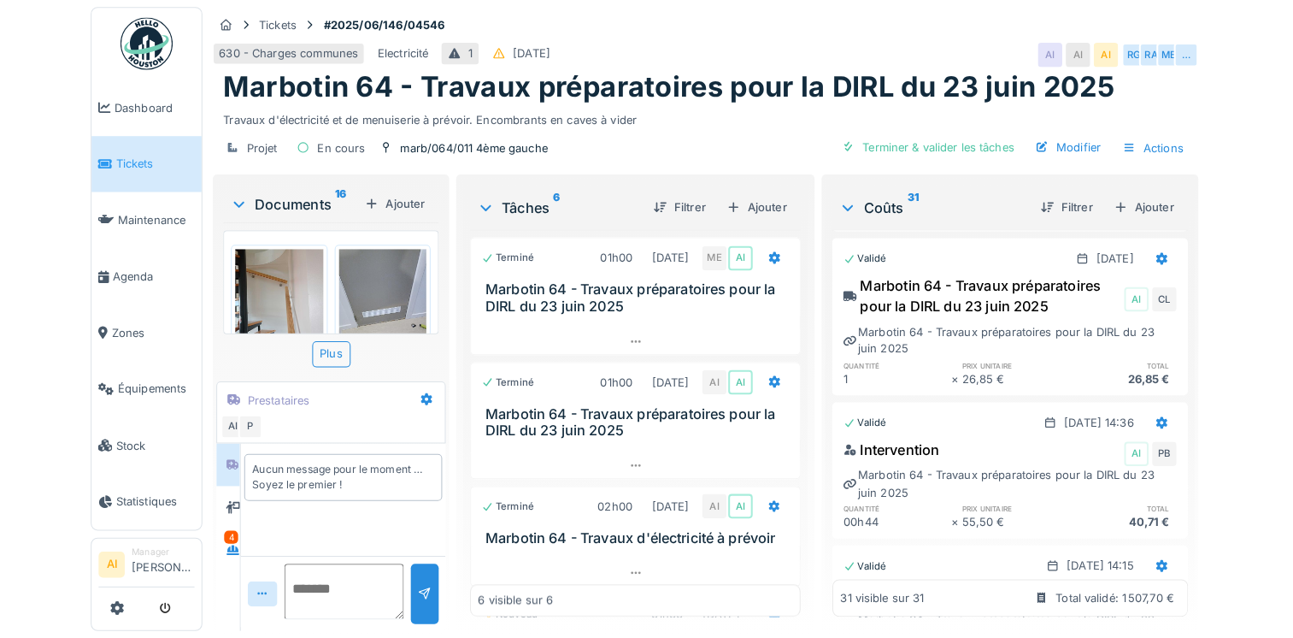
scroll to position [4213, 0]
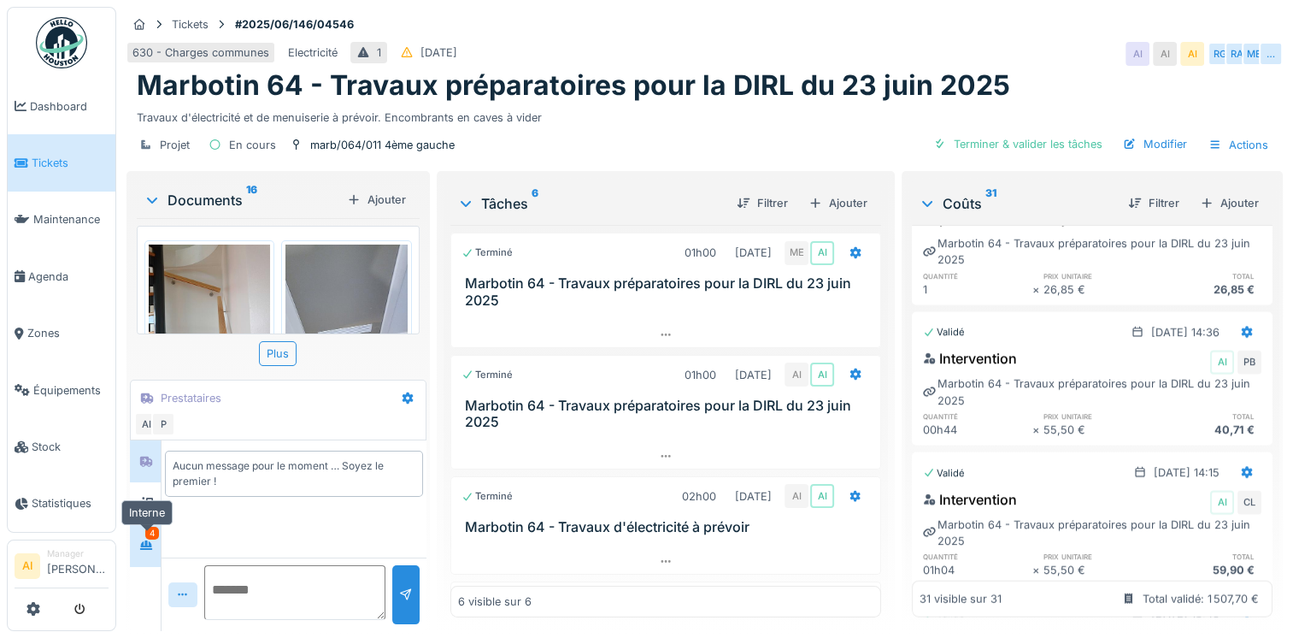
click at [135, 537] on div at bounding box center [146, 545] width 26 height 21
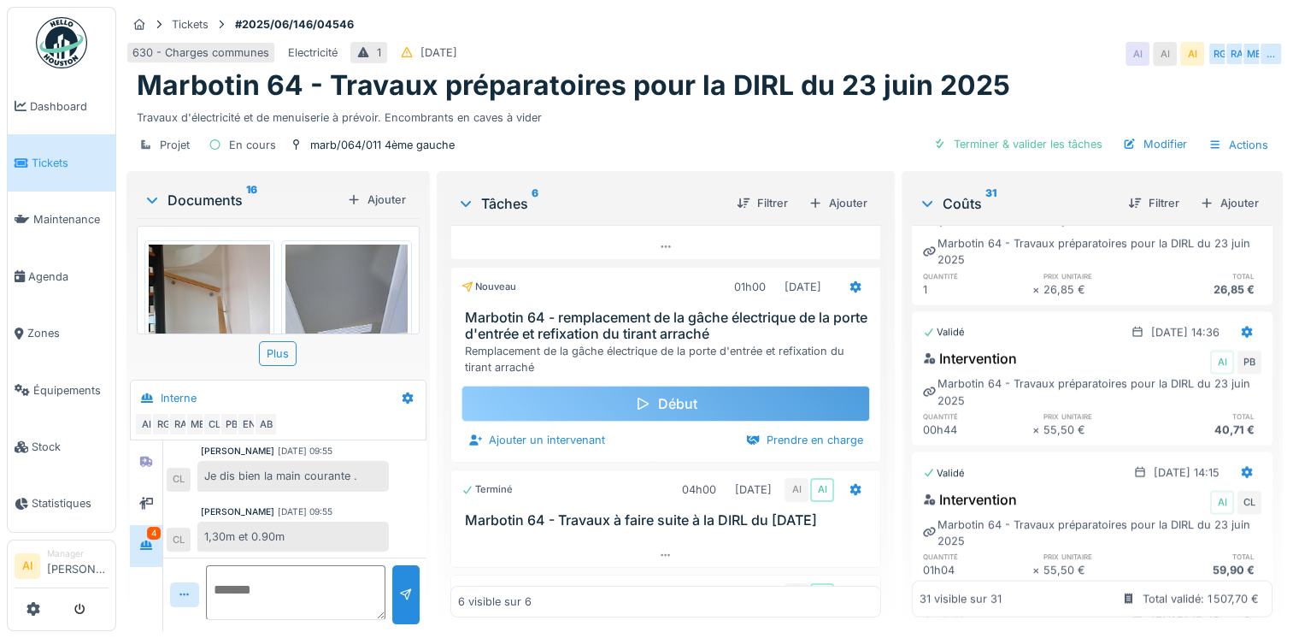
scroll to position [229, 0]
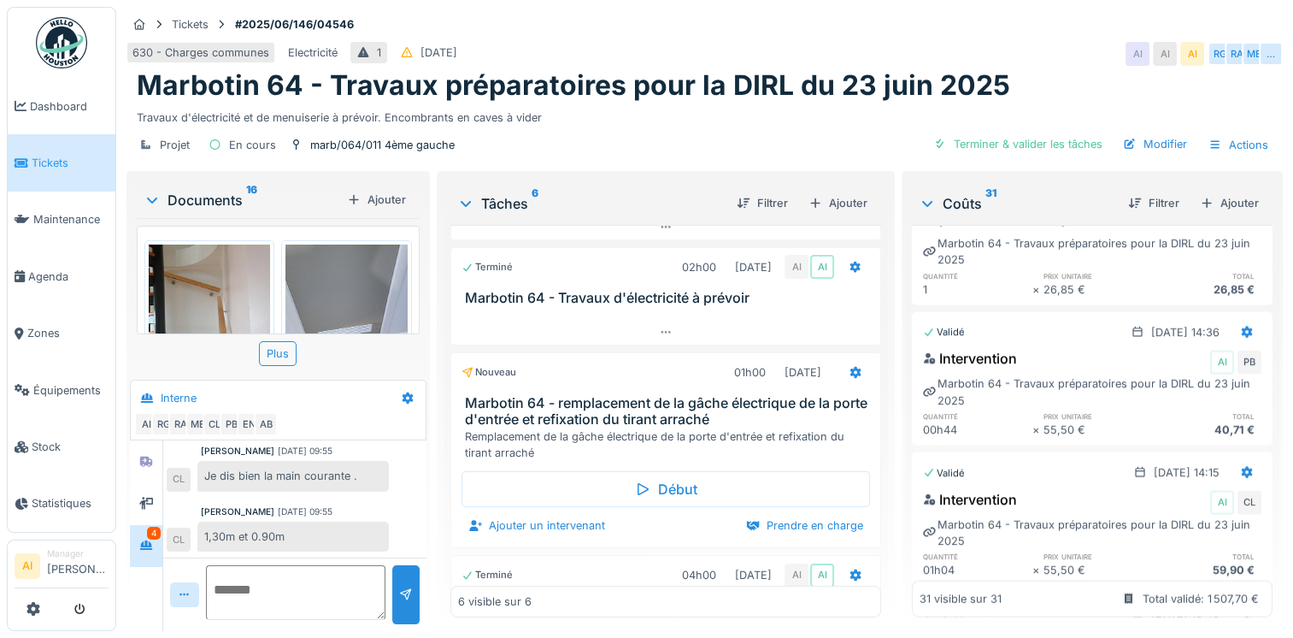
click at [197, 281] on img at bounding box center [209, 325] width 121 height 162
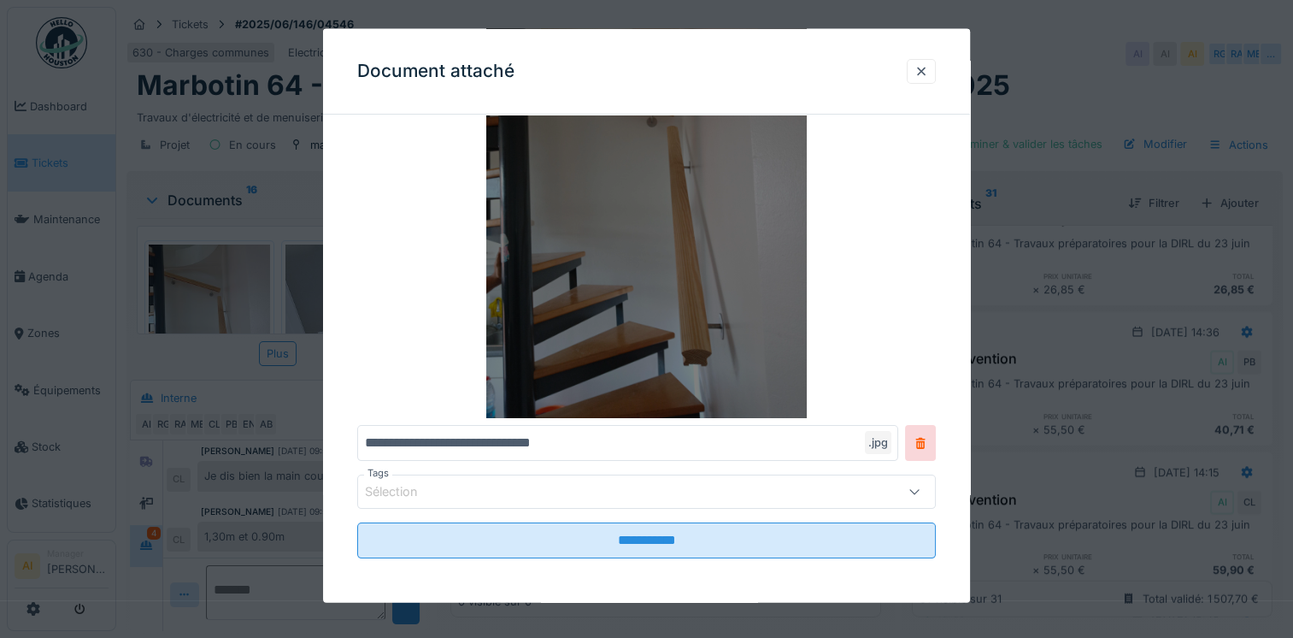
scroll to position [188, 0]
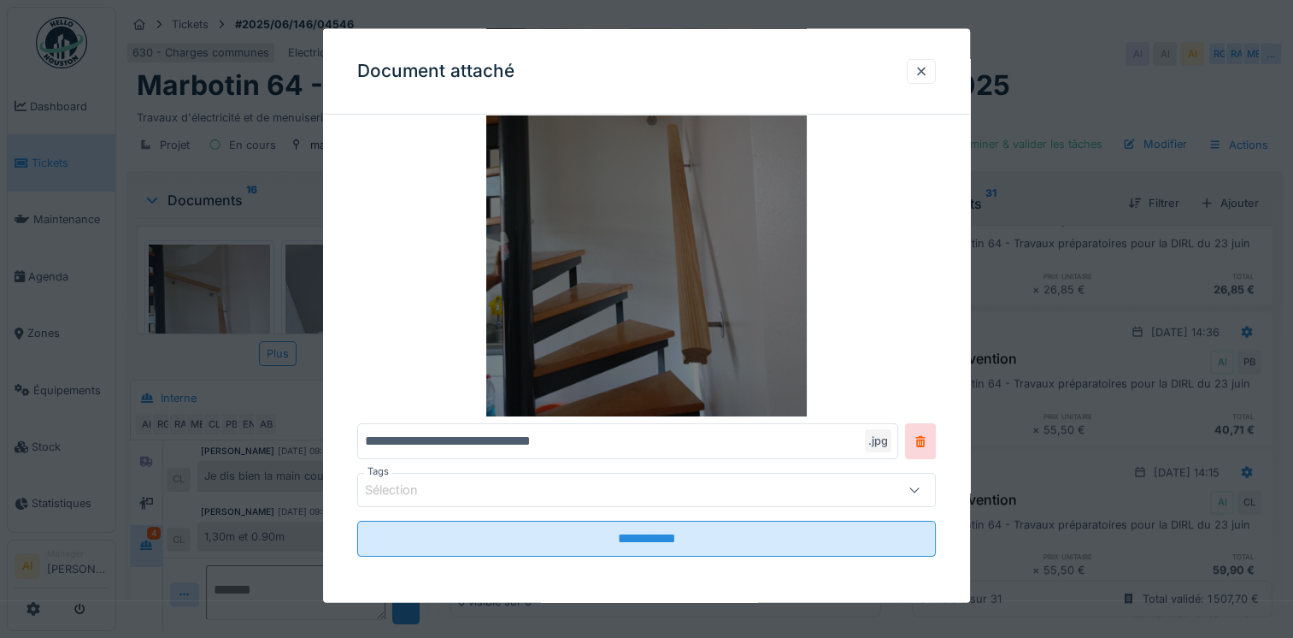
click at [617, 316] on img at bounding box center [646, 202] width 579 height 427
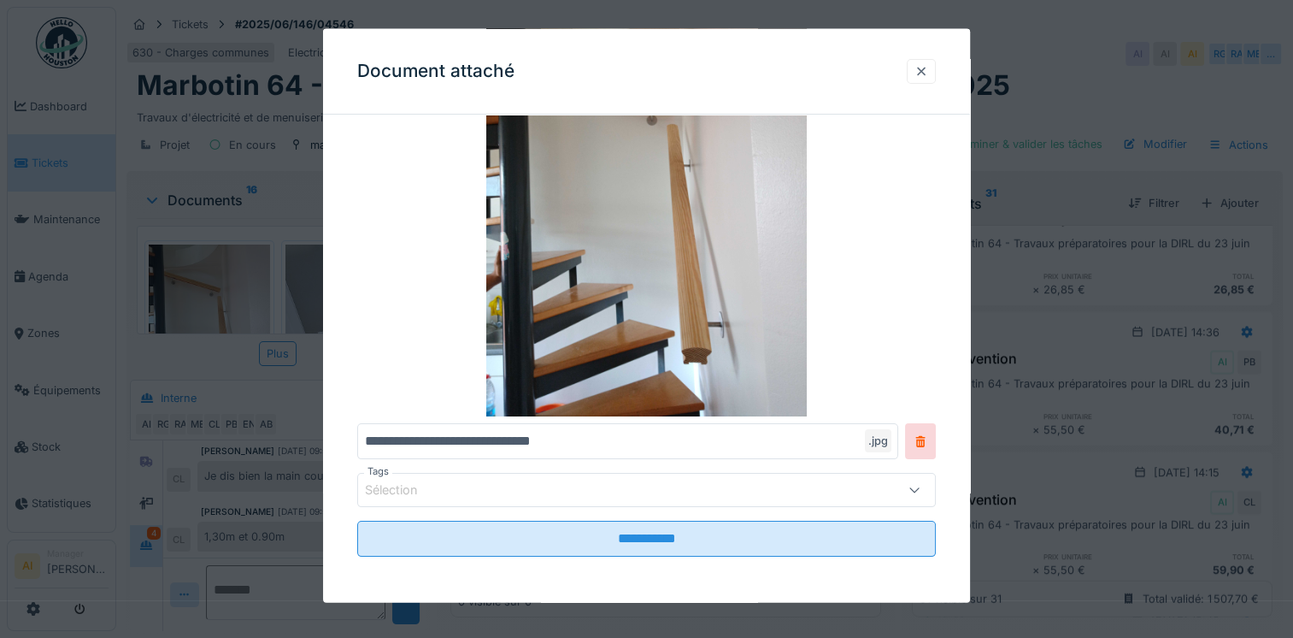
click at [927, 68] on div at bounding box center [921, 70] width 14 height 16
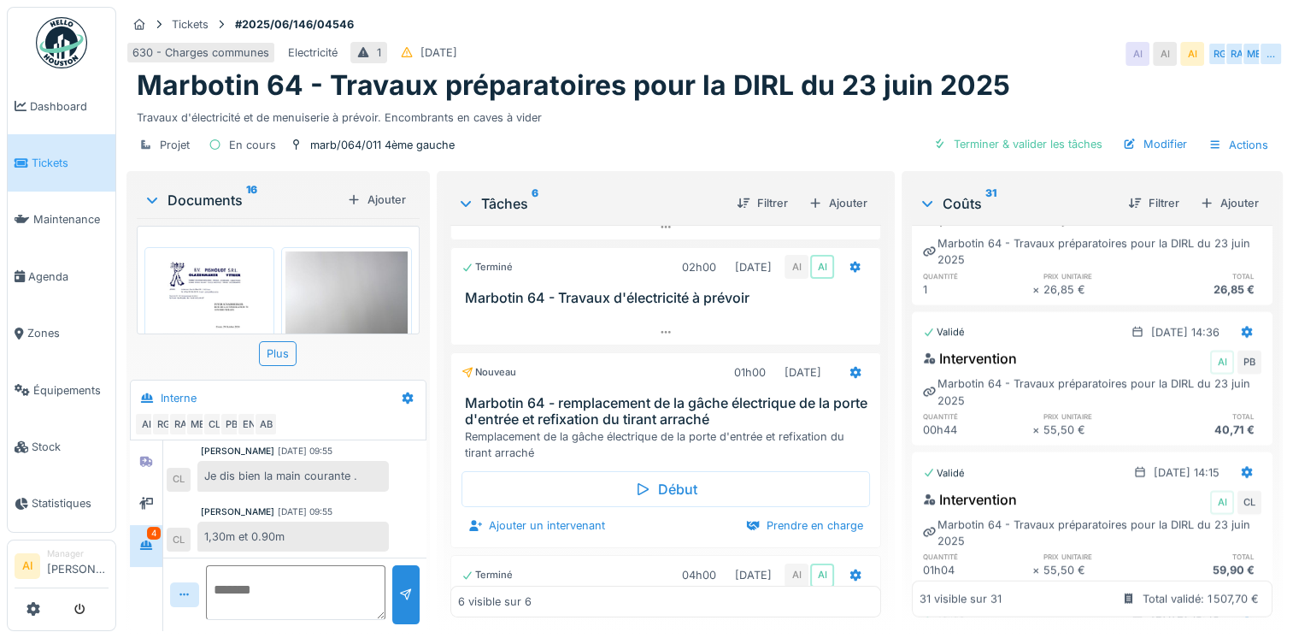
scroll to position [631, 0]
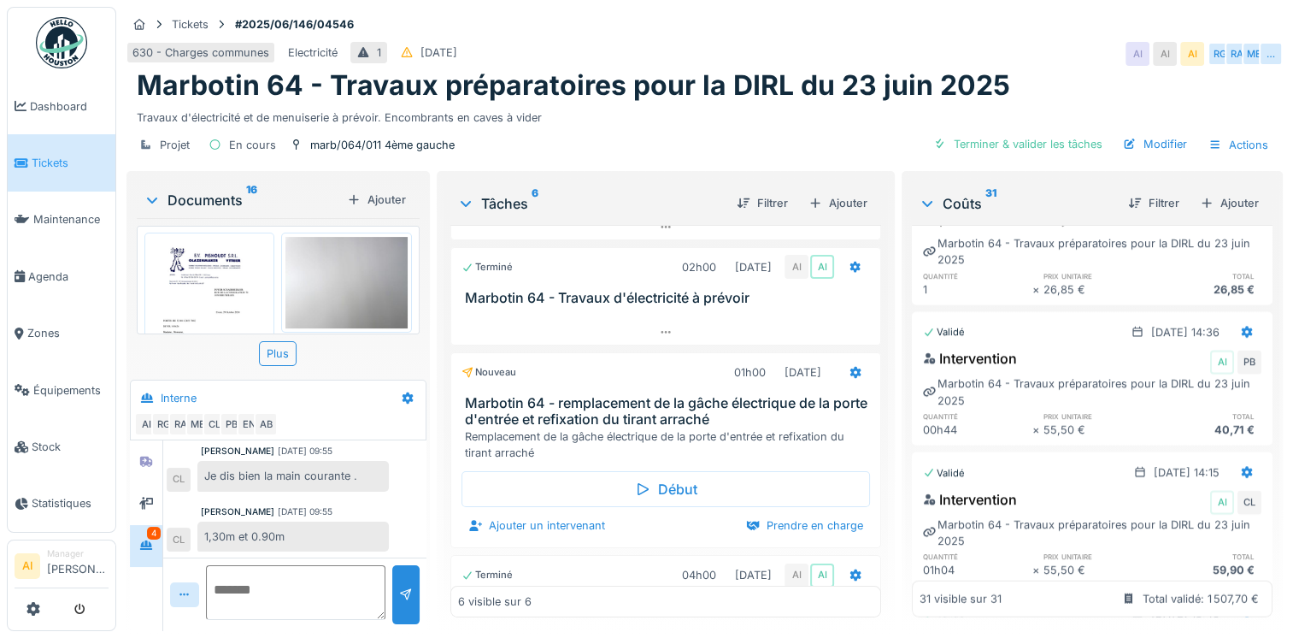
click at [226, 273] on img at bounding box center [209, 323] width 121 height 172
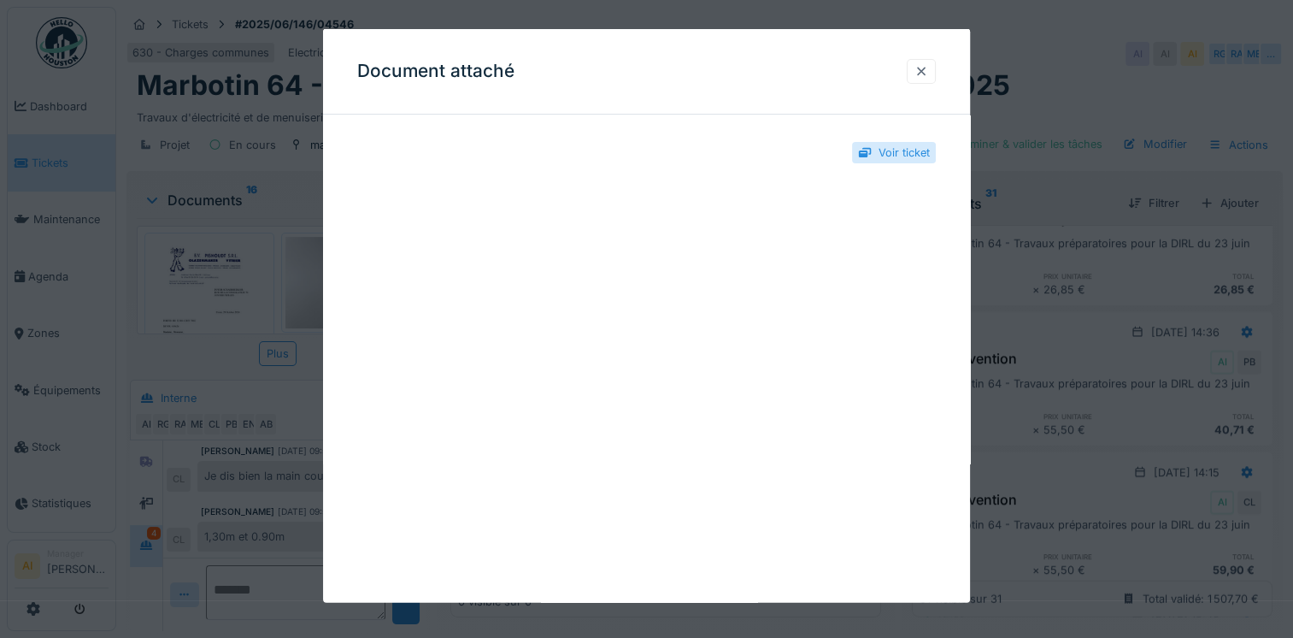
click at [926, 67] on div at bounding box center [921, 70] width 14 height 16
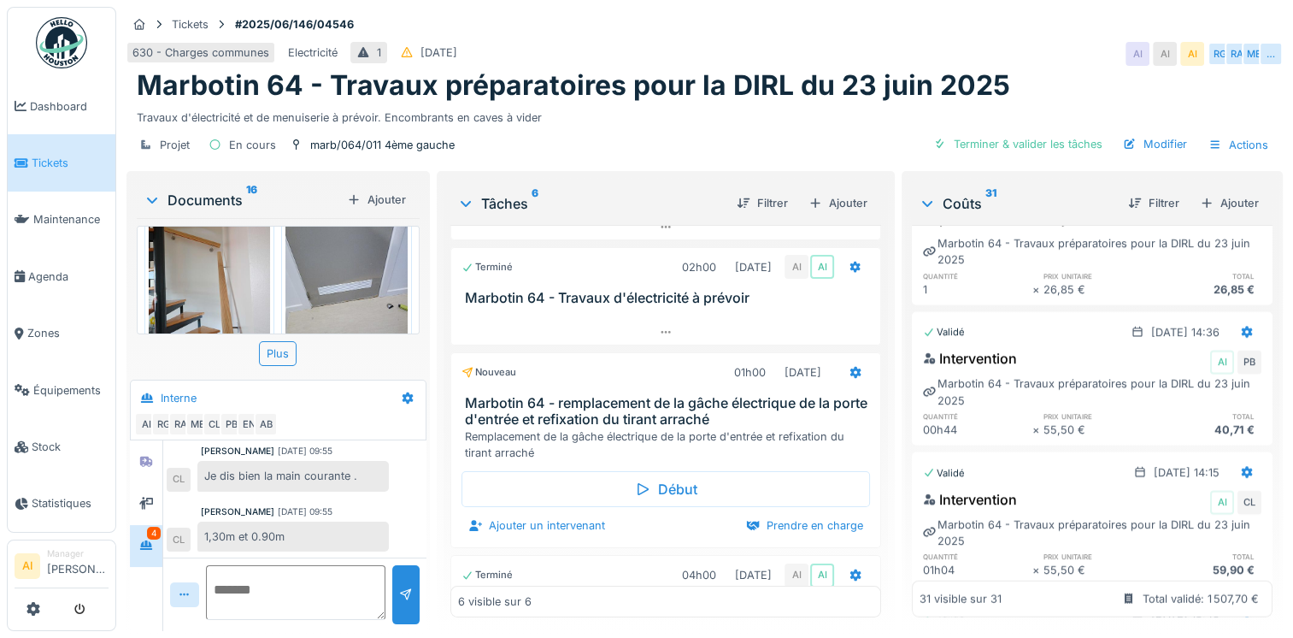
scroll to position [0, 0]
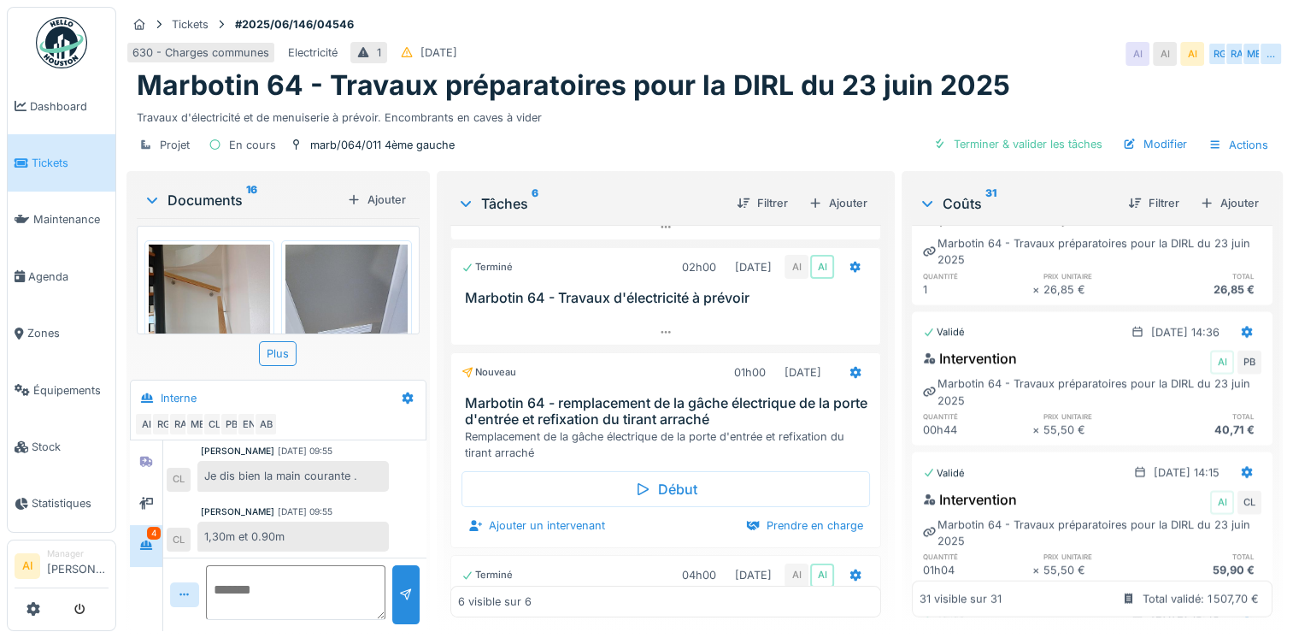
click at [324, 274] on img at bounding box center [345, 325] width 121 height 162
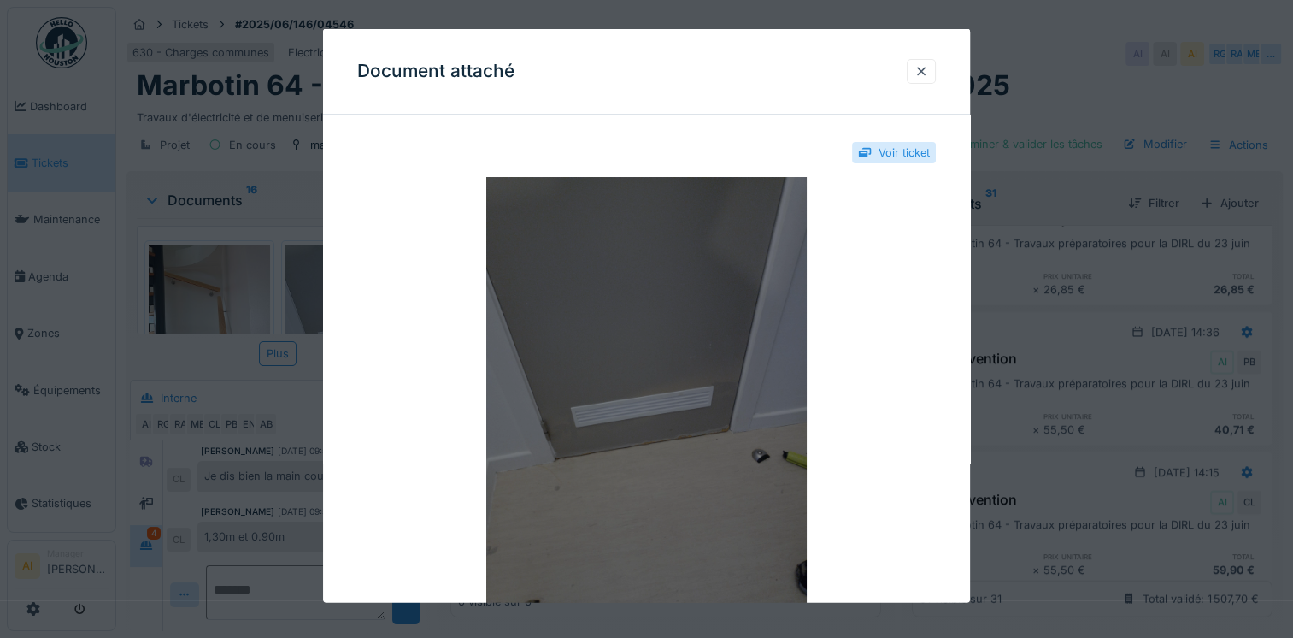
click at [582, 274] on img at bounding box center [646, 390] width 579 height 427
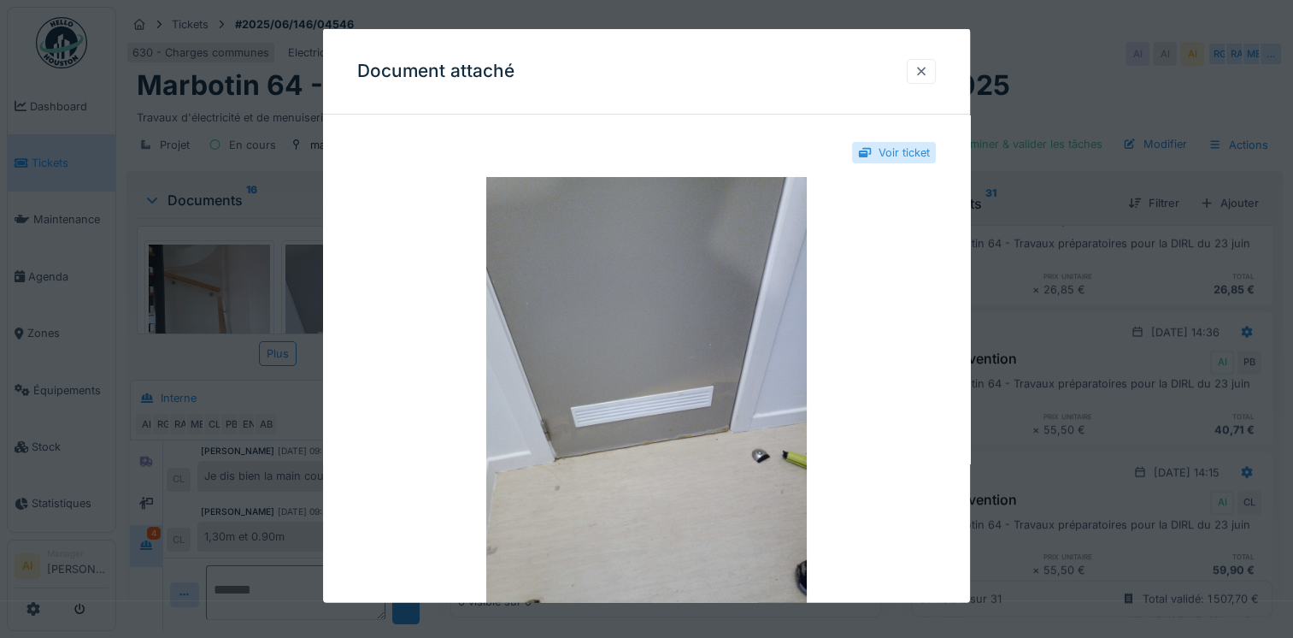
click at [928, 75] on div at bounding box center [921, 70] width 14 height 16
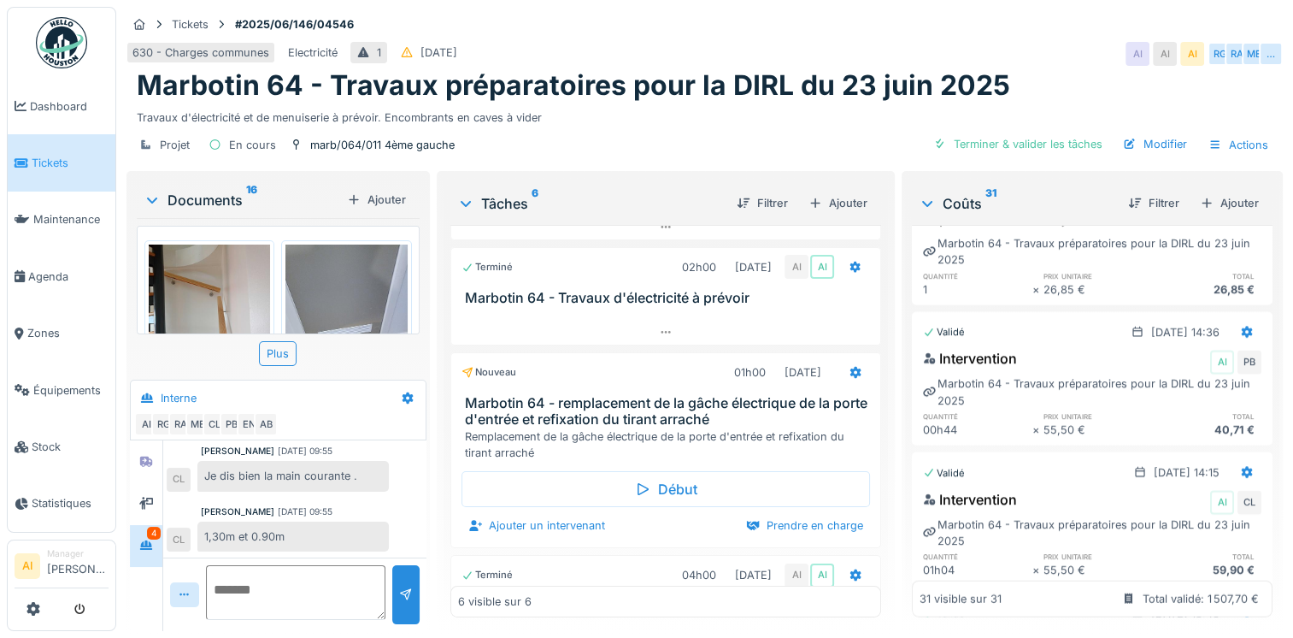
click at [209, 286] on img at bounding box center [209, 325] width 121 height 162
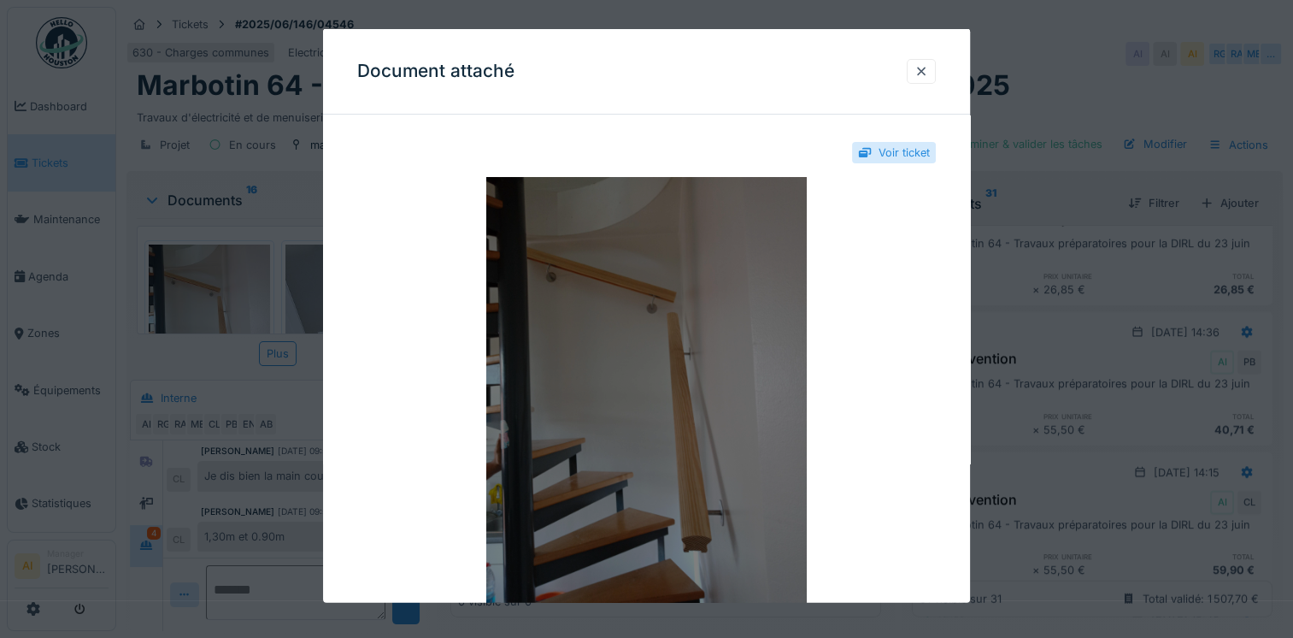
click at [712, 268] on img at bounding box center [646, 390] width 579 height 427
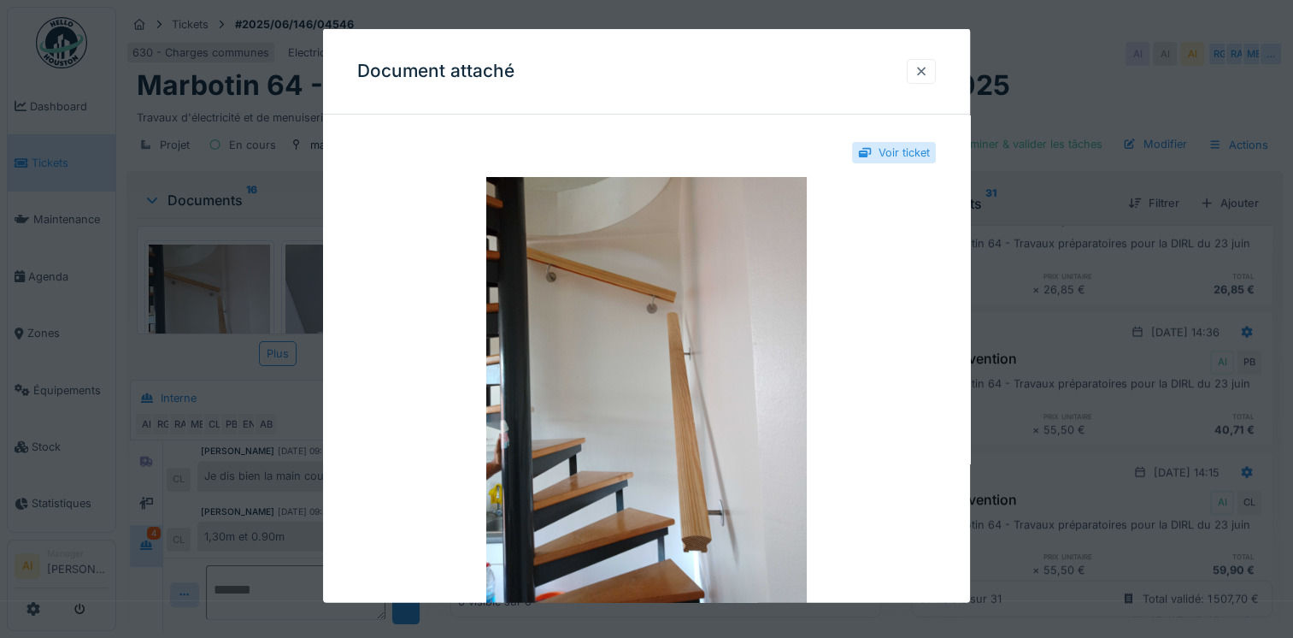
click at [926, 71] on div at bounding box center [921, 70] width 14 height 16
